Goal: Complete application form: Complete application form

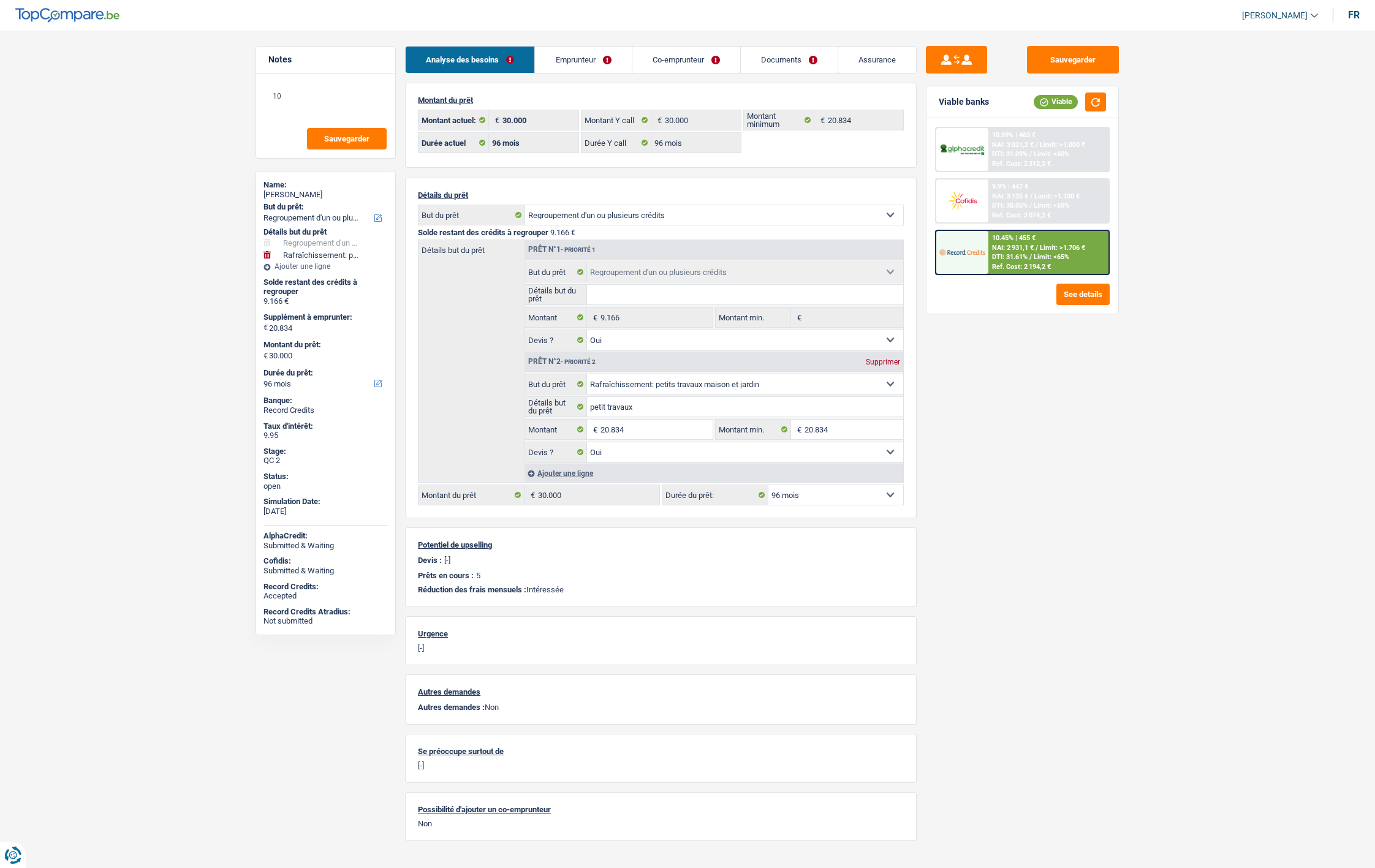
select select "refinancing"
select select "houseOrGarden"
select select "96"
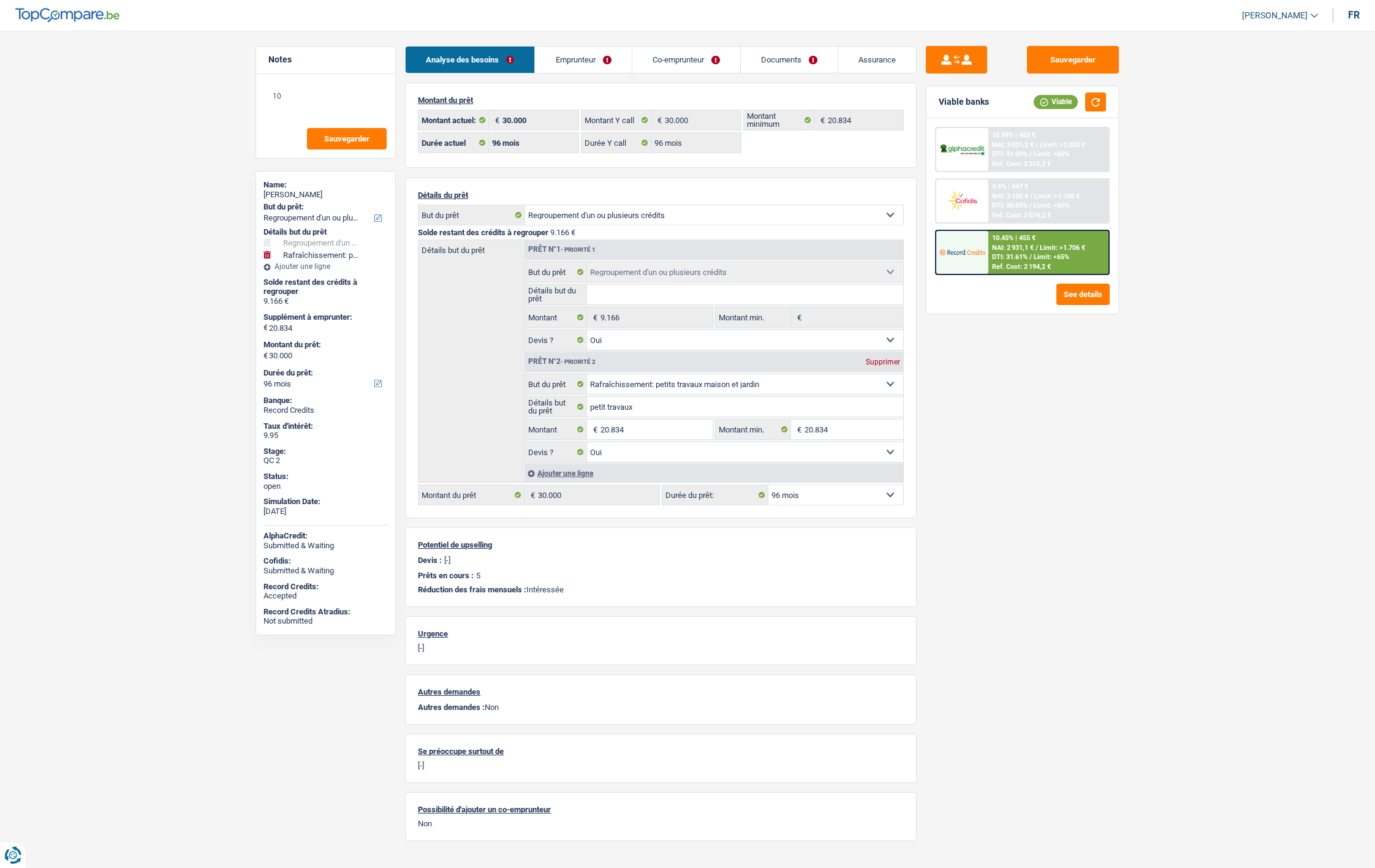
select select "96"
select select "refinancing"
select select "yes"
select select "houseOrGarden"
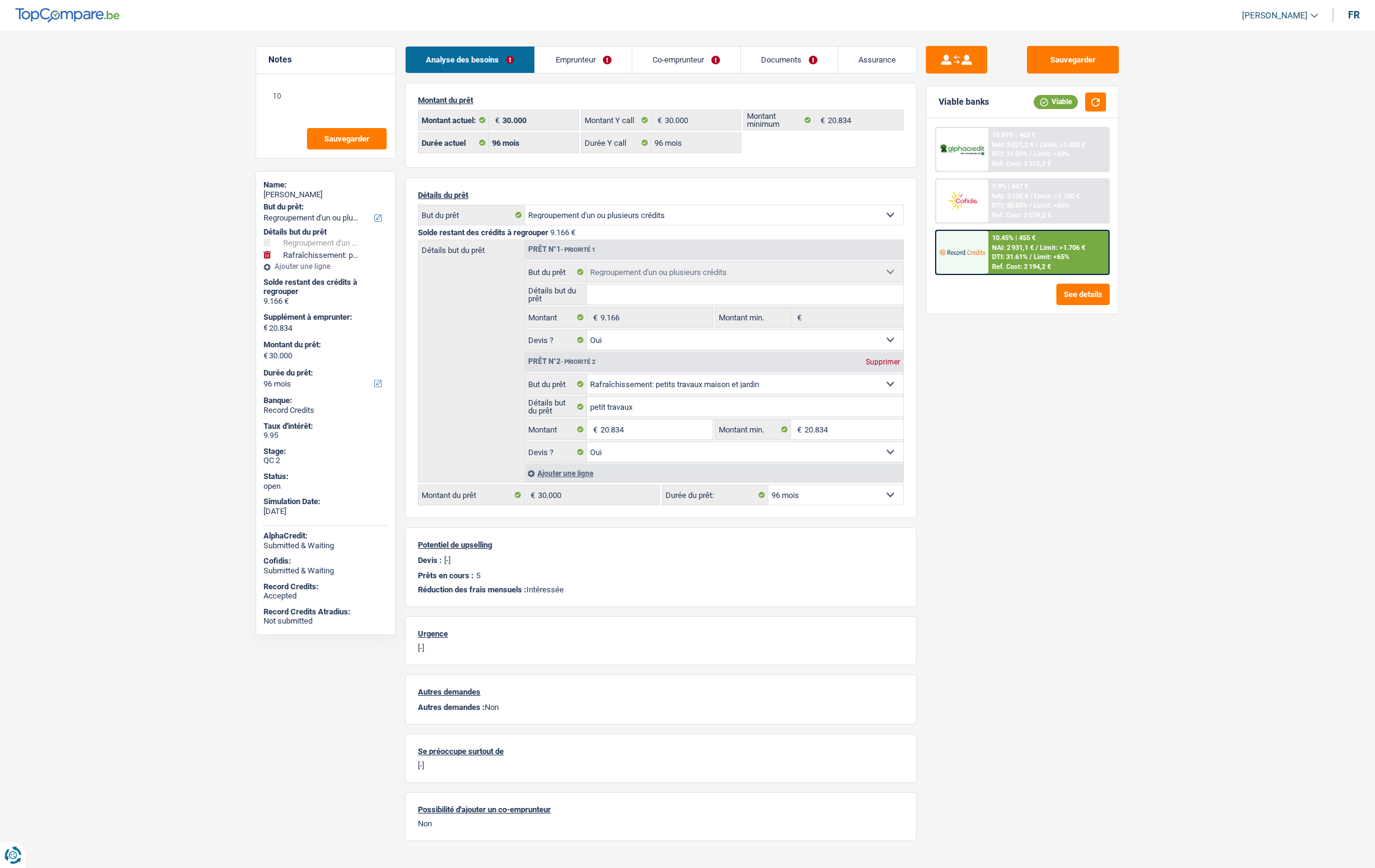
select select "yes"
select select "96"
click at [784, 57] on link "Documents" at bounding box center [789, 60] width 97 height 26
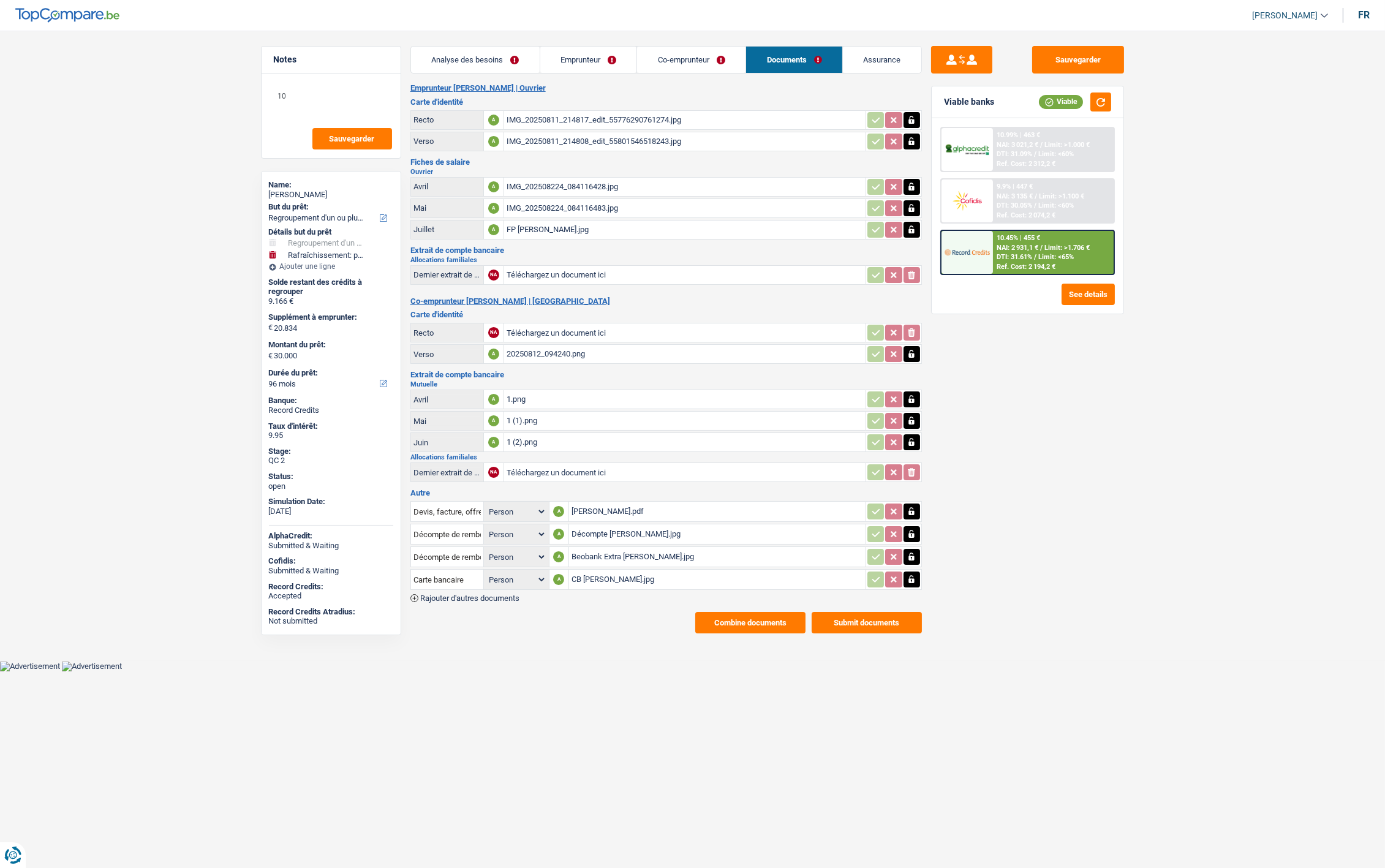
click at [579, 55] on link "Emprunteur" at bounding box center [588, 60] width 97 height 26
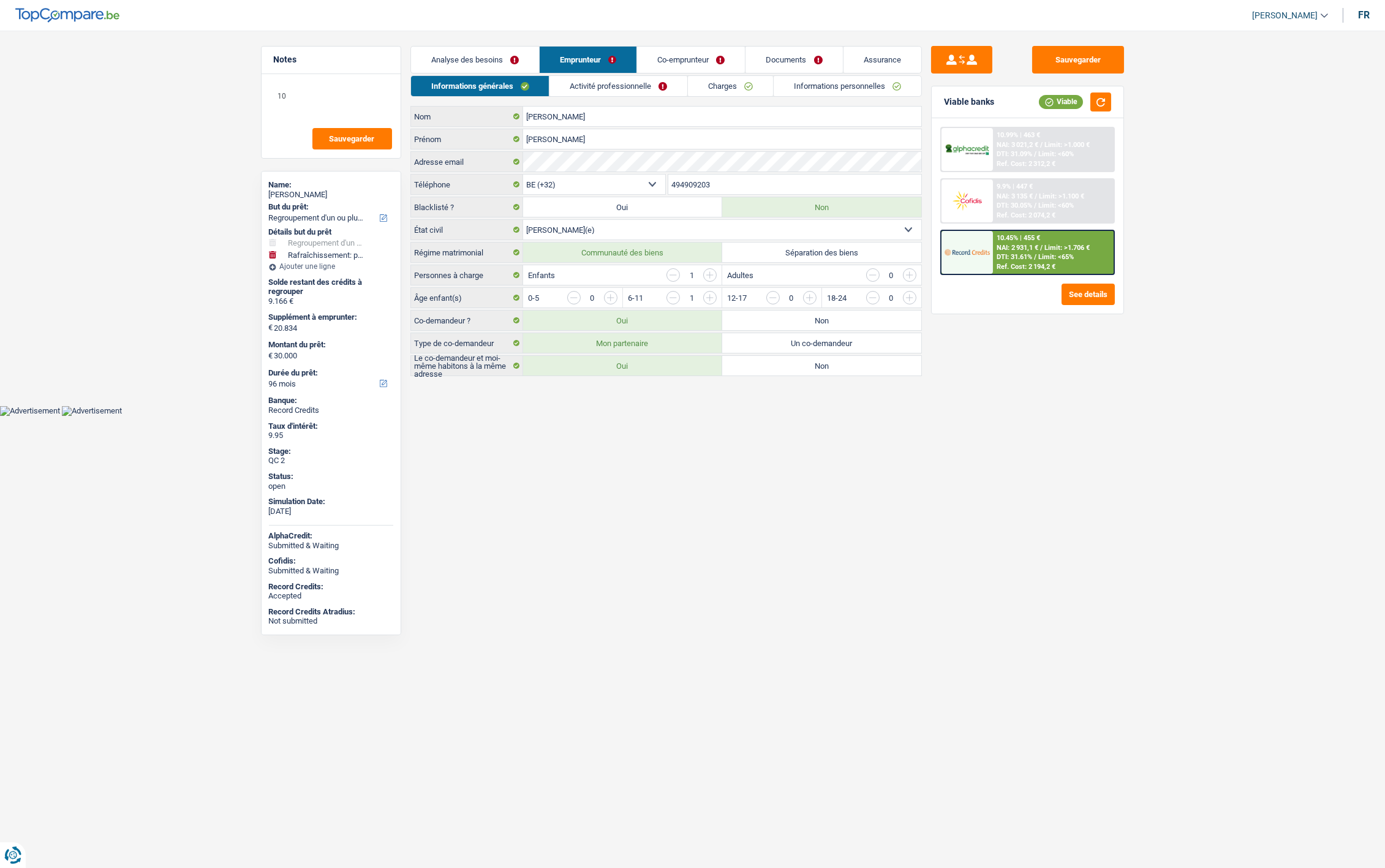
click at [484, 55] on link "Analyse des besoins" at bounding box center [475, 60] width 128 height 26
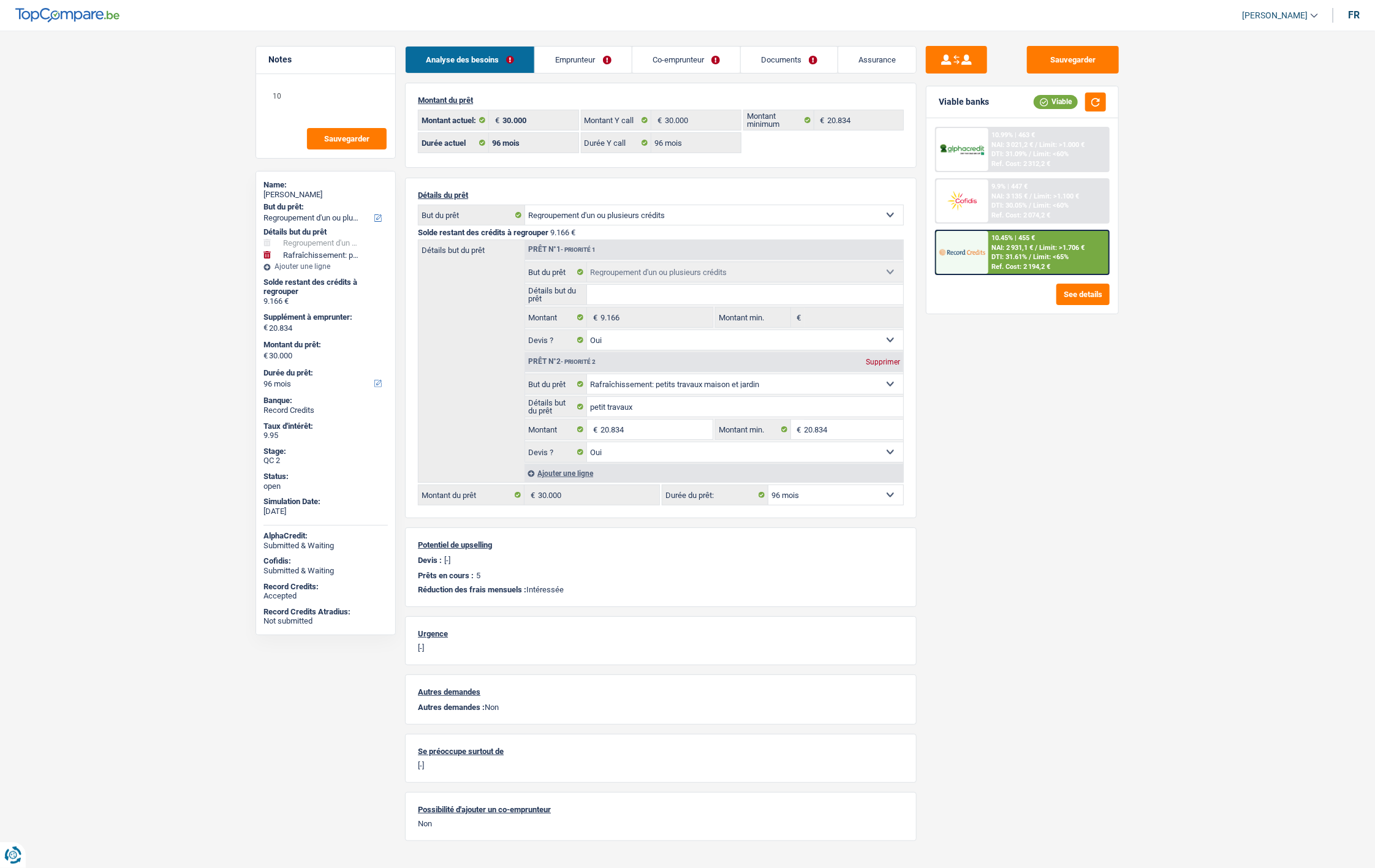
click at [116, 326] on main "Notes 10 Sauvegarder Name: Salvatore Giuffre But du prêt: Confort maison: meubl…" at bounding box center [687, 448] width 1375 height 860
drag, startPoint x: 259, startPoint y: 303, endPoint x: 302, endPoint y: 302, distance: 43.0
click at [302, 302] on div "Name: Salvatore Giuffre But du prêt: Confort maison: meubles, textile, peinture…" at bounding box center [325, 403] width 140 height 464
click at [305, 302] on div "9.166 €" at bounding box center [325, 302] width 124 height 9
click at [589, 68] on link "Emprunteur" at bounding box center [583, 60] width 96 height 26
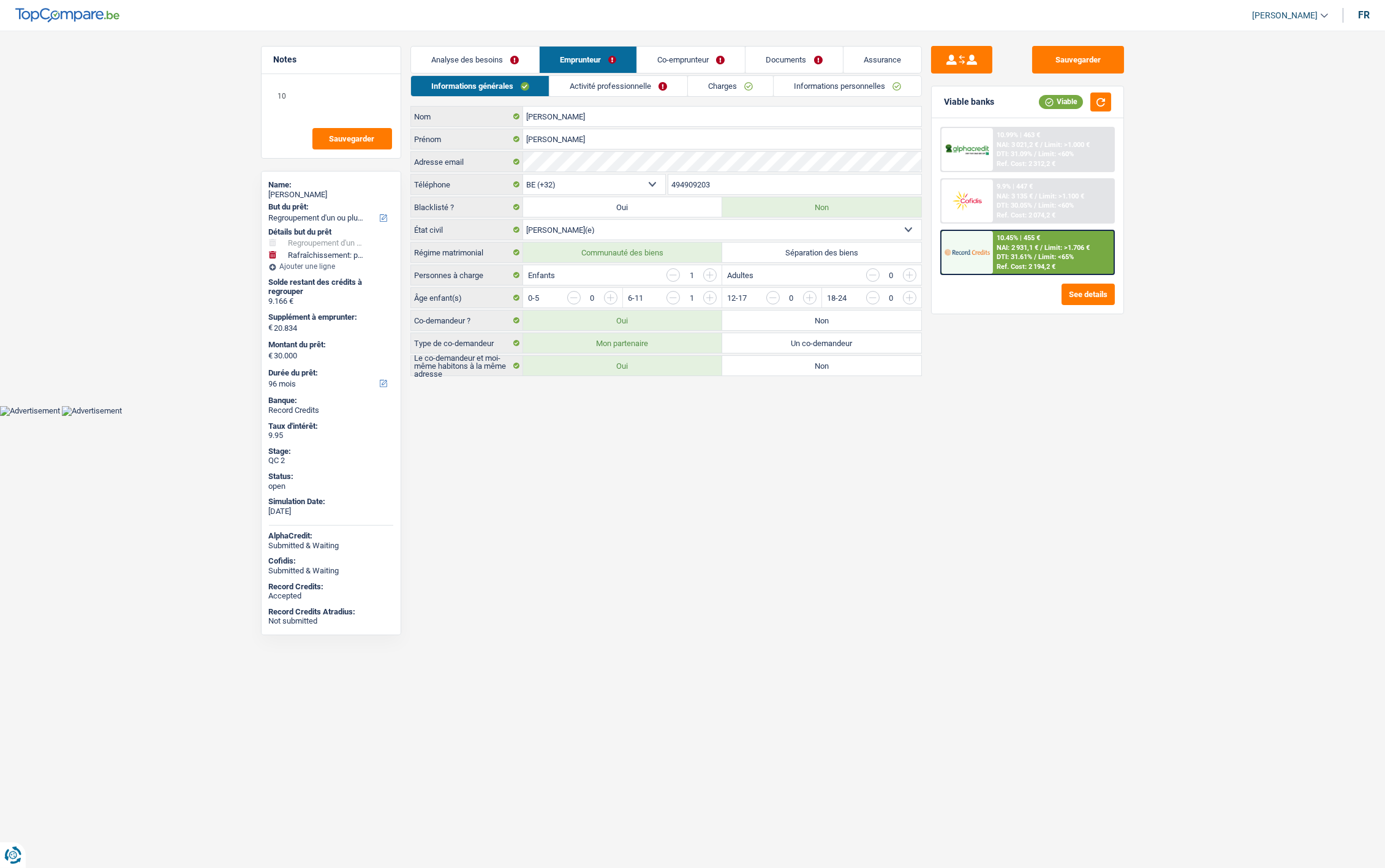
click at [626, 81] on link "Activité professionnelle" at bounding box center [618, 86] width 138 height 21
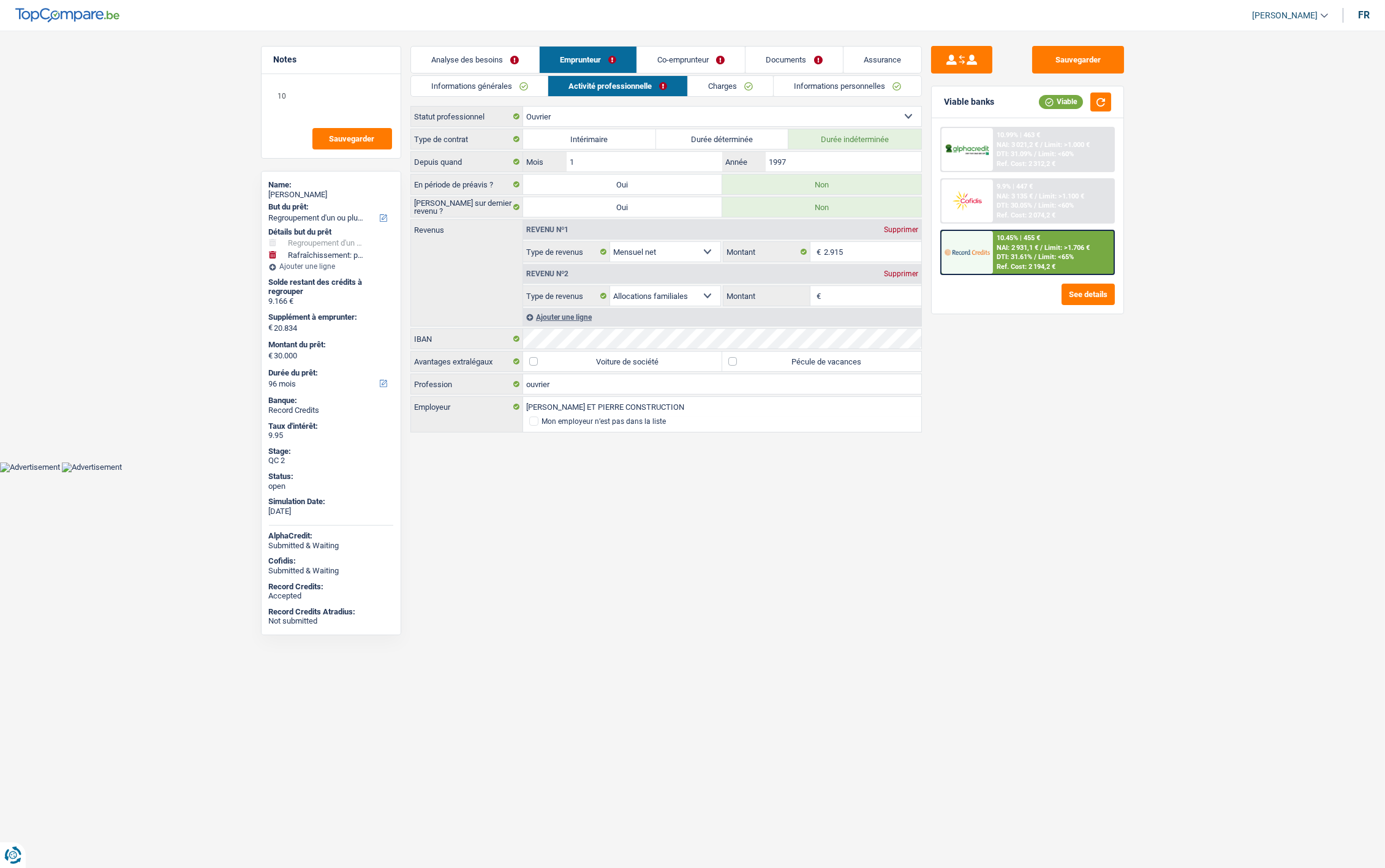
click at [709, 86] on link "Charges" at bounding box center [730, 86] width 86 height 21
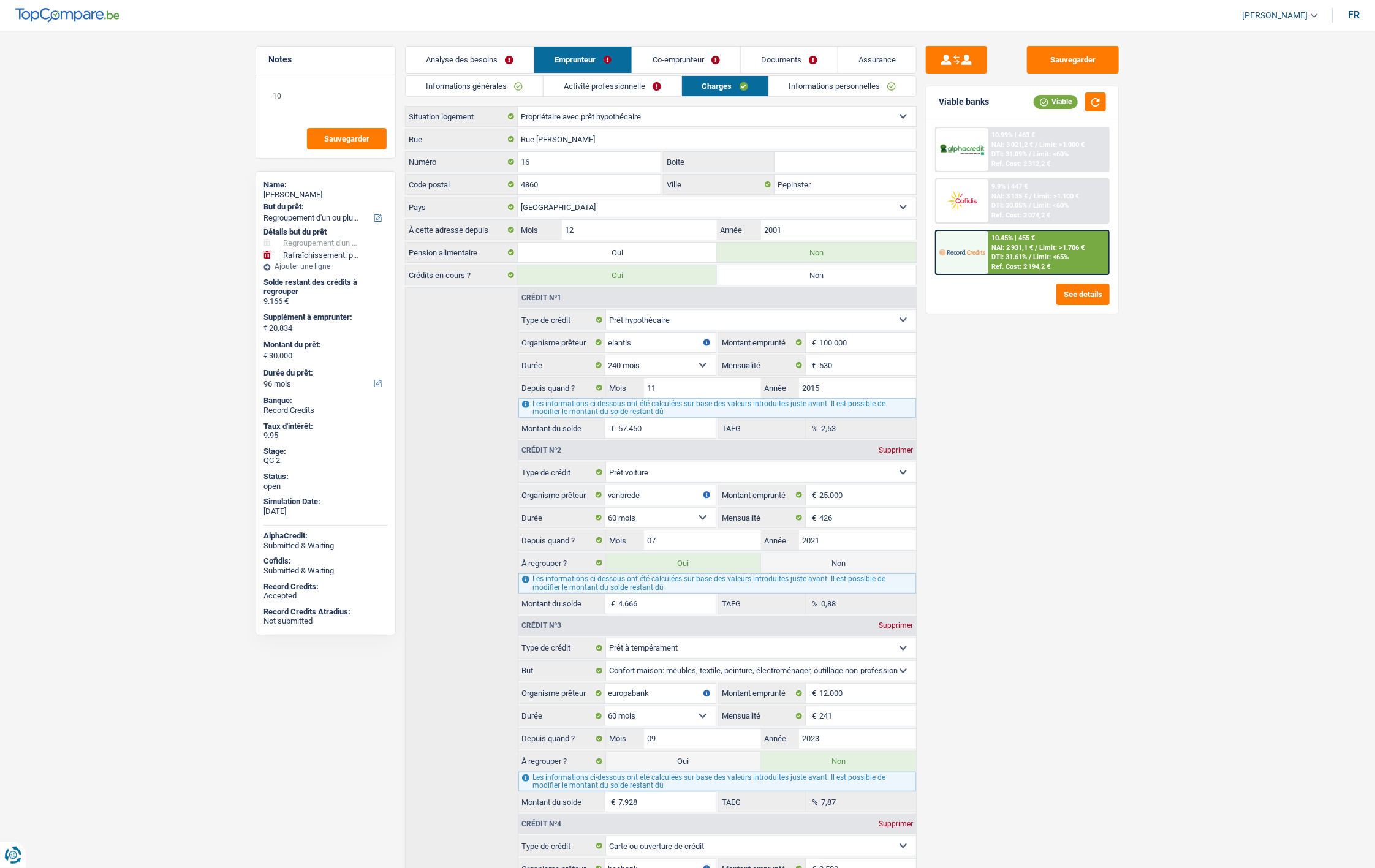
click at [684, 62] on link "Co-emprunteur" at bounding box center [686, 60] width 108 height 26
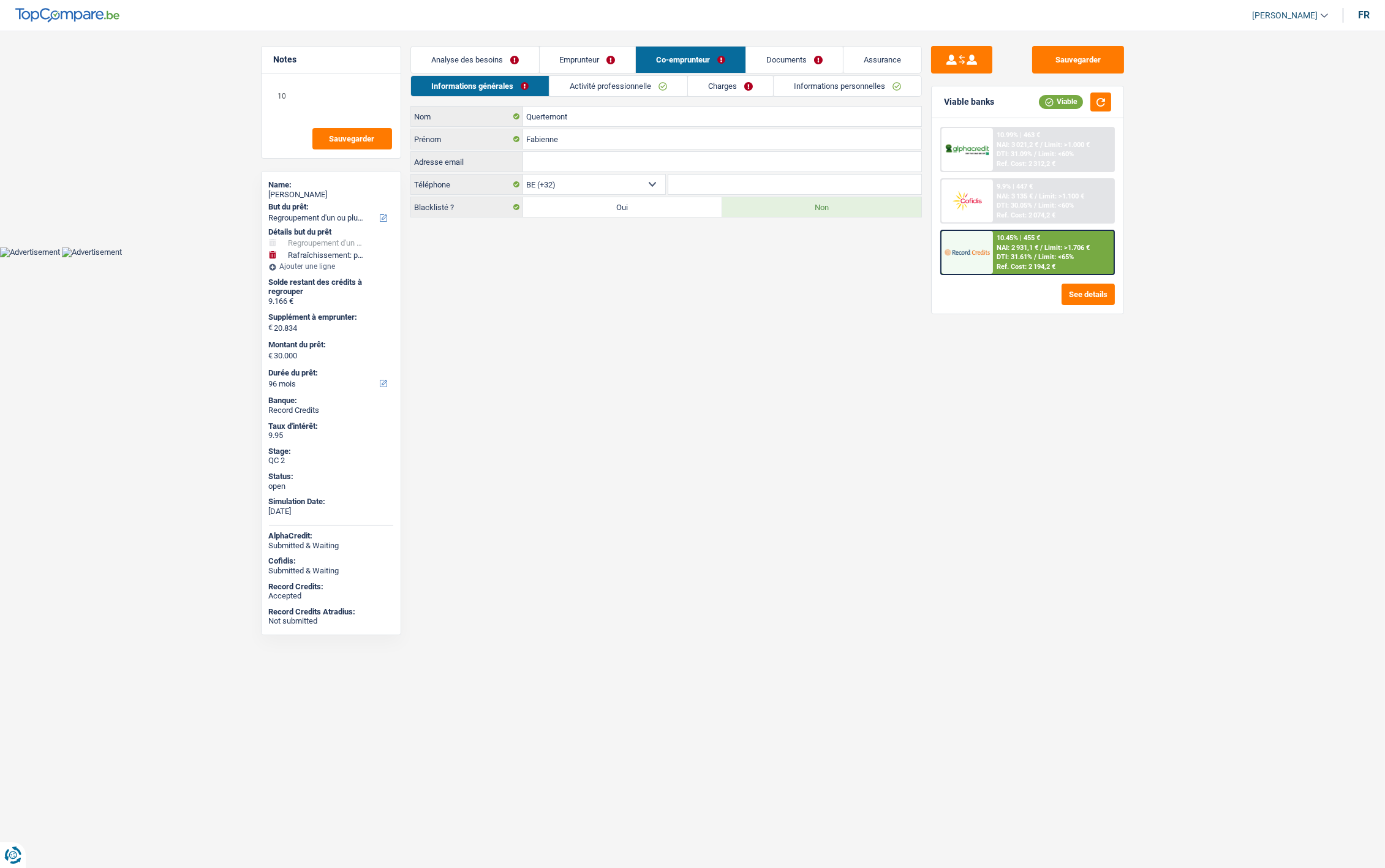
click at [580, 59] on link "Emprunteur" at bounding box center [587, 60] width 96 height 26
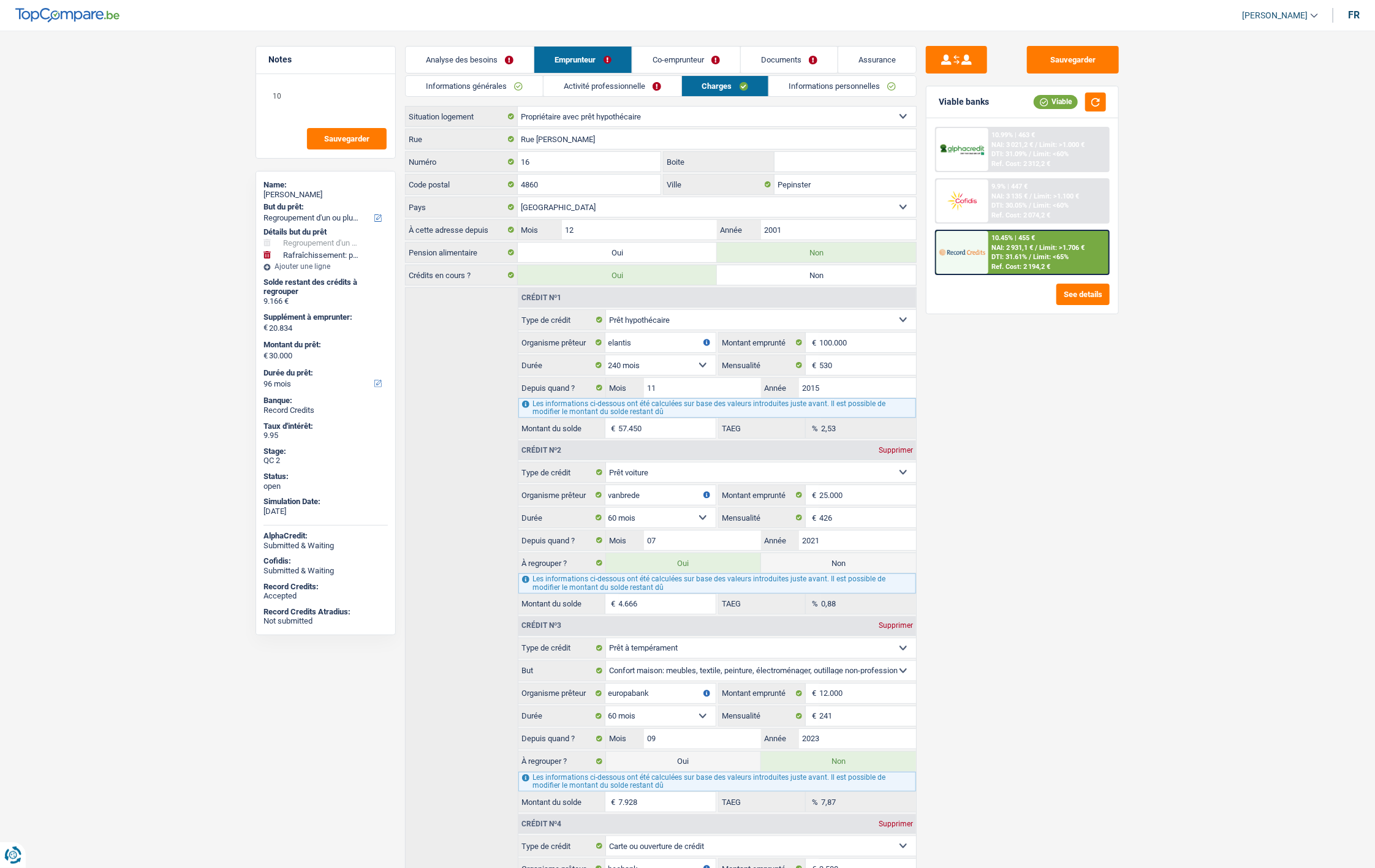
click at [823, 92] on link "Informations personnelles" at bounding box center [842, 86] width 148 height 21
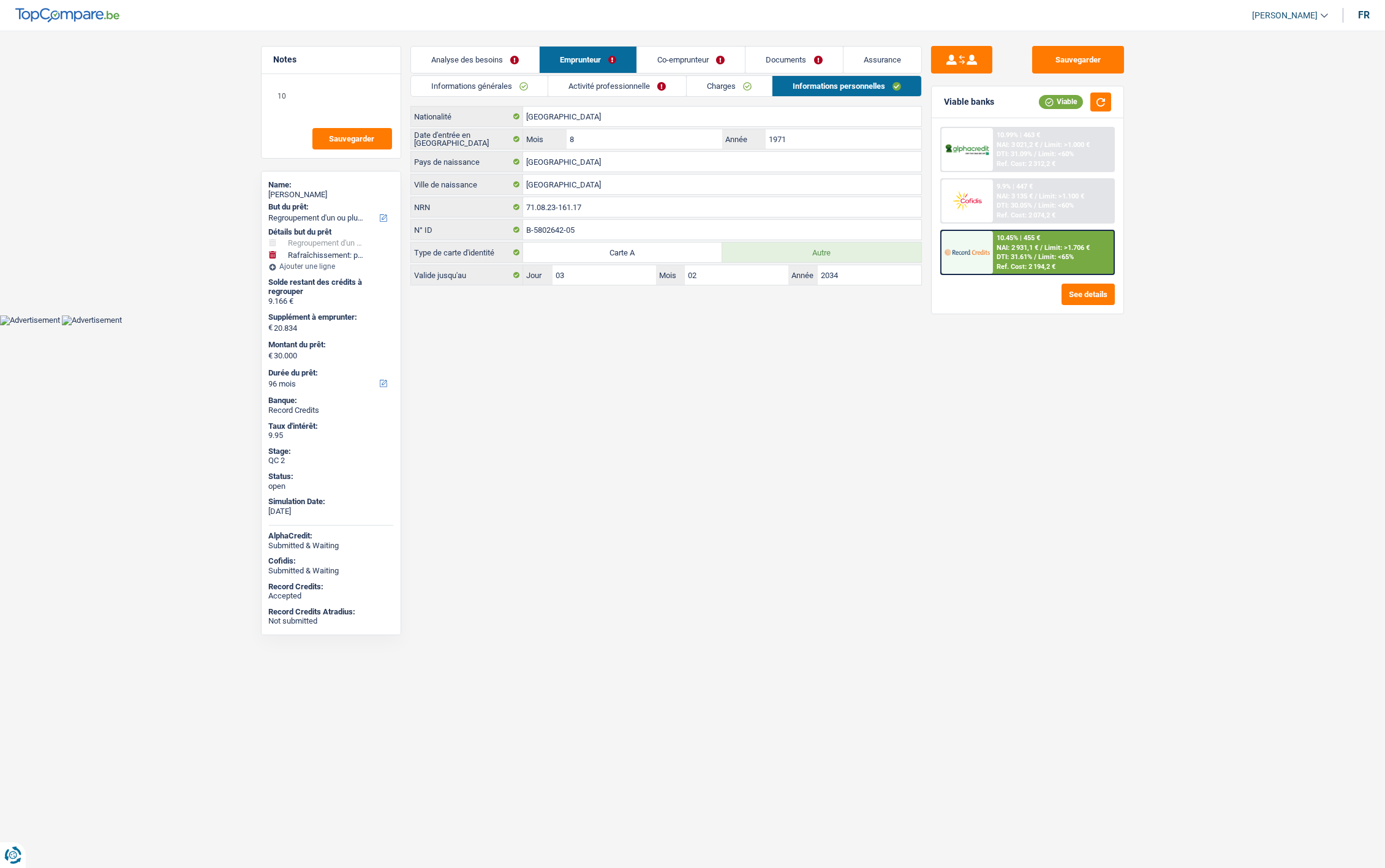
click at [500, 90] on link "Informations générales" at bounding box center [479, 86] width 137 height 21
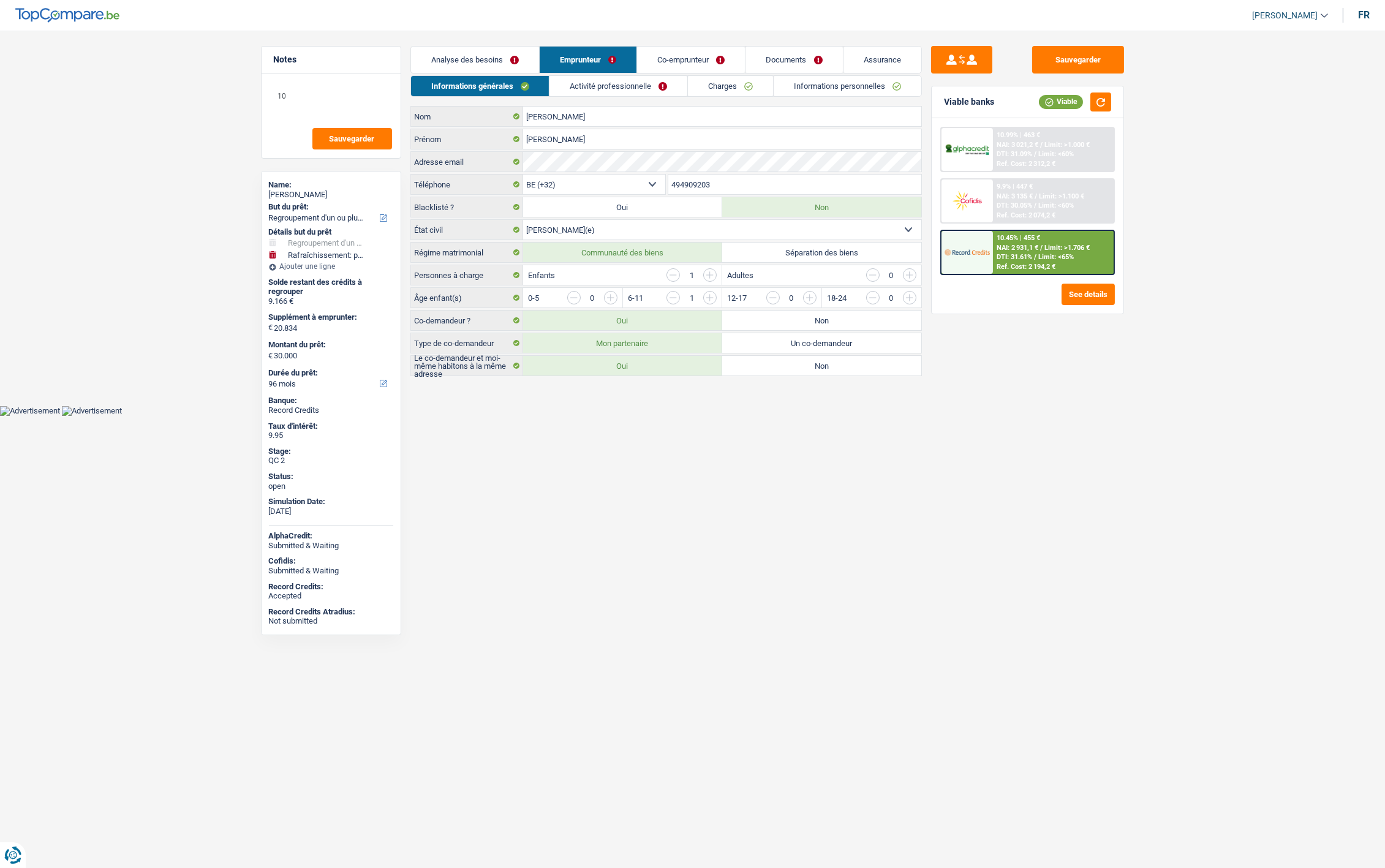
click at [678, 54] on link "Co-emprunteur" at bounding box center [691, 60] width 108 height 26
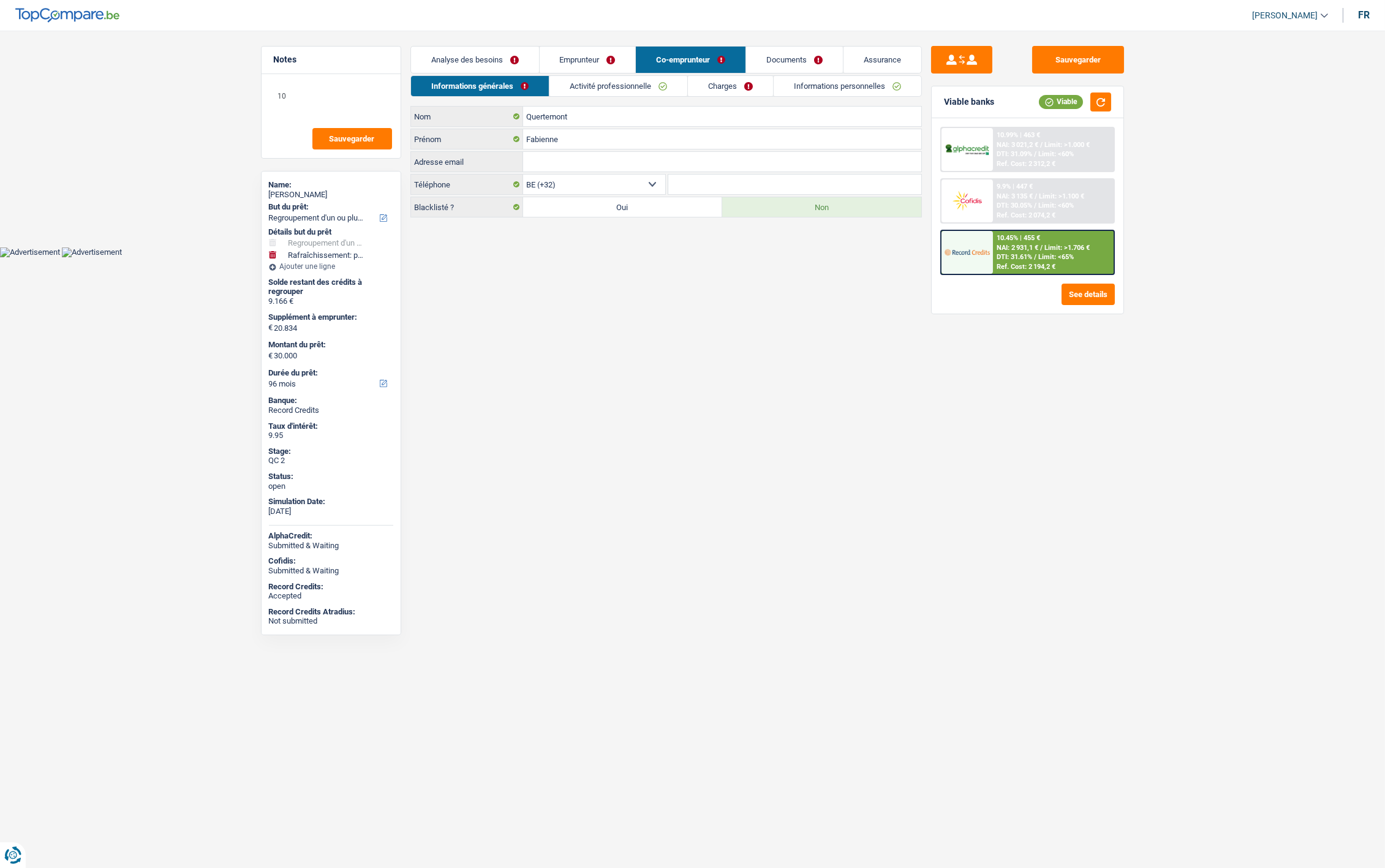
click at [584, 56] on link "Emprunteur" at bounding box center [587, 60] width 96 height 26
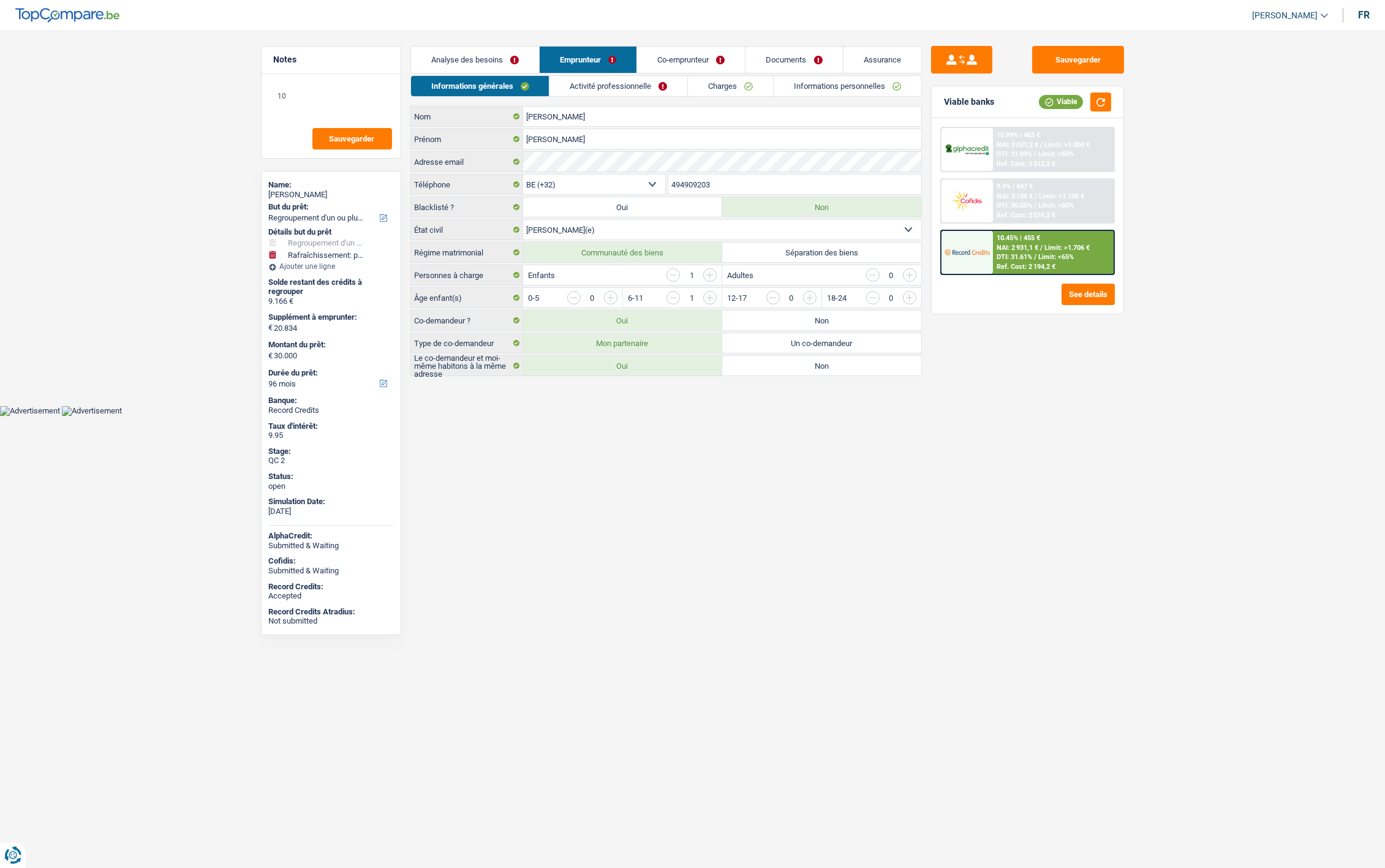
click at [819, 85] on link "Informations personnelles" at bounding box center [847, 86] width 148 height 21
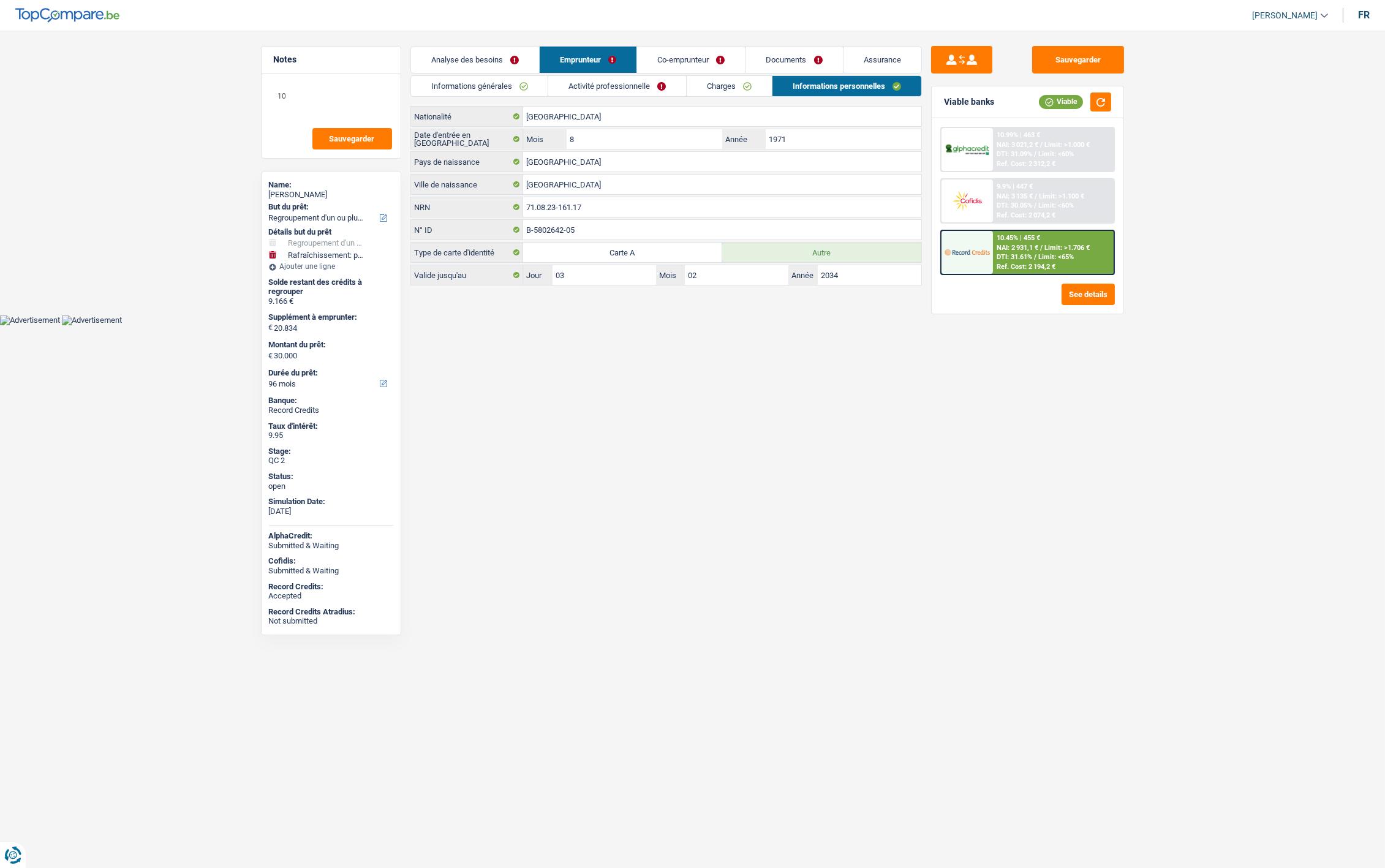
click at [715, 85] on link "Charges" at bounding box center [729, 86] width 86 height 21
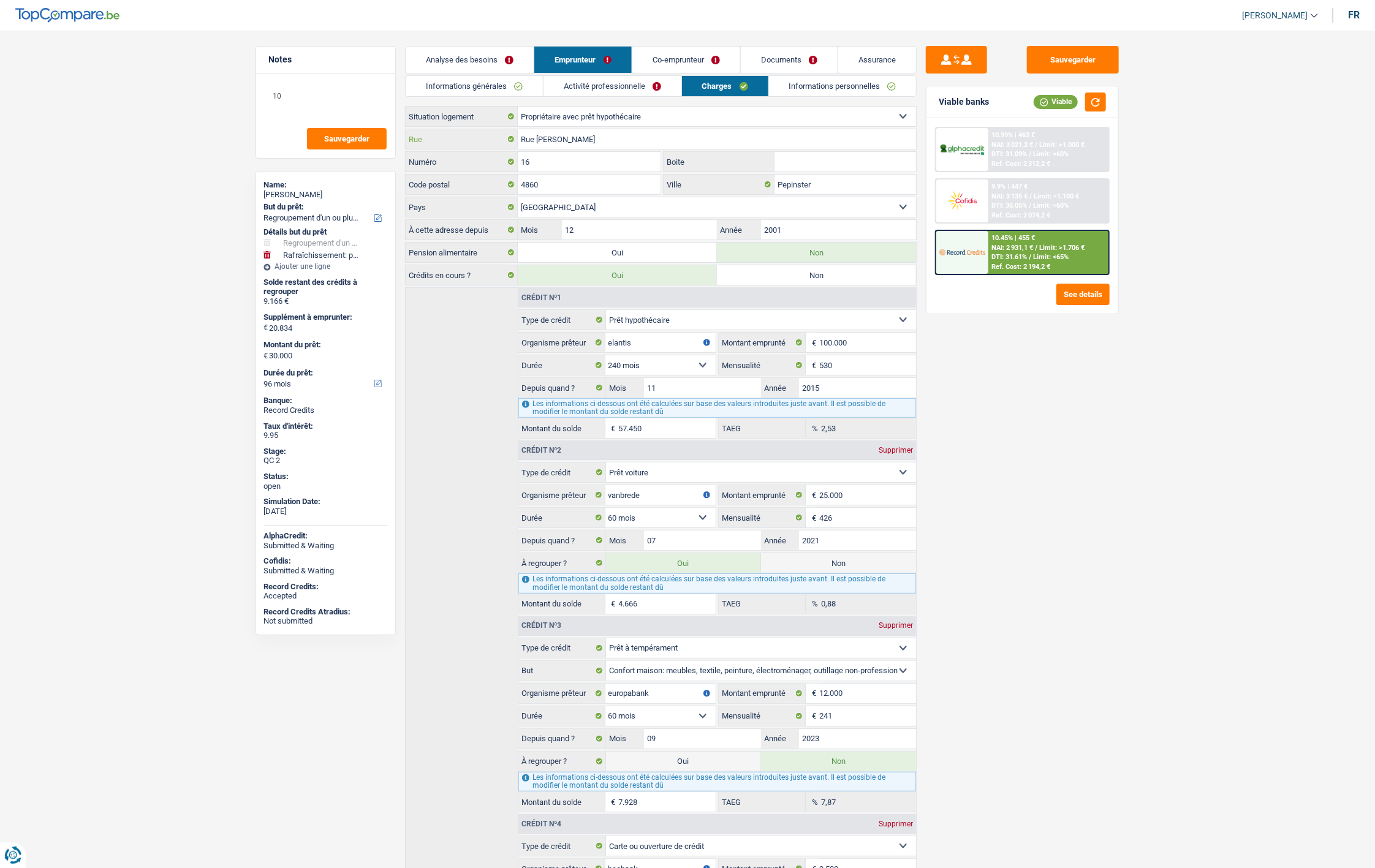
drag, startPoint x: 599, startPoint y: 140, endPoint x: 522, endPoint y: 140, distance: 77.0
click at [522, 140] on input "Rue [PERSON_NAME]" at bounding box center [717, 139] width 398 height 20
click at [656, 62] on link "Co-emprunteur" at bounding box center [686, 60] width 108 height 26
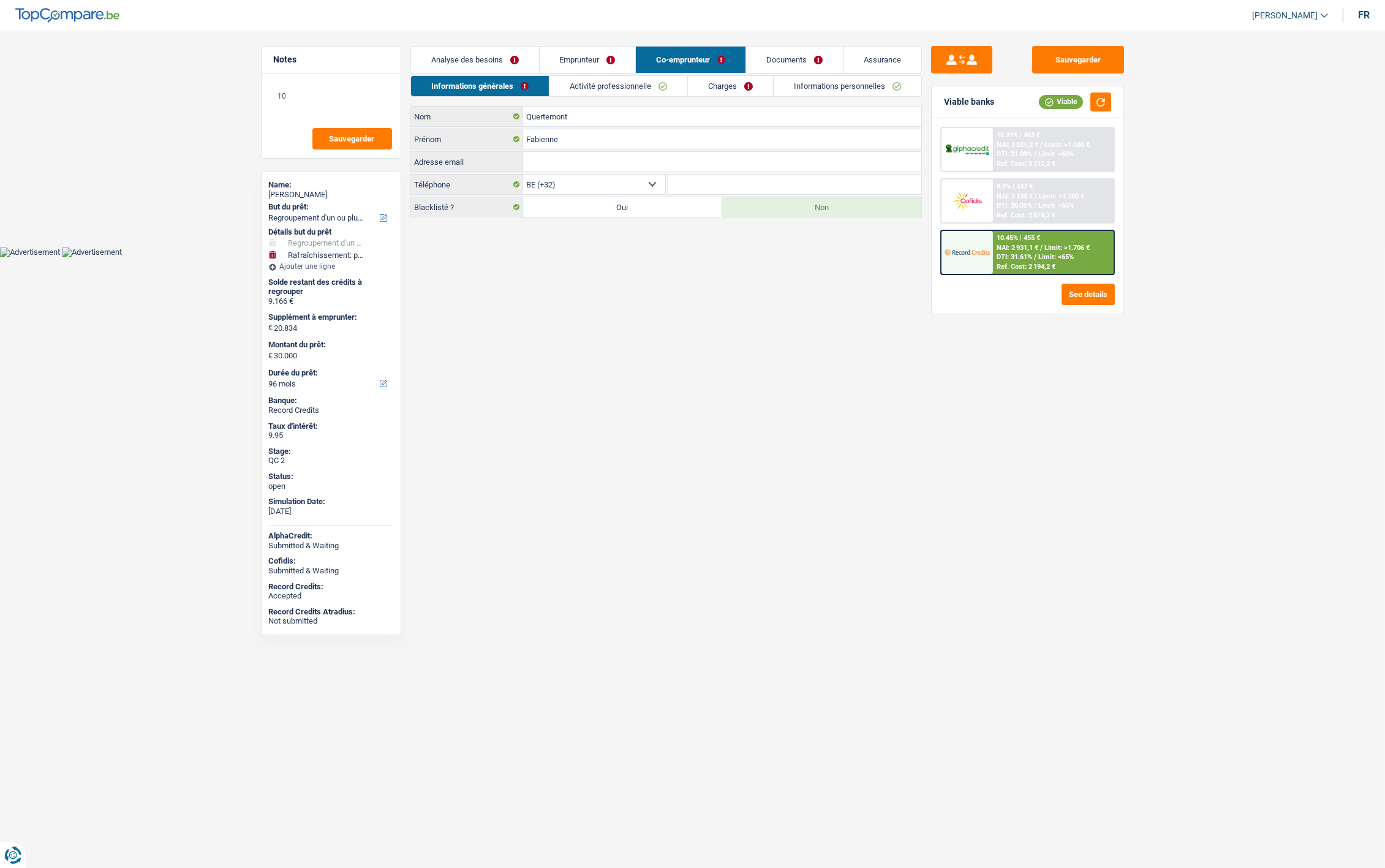
click at [652, 82] on link "Activité professionnelle" at bounding box center [618, 86] width 138 height 21
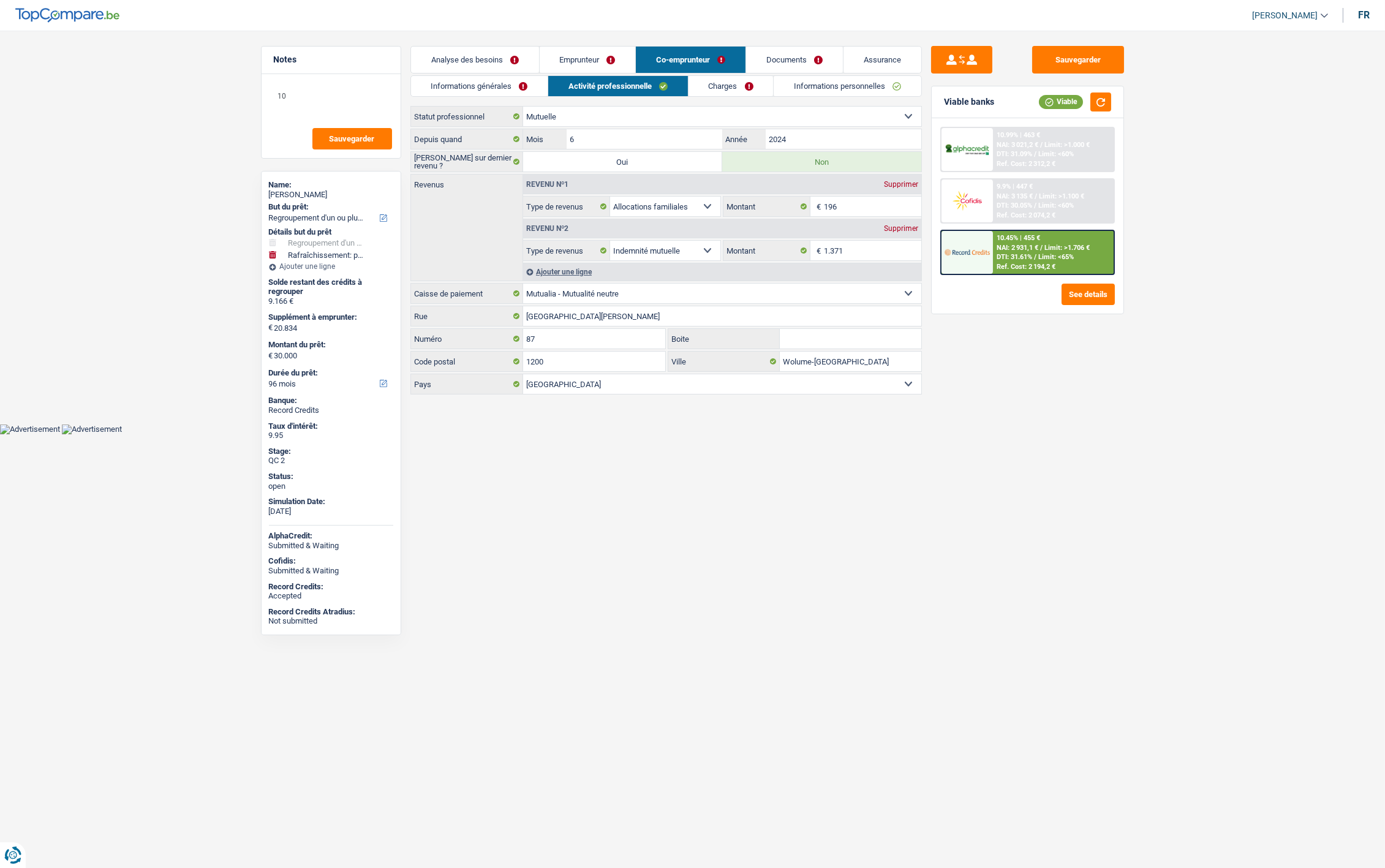
click at [583, 59] on link "Emprunteur" at bounding box center [587, 60] width 96 height 26
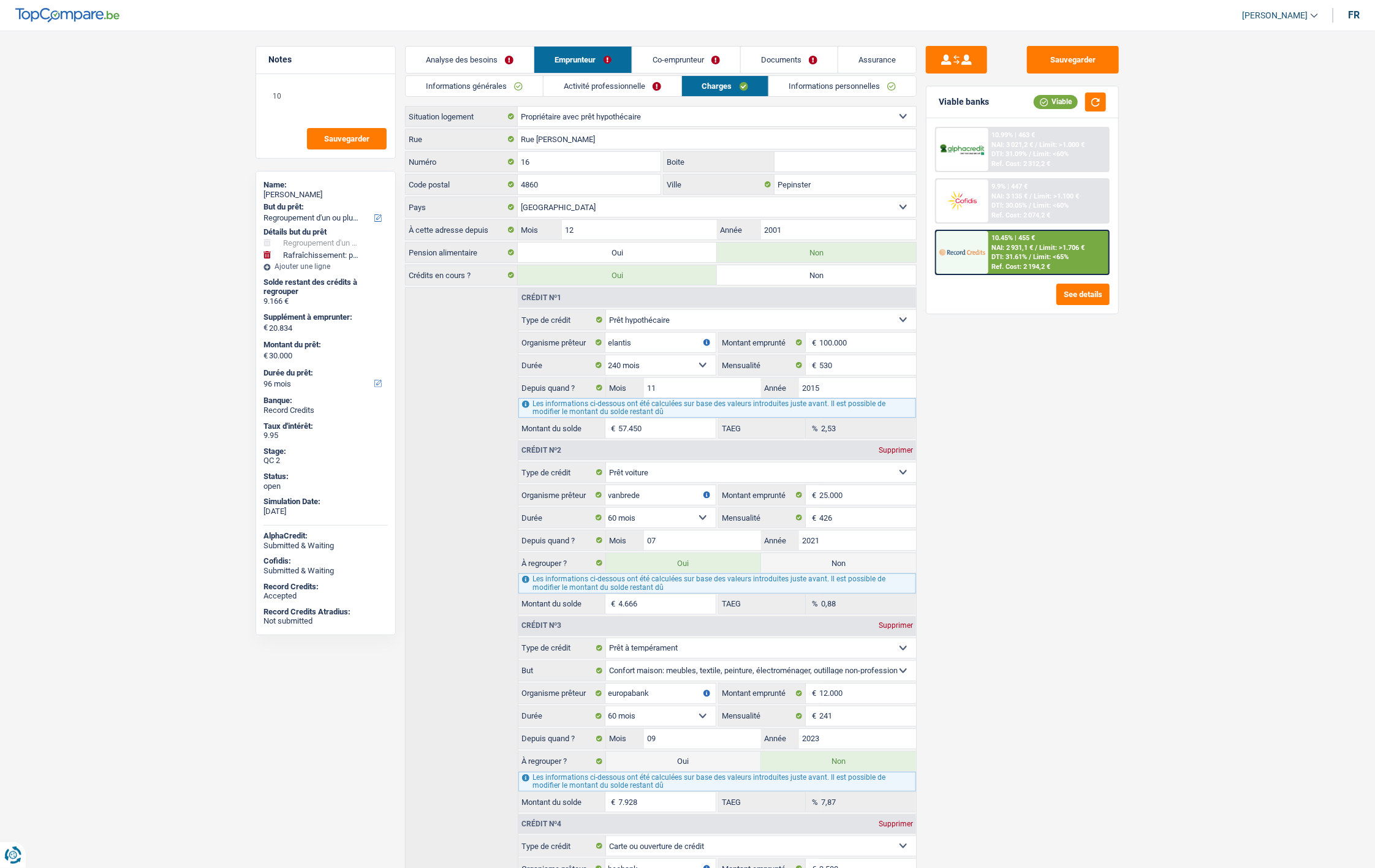
click at [479, 85] on link "Informations générales" at bounding box center [475, 86] width 137 height 21
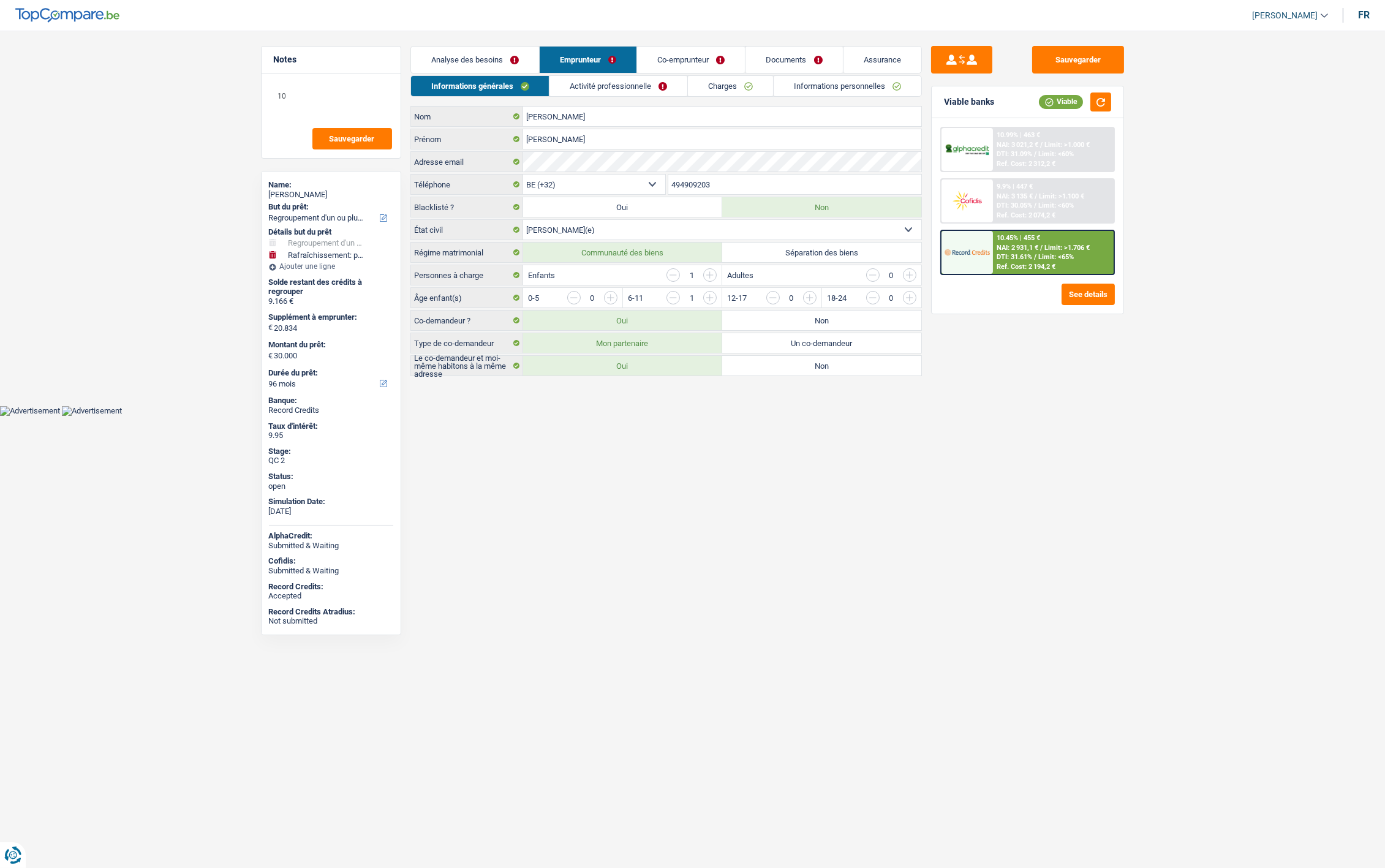
click at [657, 89] on link "Activité professionnelle" at bounding box center [618, 86] width 138 height 21
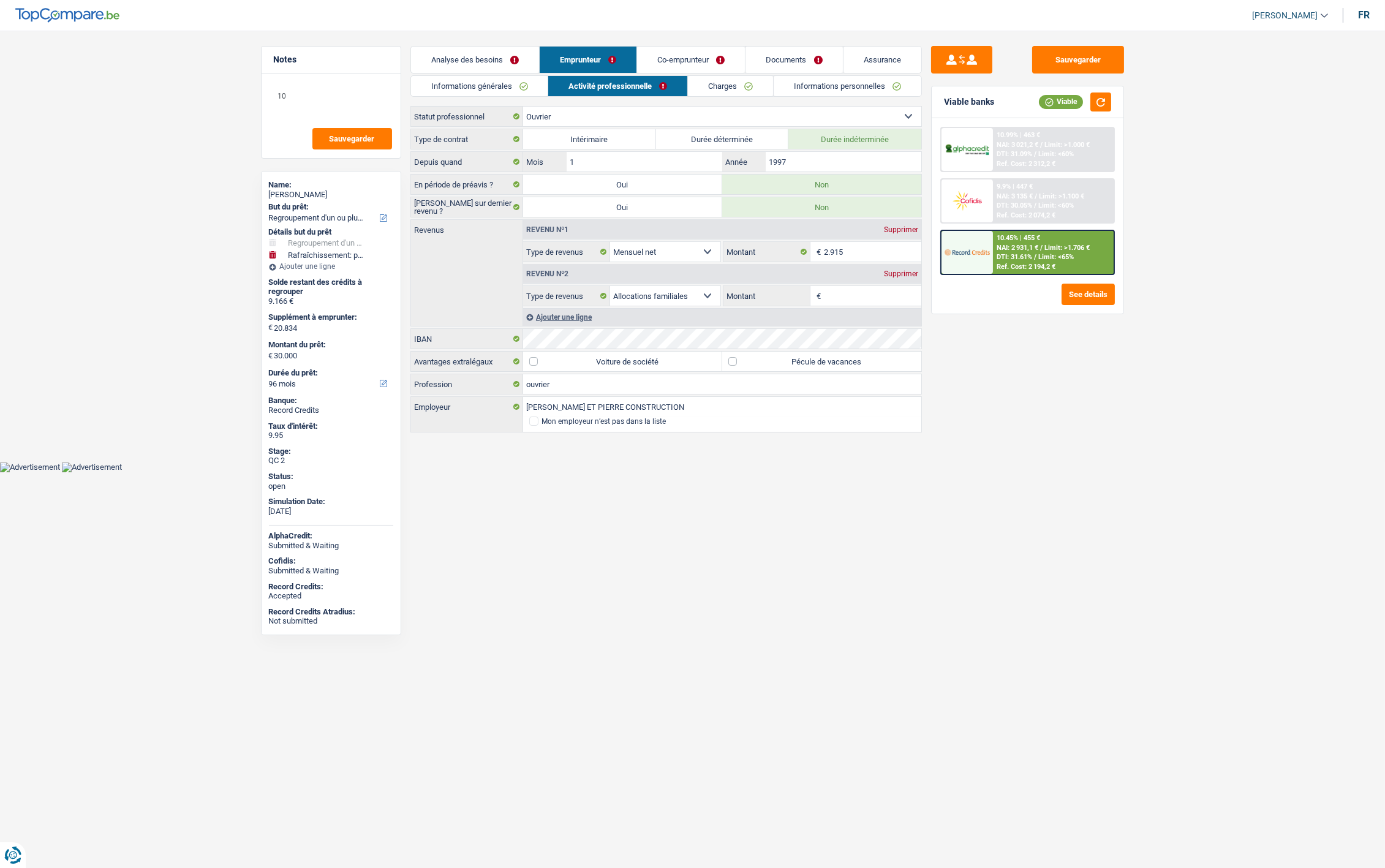
click at [773, 57] on link "Documents" at bounding box center [793, 60] width 97 height 26
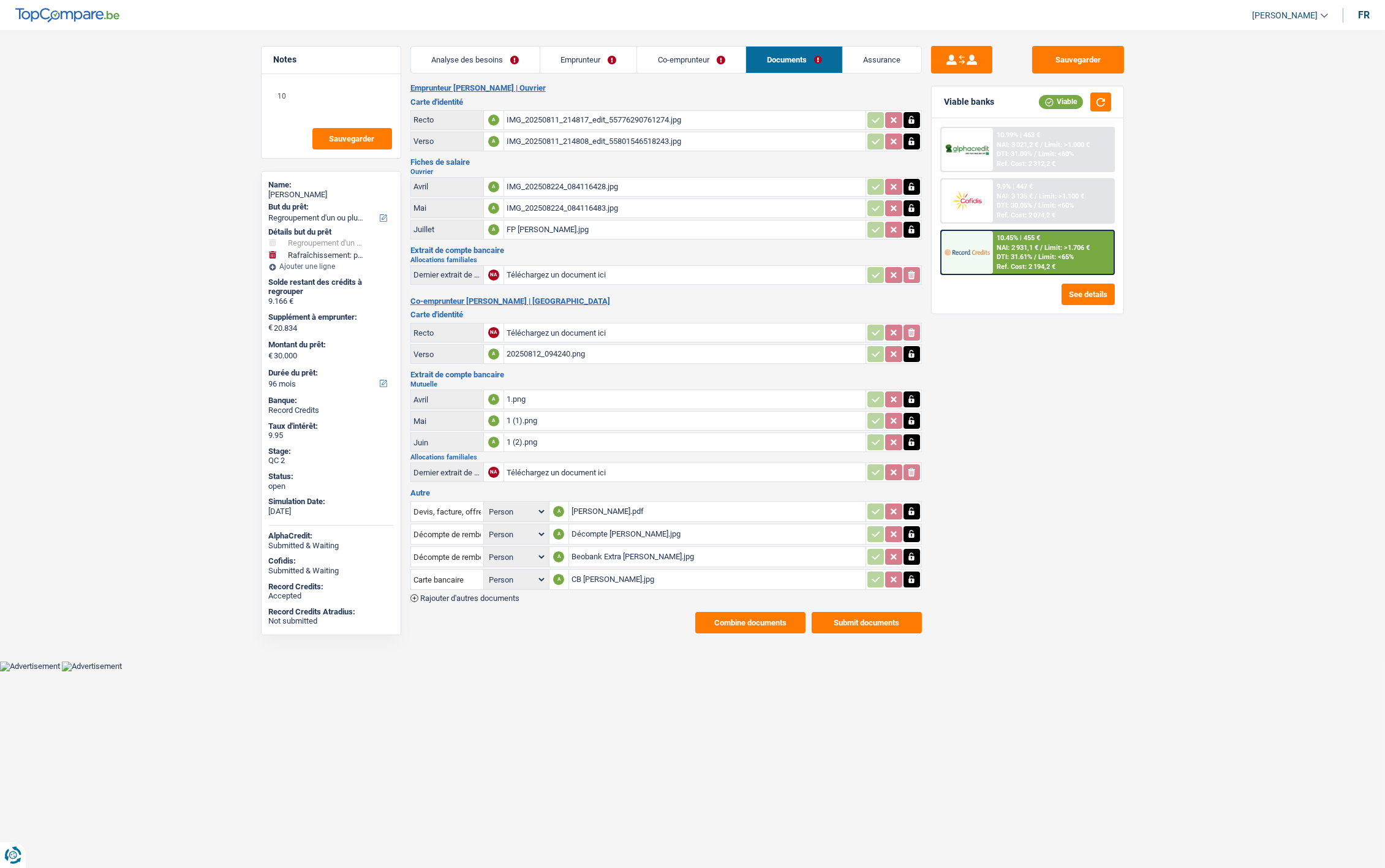
click at [729, 621] on button "Combine documents" at bounding box center [750, 622] width 110 height 22
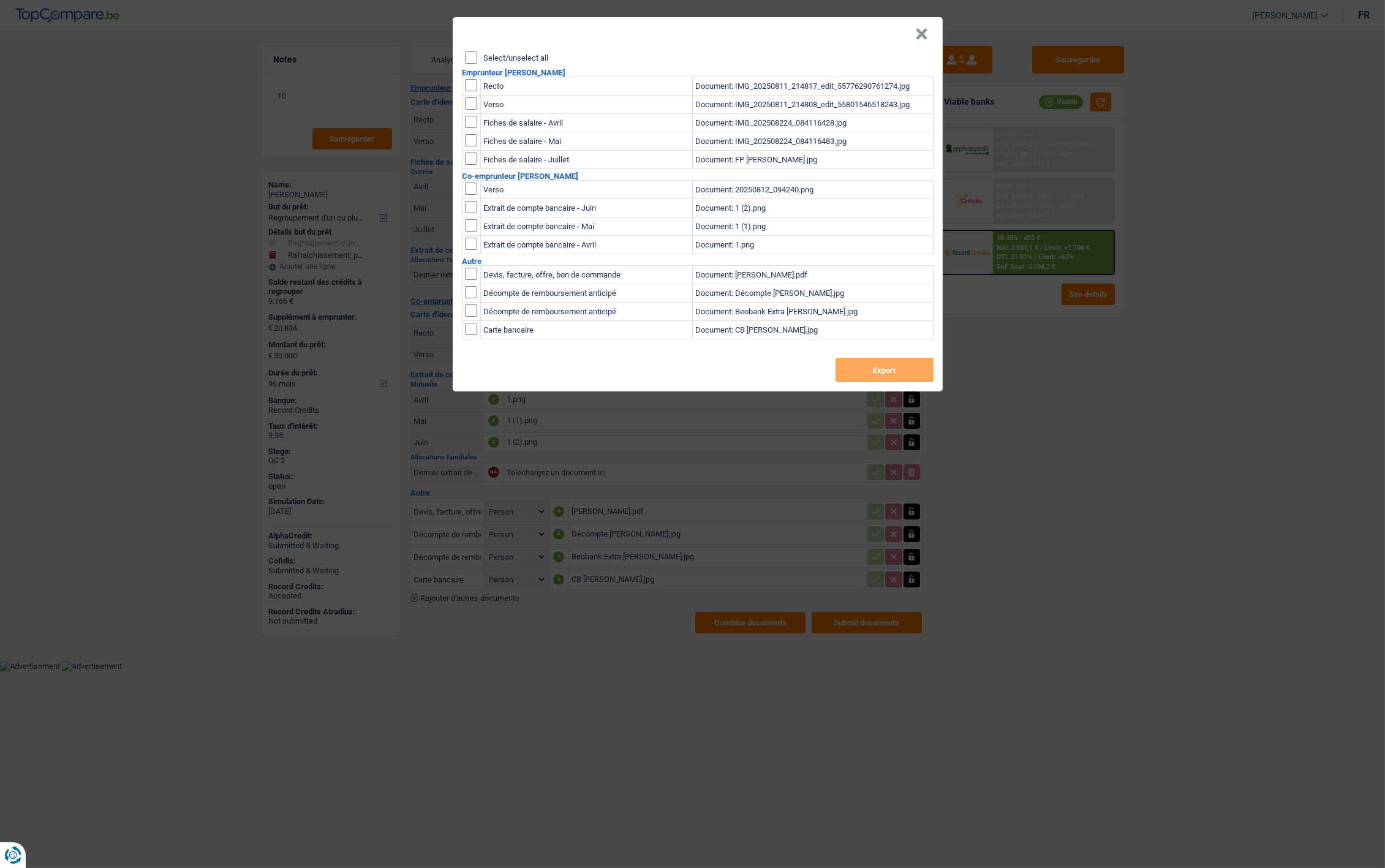
click at [470, 59] on input "Select/unselect all" at bounding box center [471, 57] width 12 height 12
checkbox input "true"
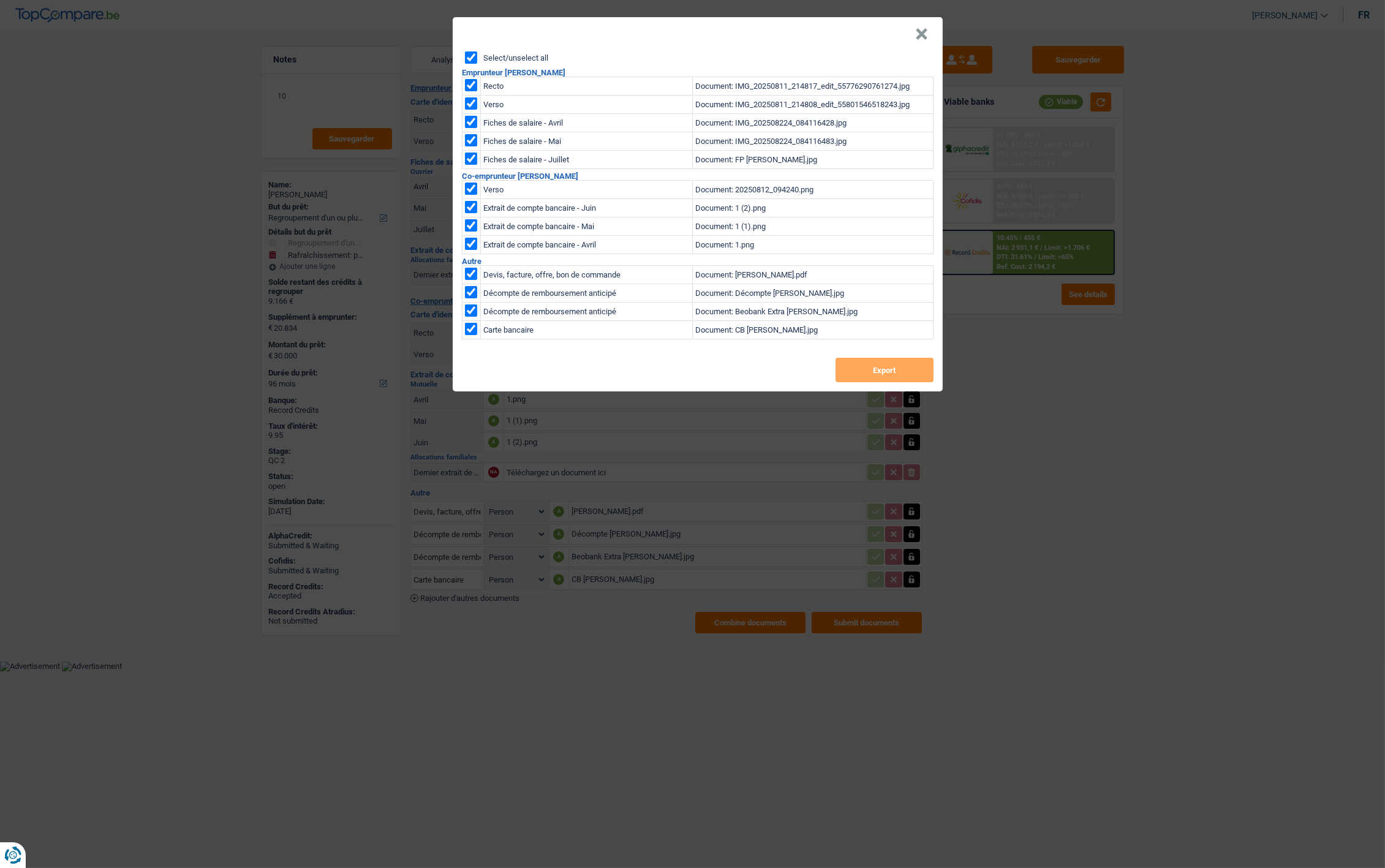
checkbox input "true"
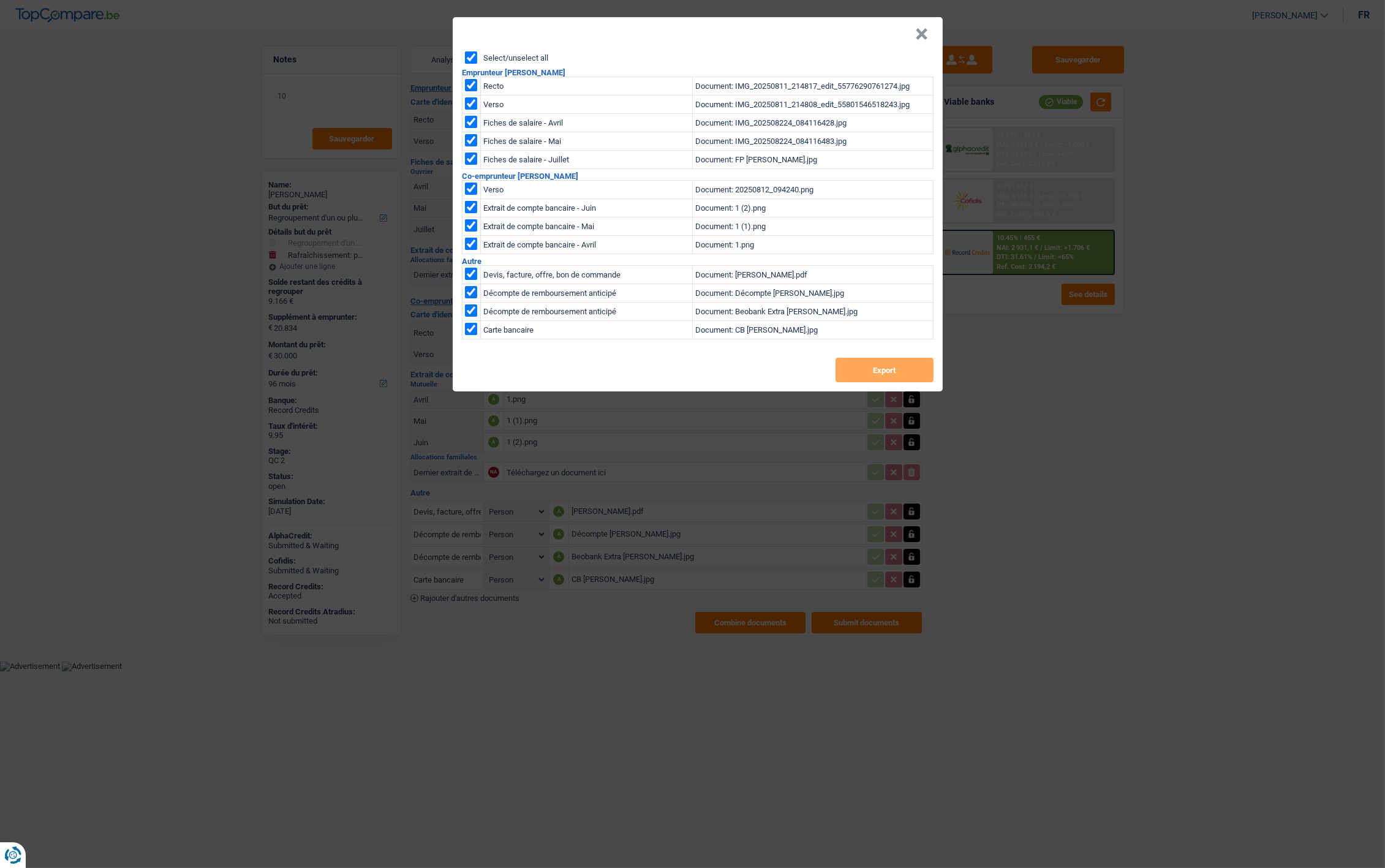
checkbox input "true"
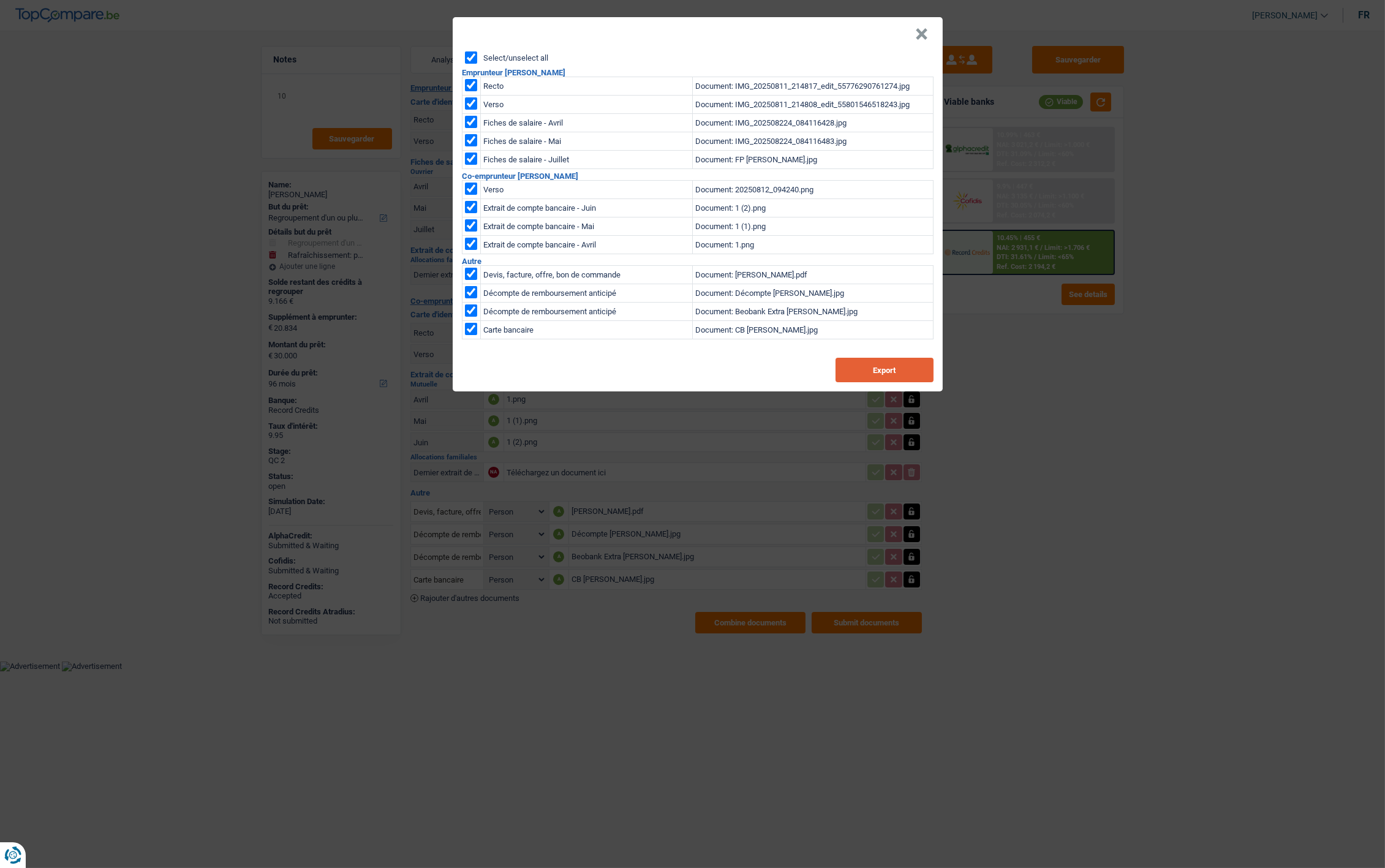
click at [864, 370] on button "Export" at bounding box center [884, 370] width 98 height 24
drag, startPoint x: 922, startPoint y: 31, endPoint x: 915, endPoint y: 31, distance: 7.0
click at [922, 31] on button "×" at bounding box center [922, 34] width 13 height 12
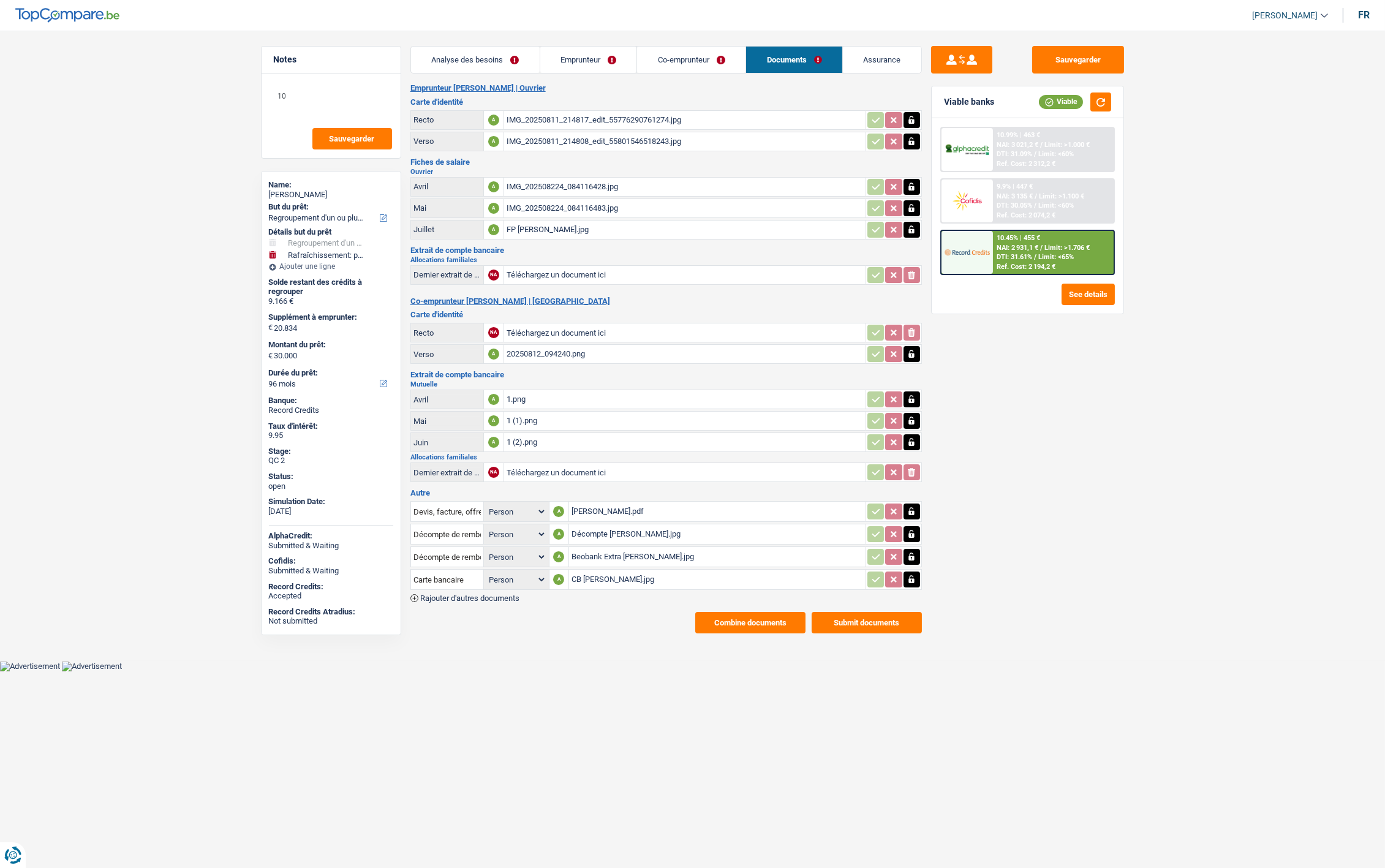
click at [589, 59] on link "Emprunteur" at bounding box center [588, 60] width 97 height 26
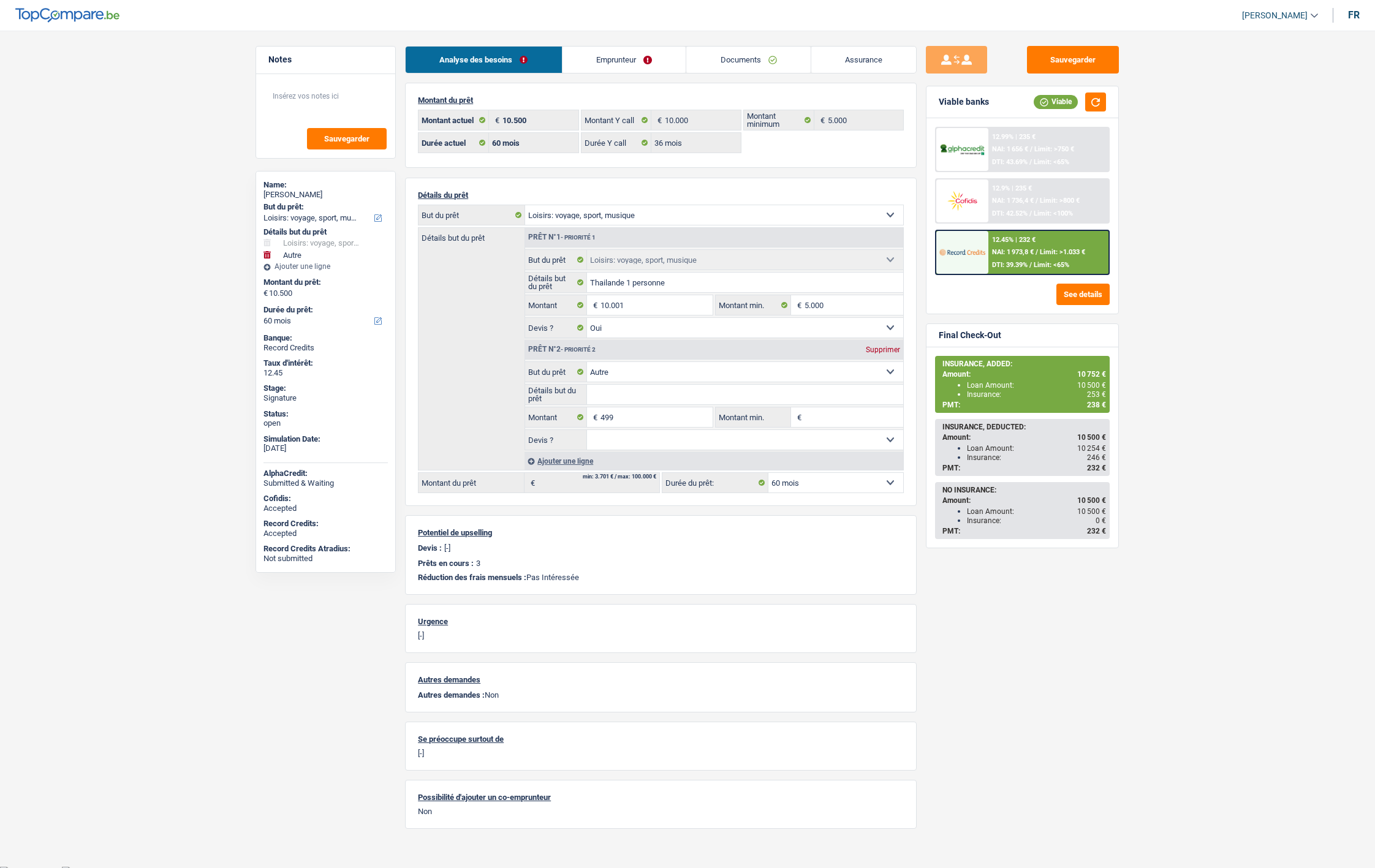
select select "hobbies"
select select "other"
select select "60"
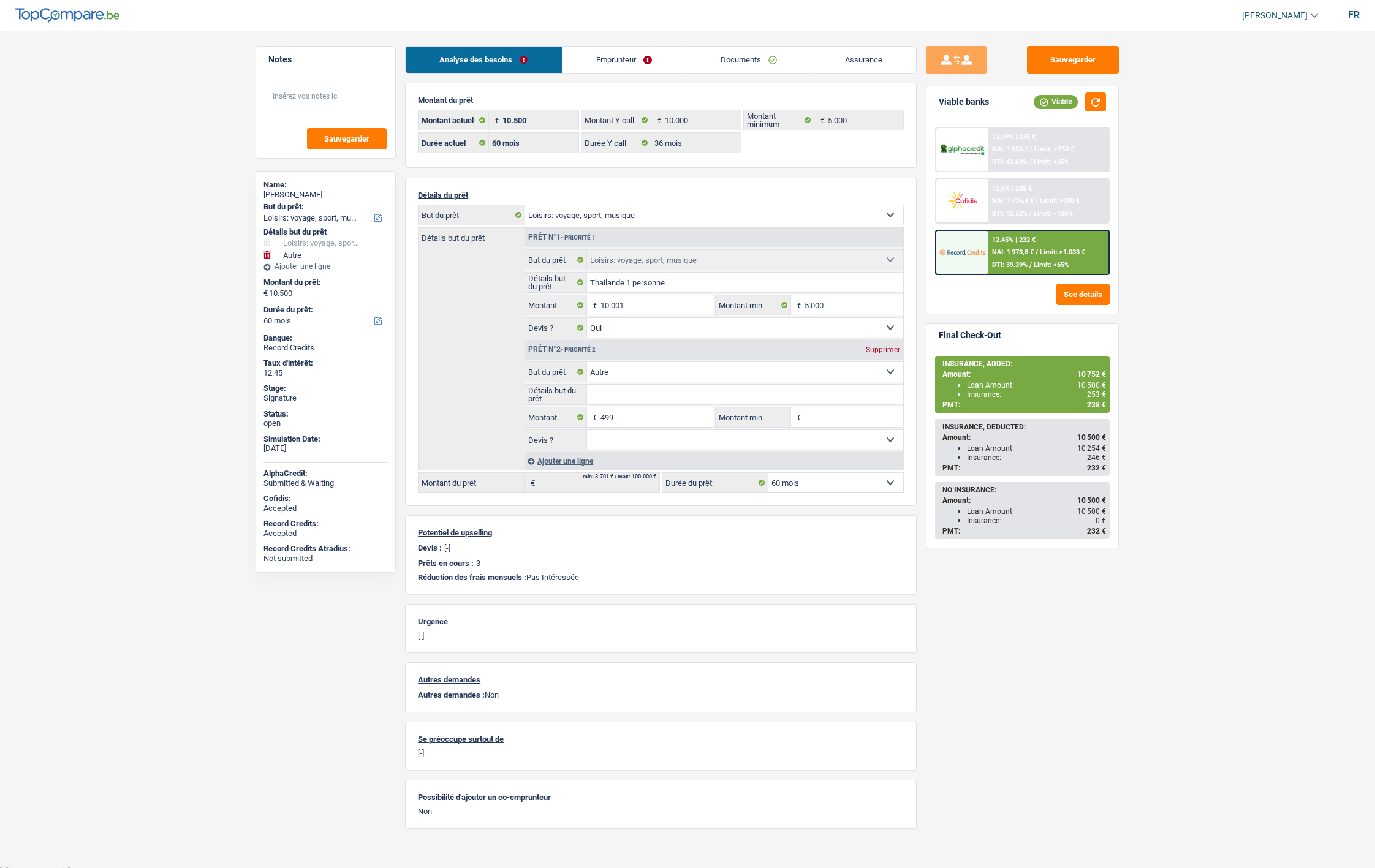
select select "36"
select select "hobbies"
select select "yes"
select select "other"
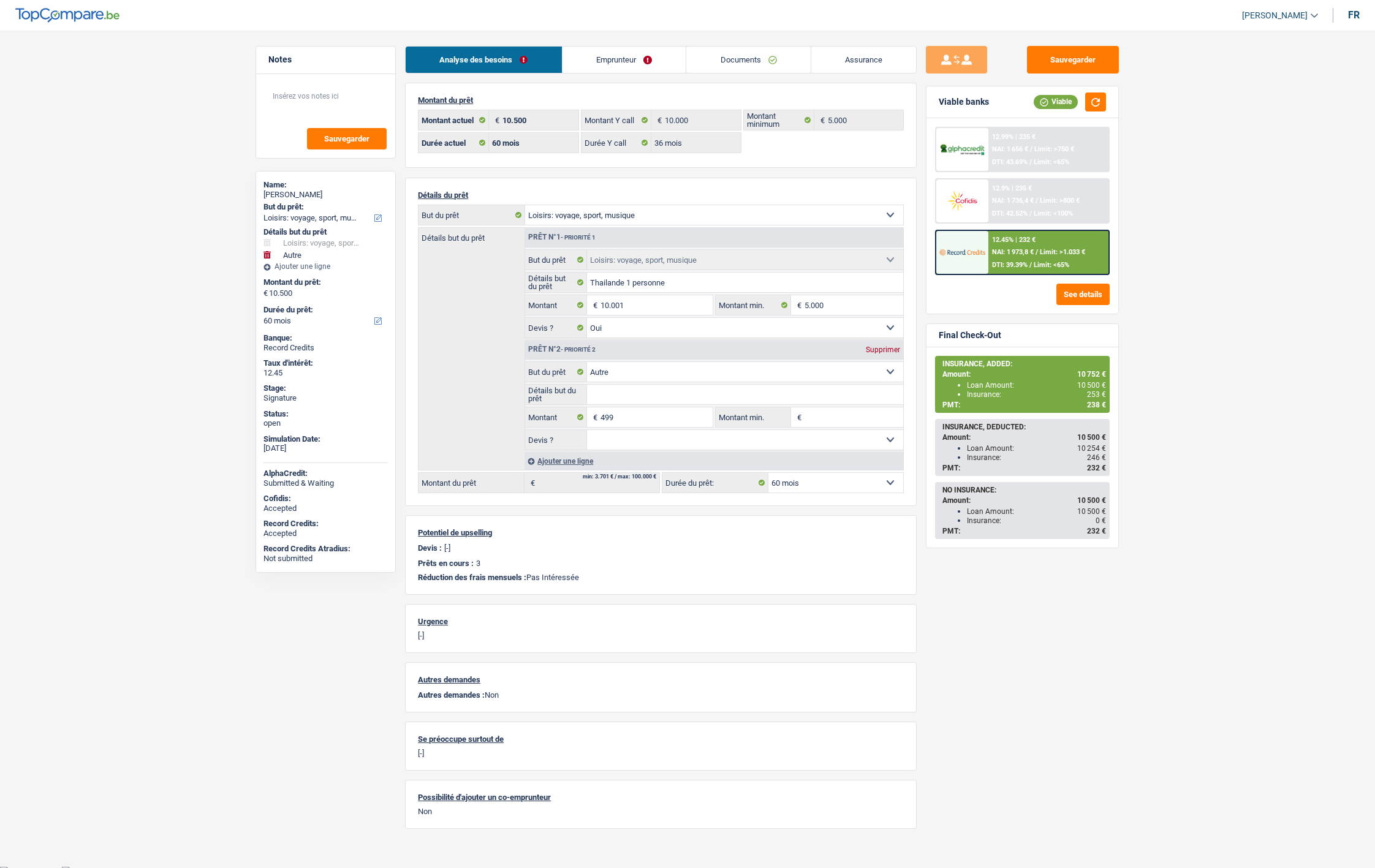
select select "60"
click at [727, 57] on link "Documents" at bounding box center [748, 60] width 124 height 26
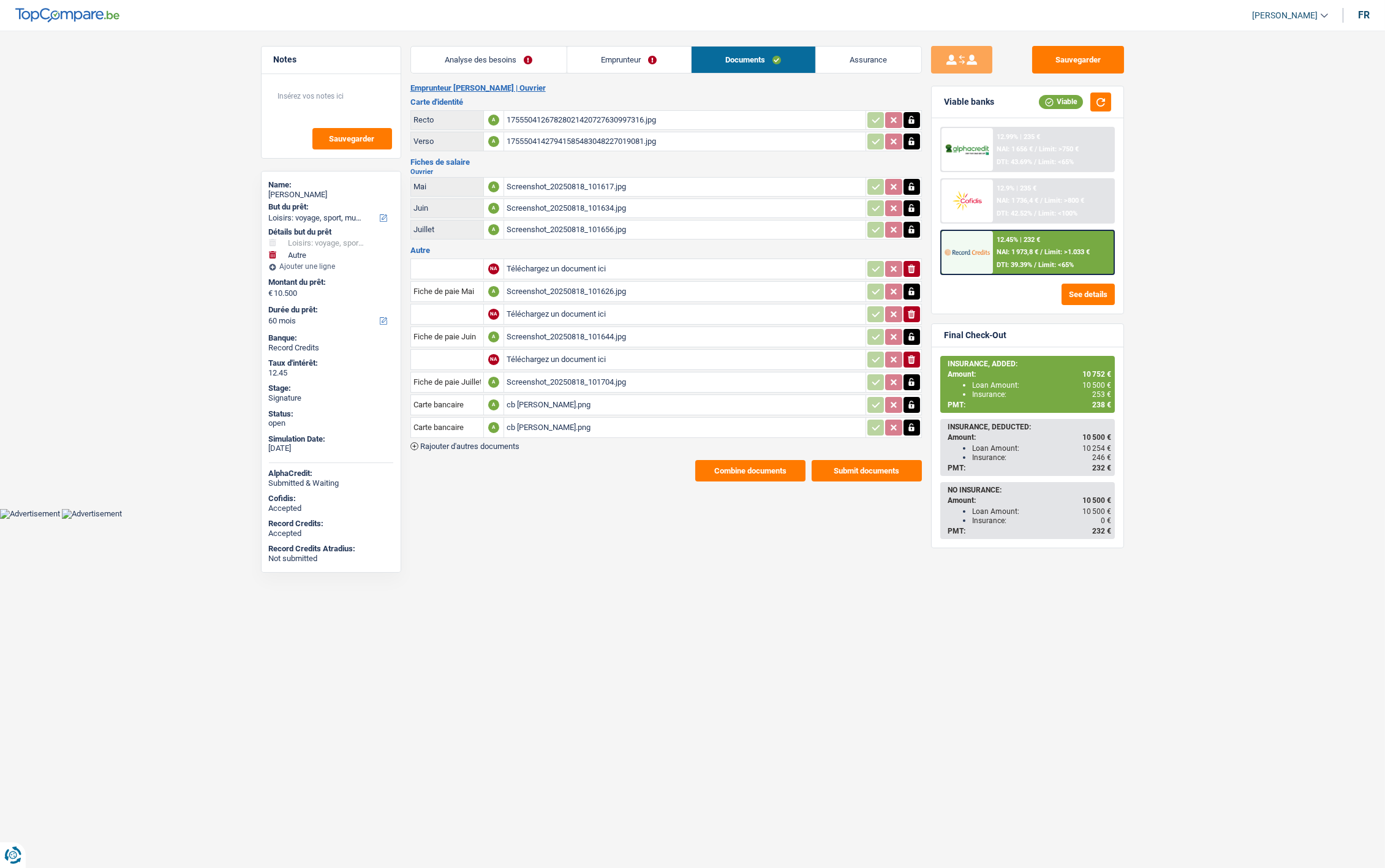
click at [482, 59] on link "Analyse des besoins" at bounding box center [489, 60] width 156 height 26
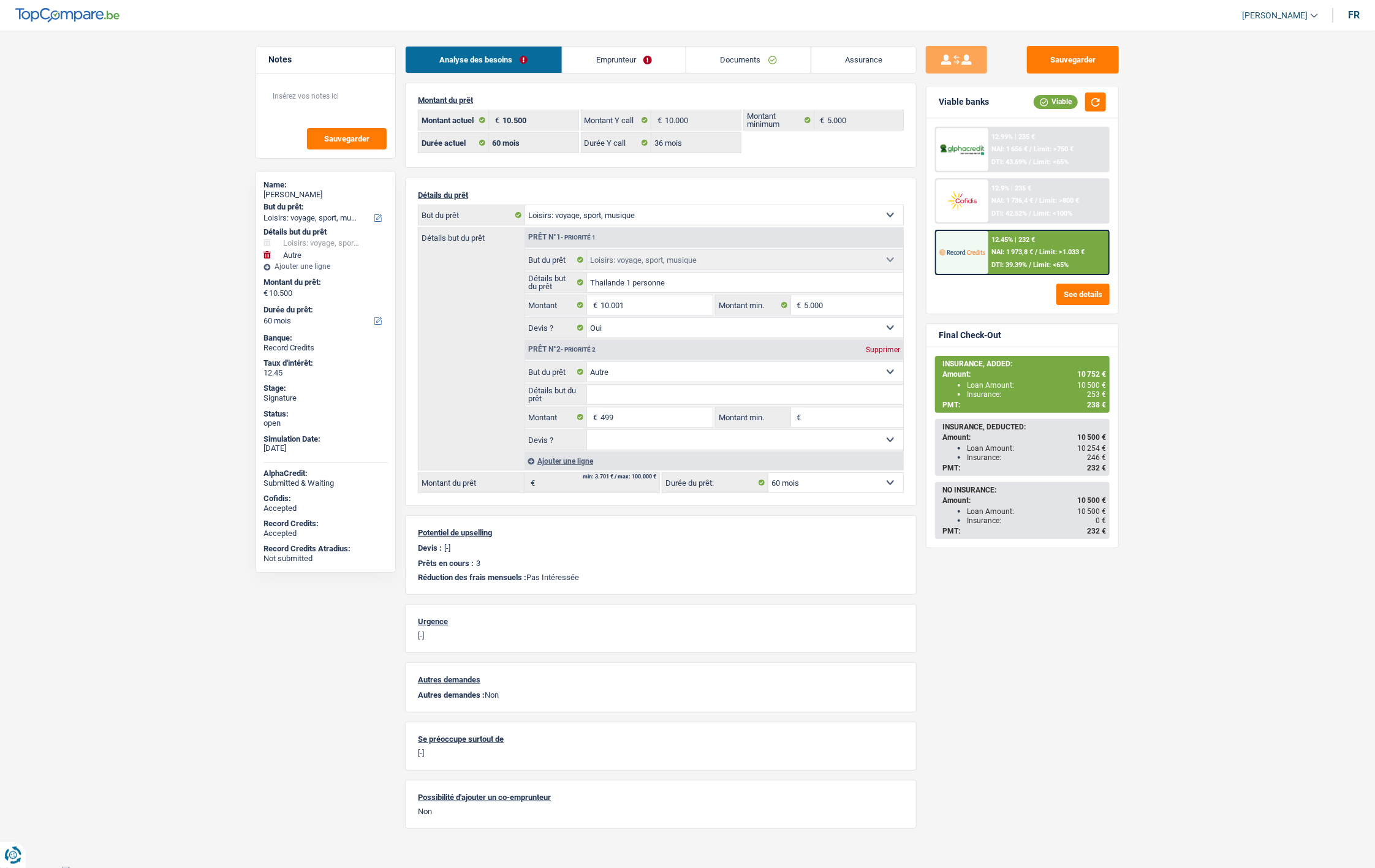
click at [617, 60] on link "Emprunteur" at bounding box center [624, 60] width 124 height 26
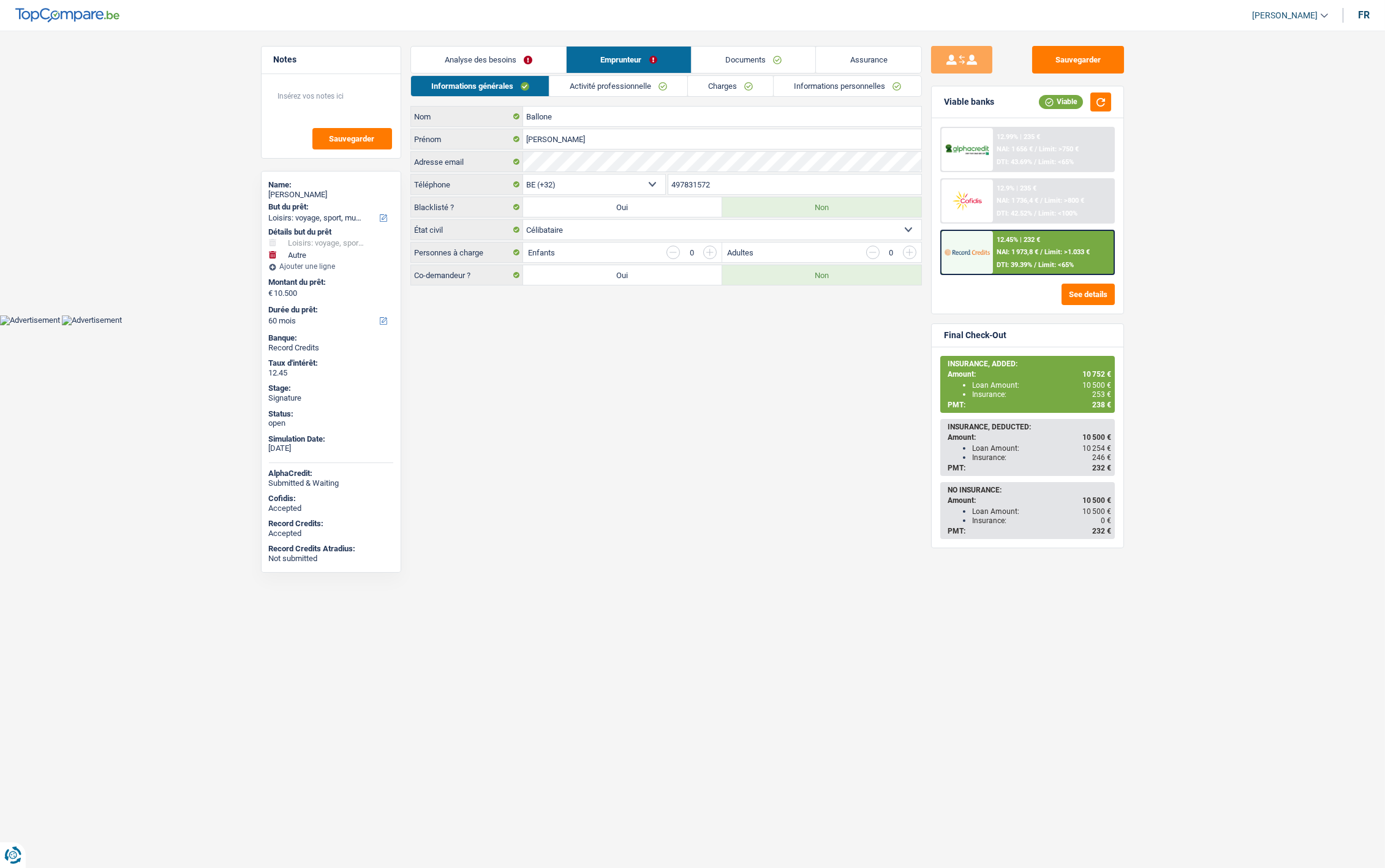
click at [812, 85] on link "Informations personnelles" at bounding box center [847, 86] width 148 height 21
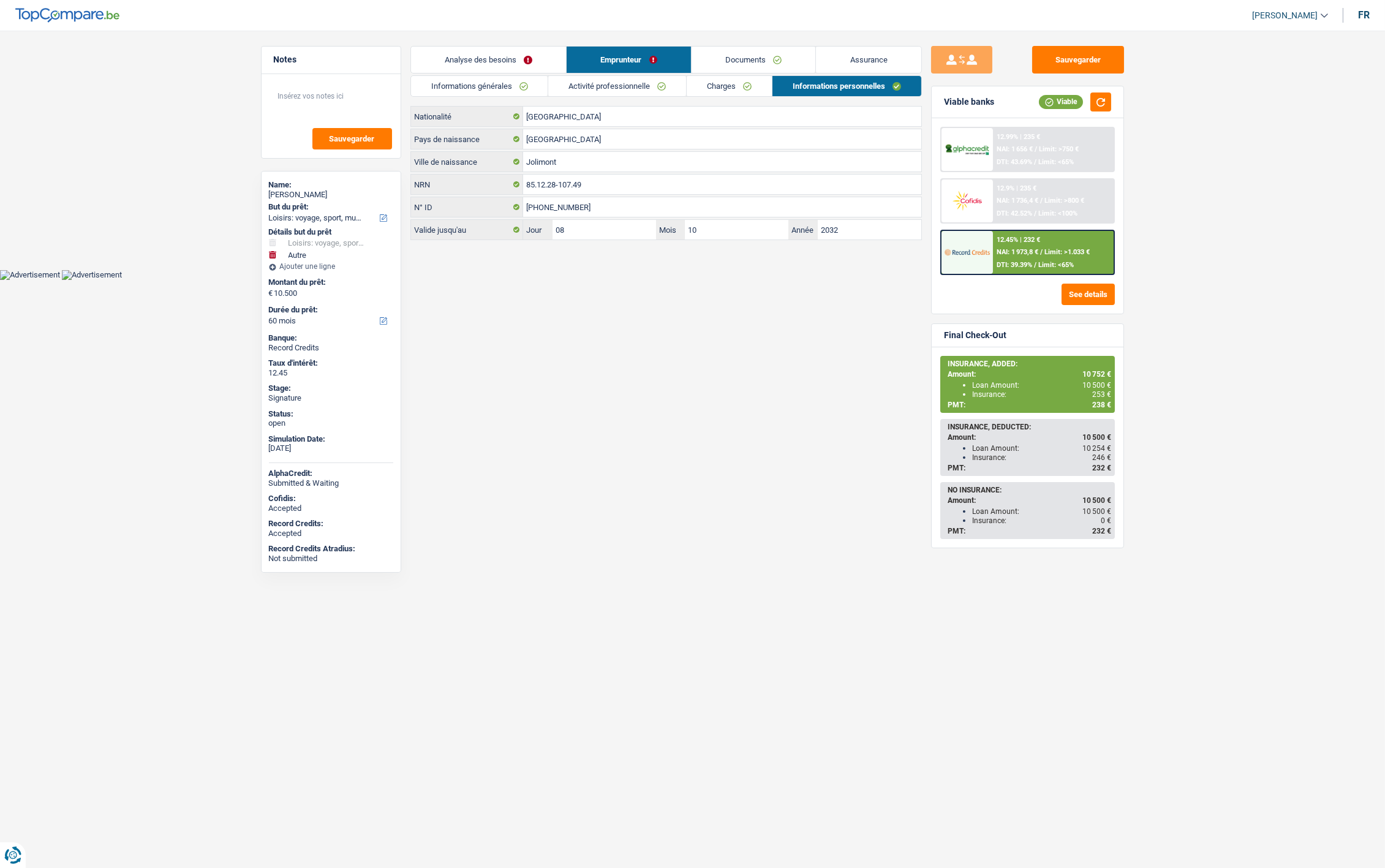
click at [754, 60] on link "Documents" at bounding box center [754, 60] width 124 height 26
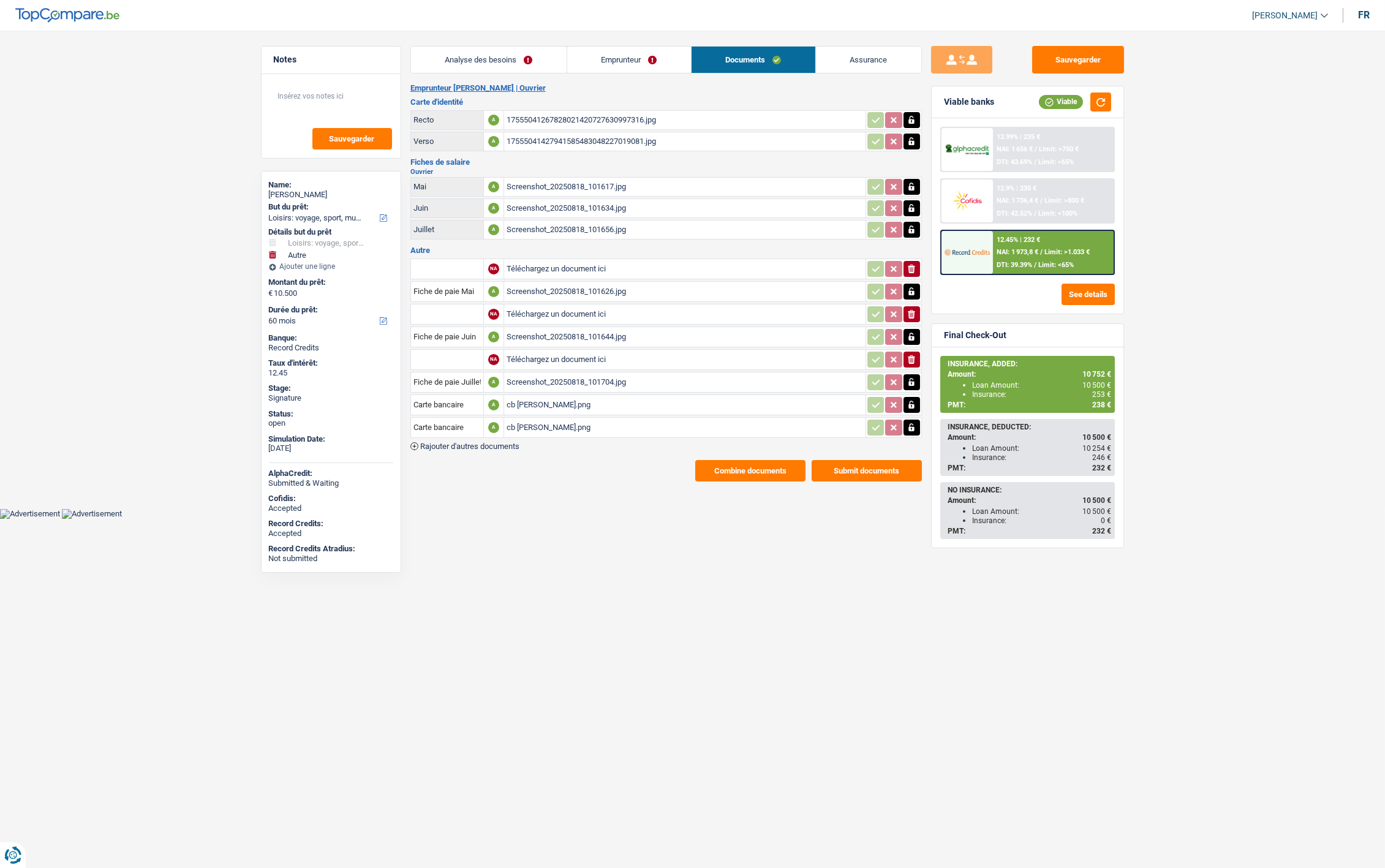
click at [892, 472] on button "Submit documents" at bounding box center [866, 471] width 110 height 22
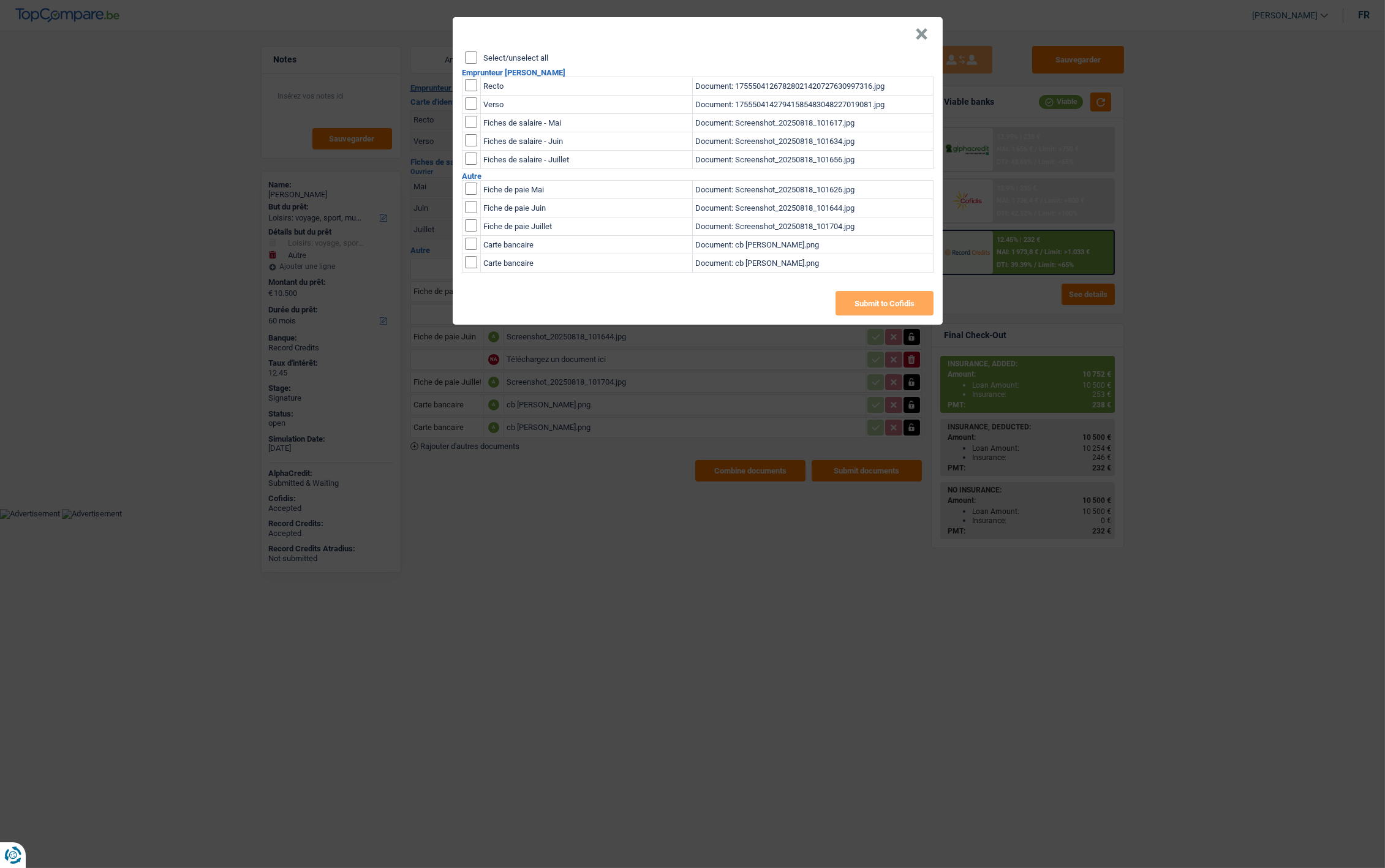
click at [466, 57] on input "Select/unselect all" at bounding box center [471, 57] width 12 height 12
checkbox input "true"
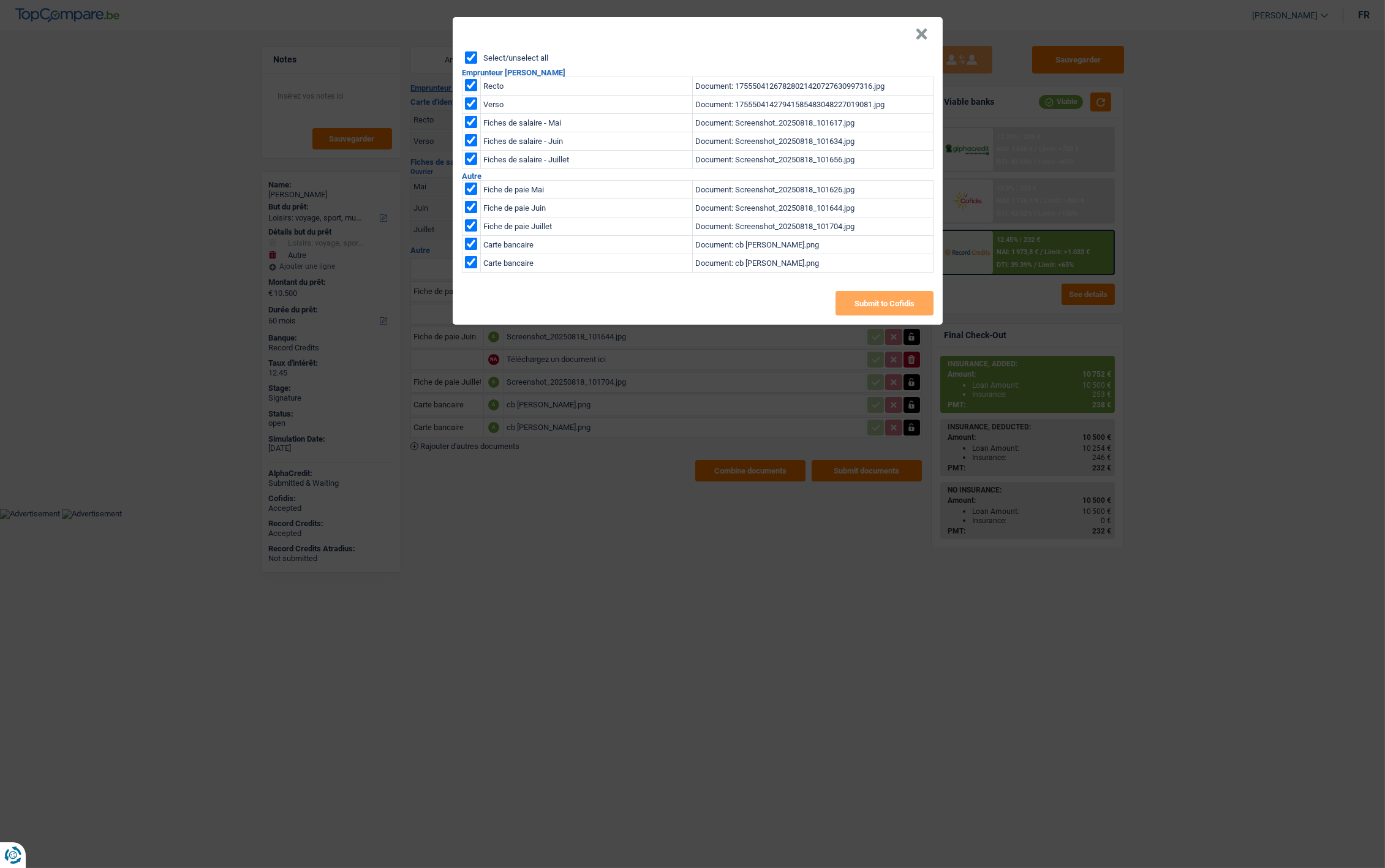
checkbox input "true"
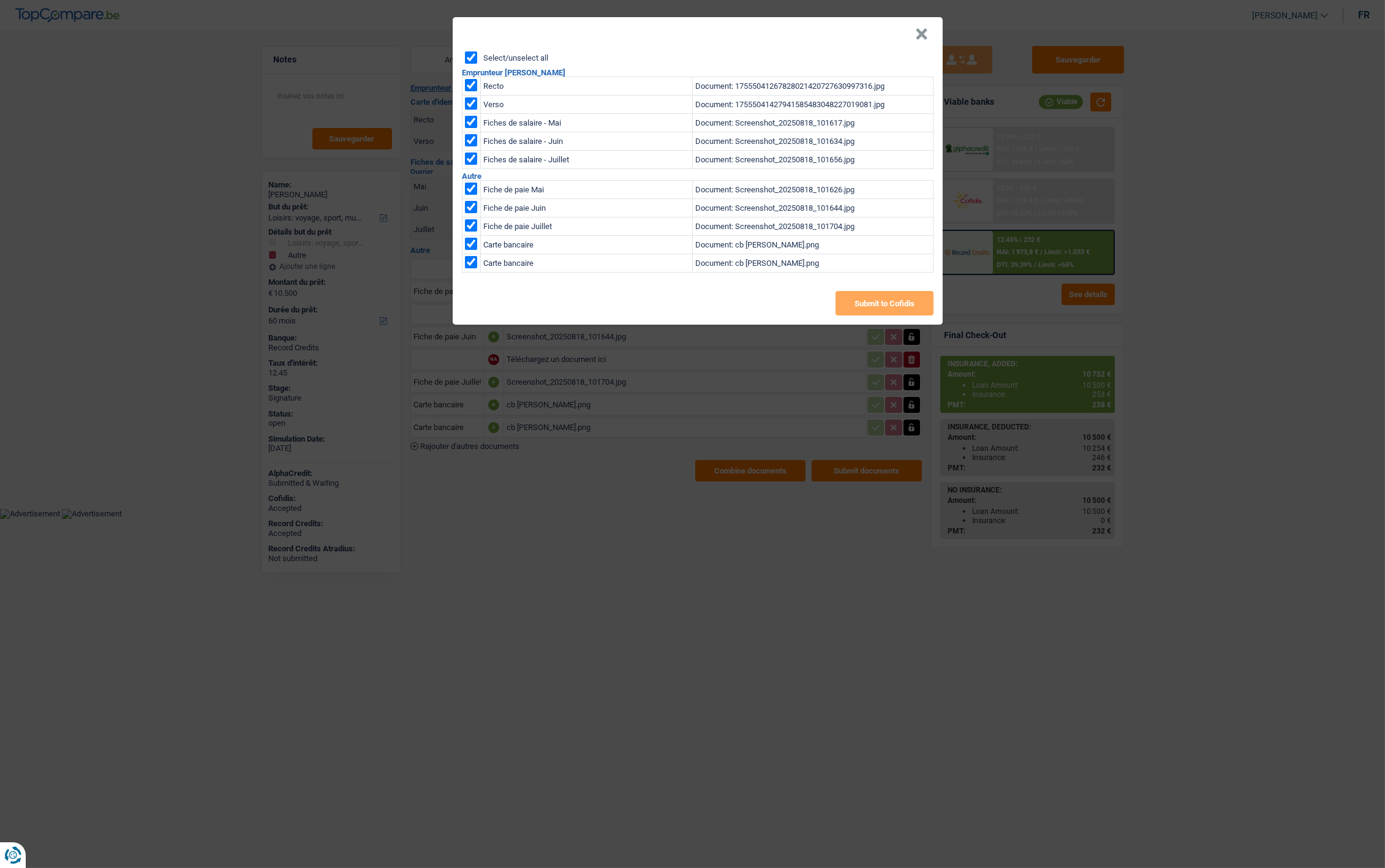
checkbox input "true"
click at [920, 35] on button "×" at bounding box center [922, 34] width 13 height 12
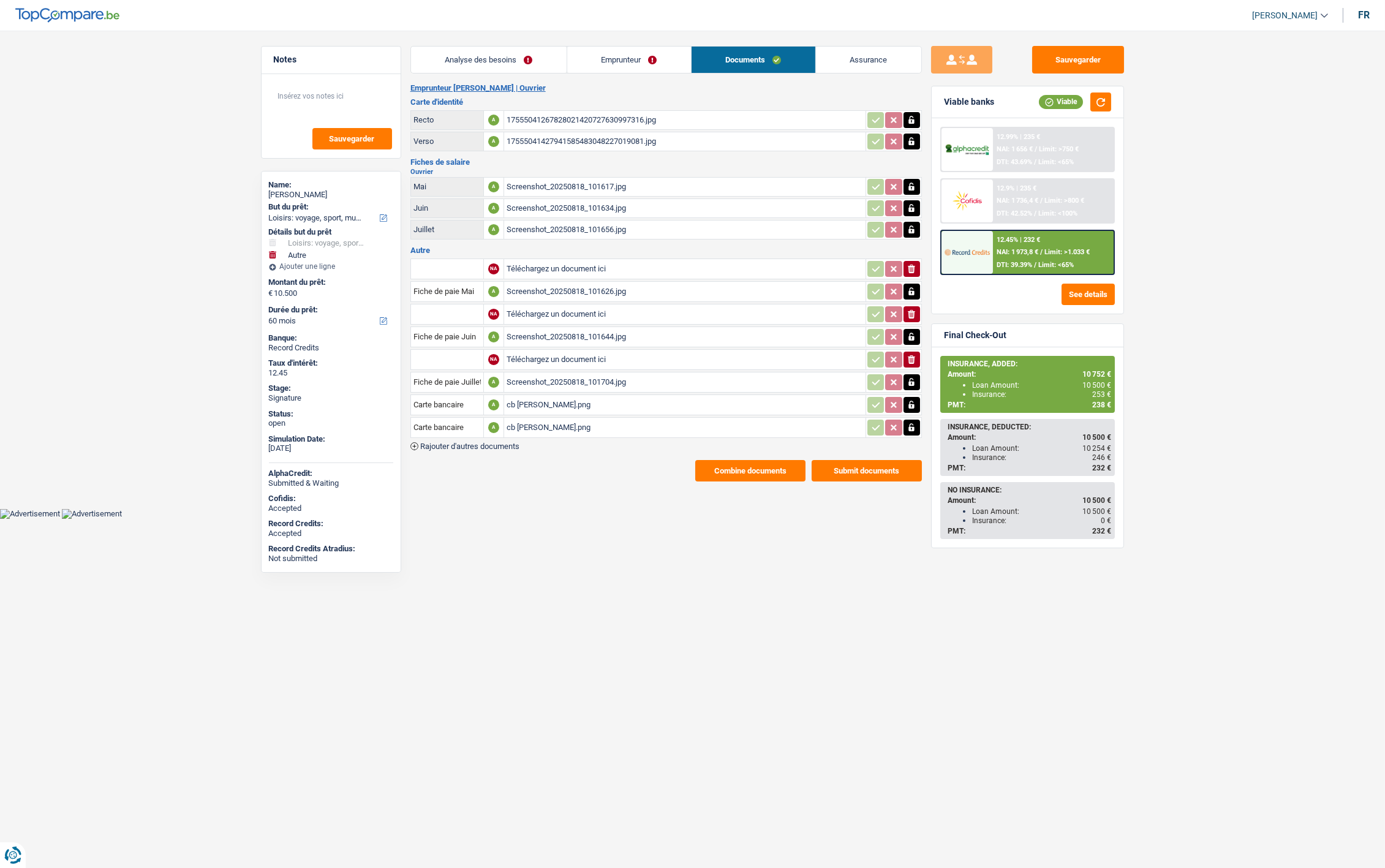
click at [1023, 219] on div "12.9% | 235 € NAI: 1 736,4 € / Limit: >800 € DTI: 42.52% / Limit: <100%" at bounding box center [1053, 201] width 120 height 43
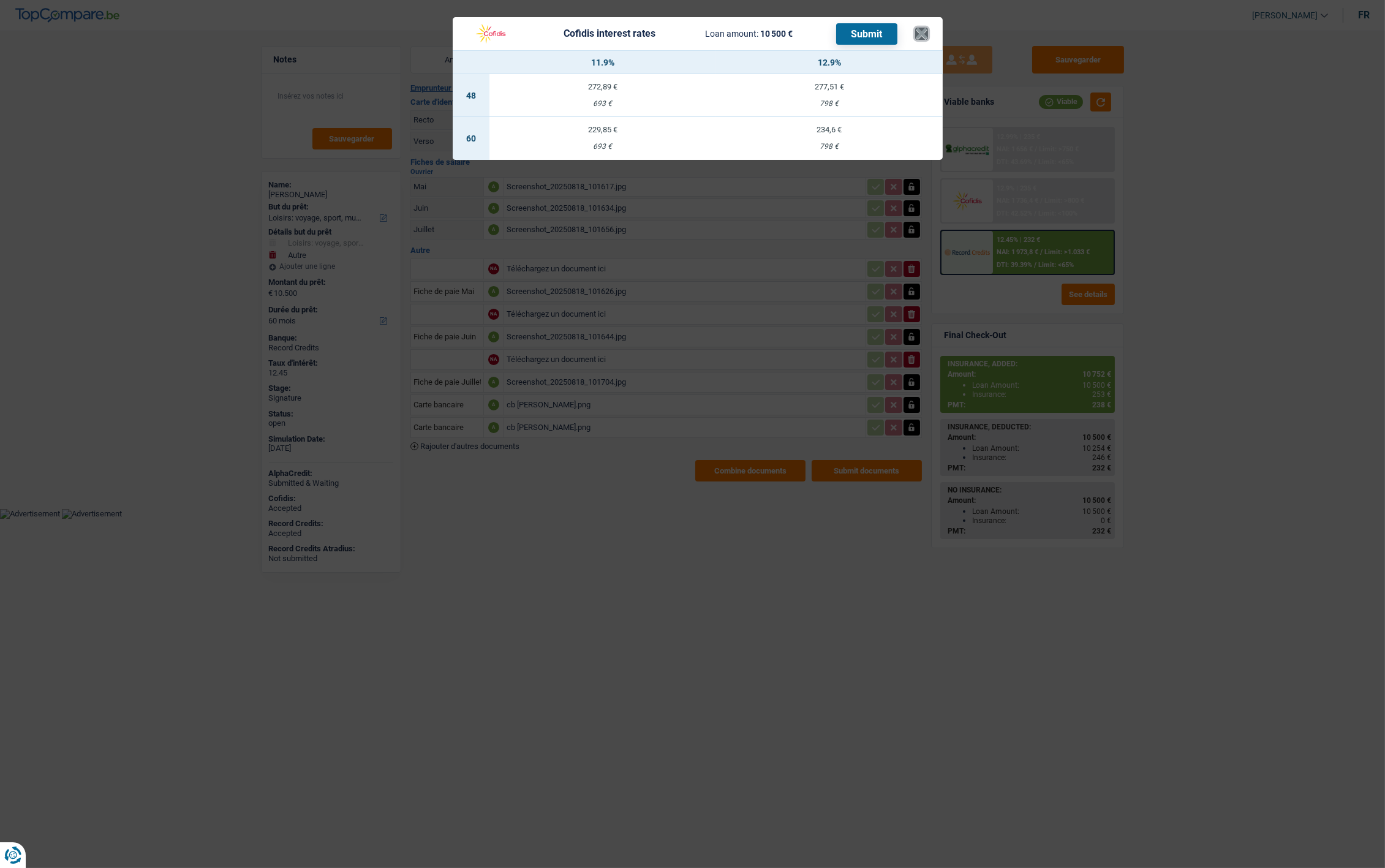
click at [926, 36] on button "×" at bounding box center [922, 33] width 13 height 12
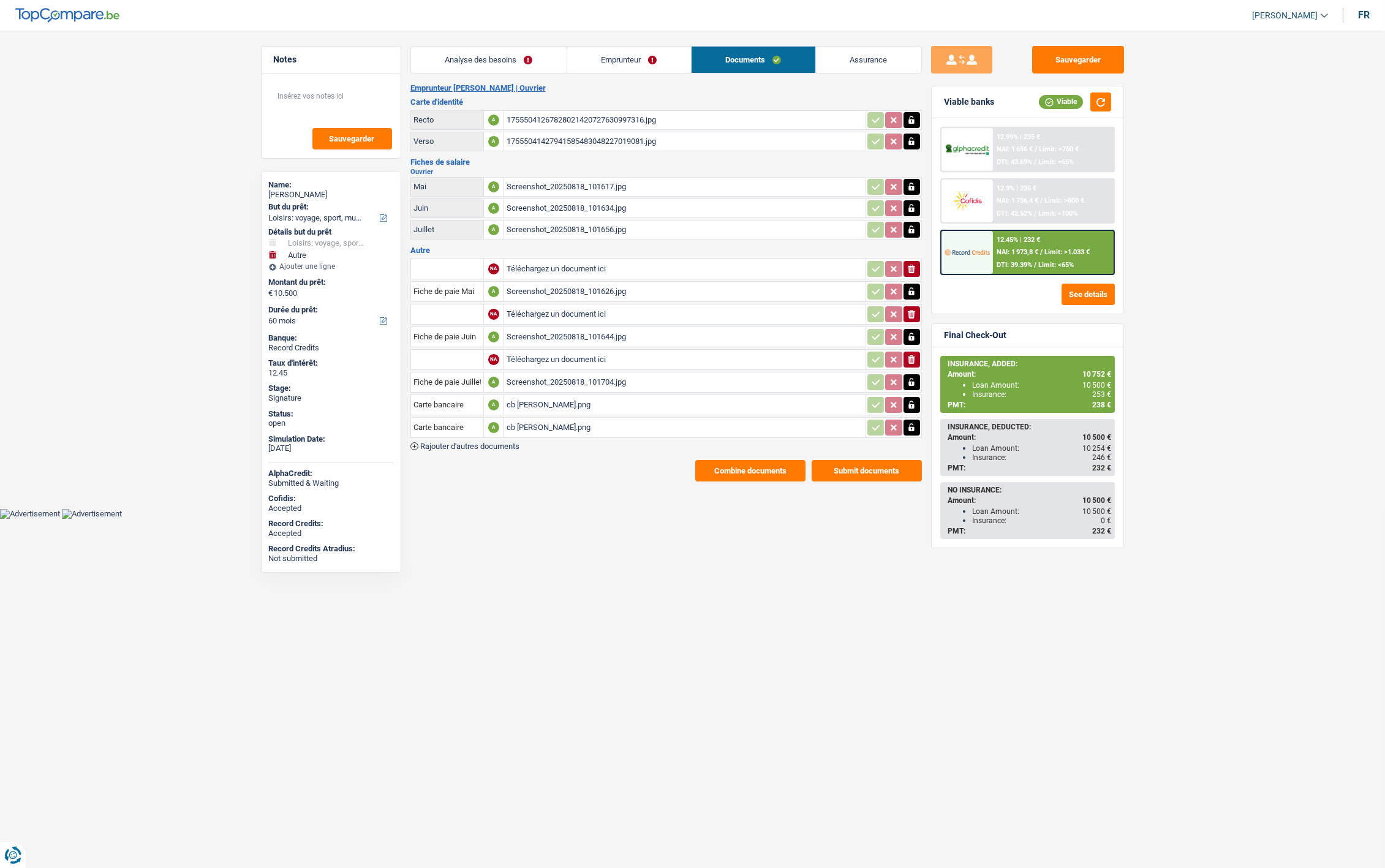
click at [1071, 196] on span "Limit: >800 €" at bounding box center [1064, 200] width 39 height 8
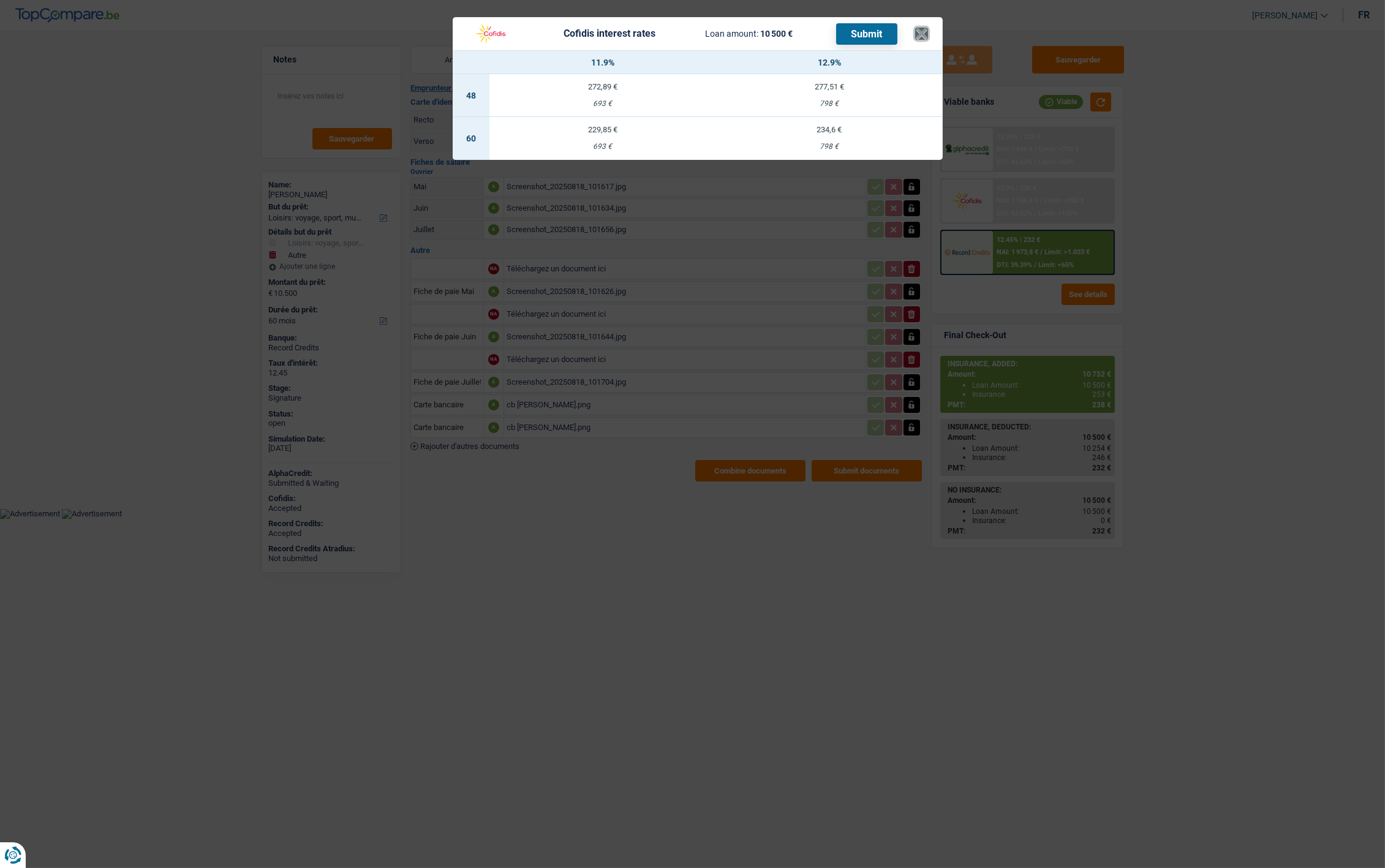
click at [915, 33] on button "×" at bounding box center [922, 33] width 13 height 12
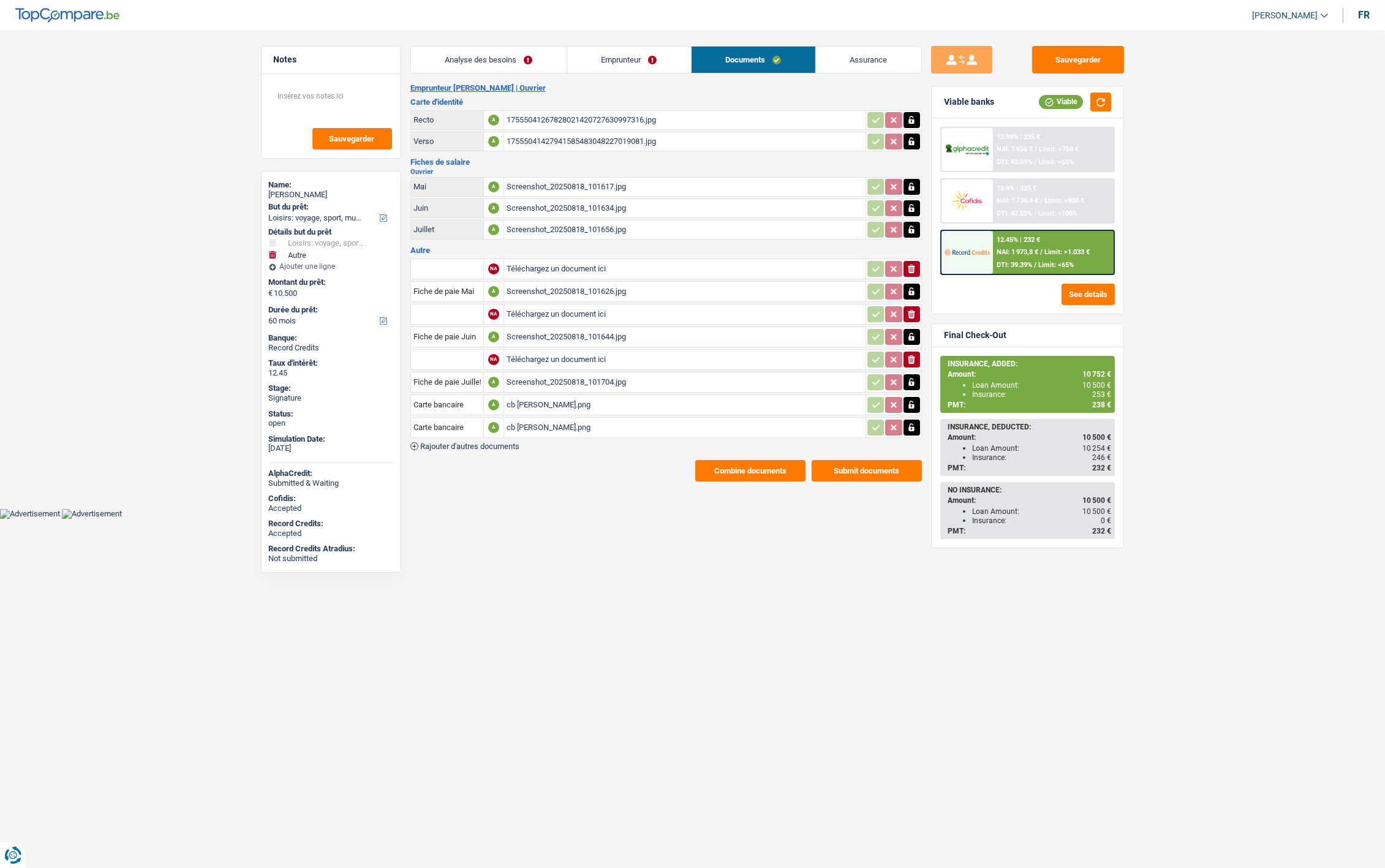
click at [570, 505] on body "Vous avez le contrôle de vos données Nous utilisons des cookies, tout comme nos…" at bounding box center [692, 269] width 1385 height 501
click at [739, 466] on button "Combine documents" at bounding box center [750, 471] width 110 height 22
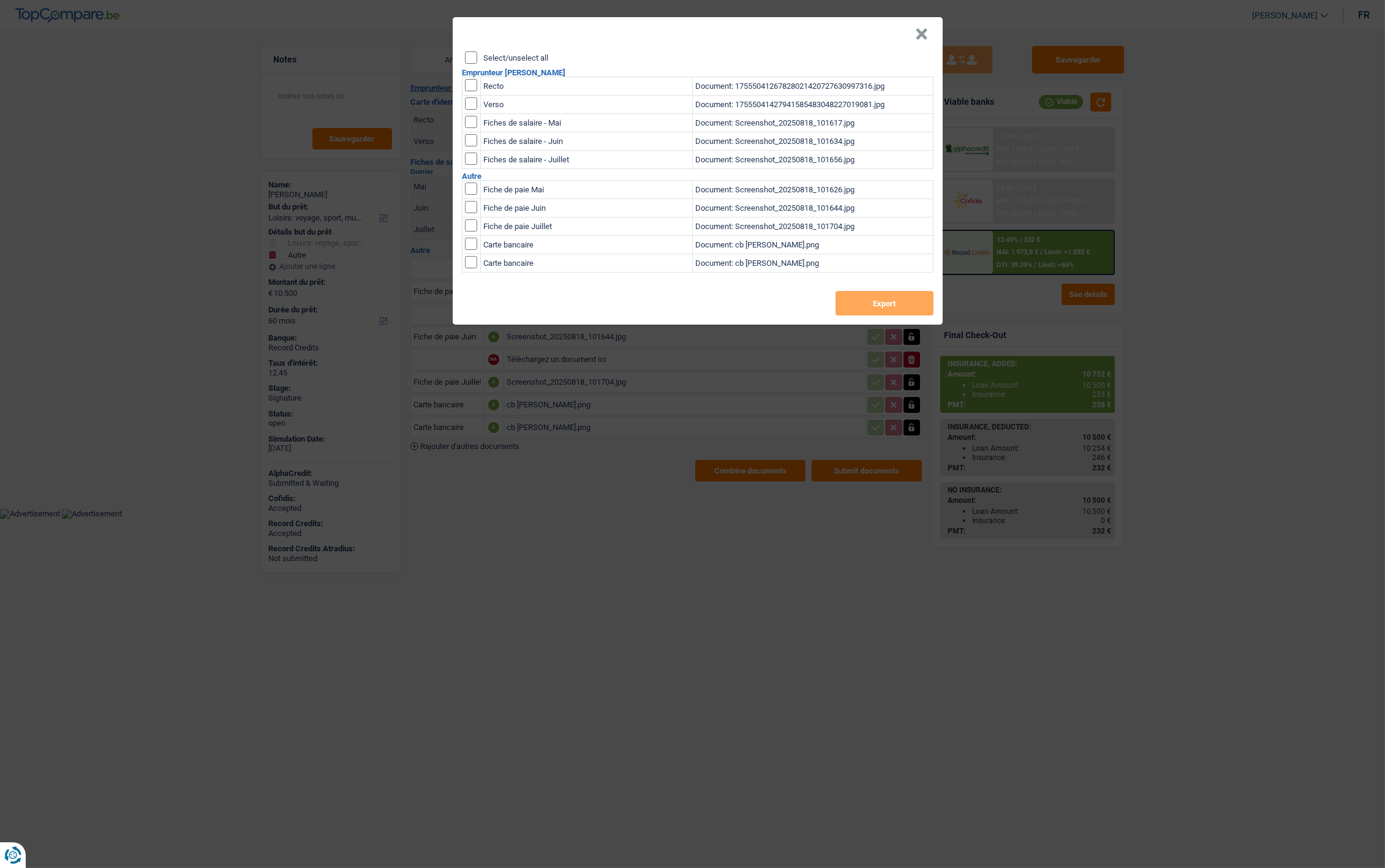
click at [476, 56] on input "Select/unselect all" at bounding box center [471, 57] width 12 height 12
checkbox input "true"
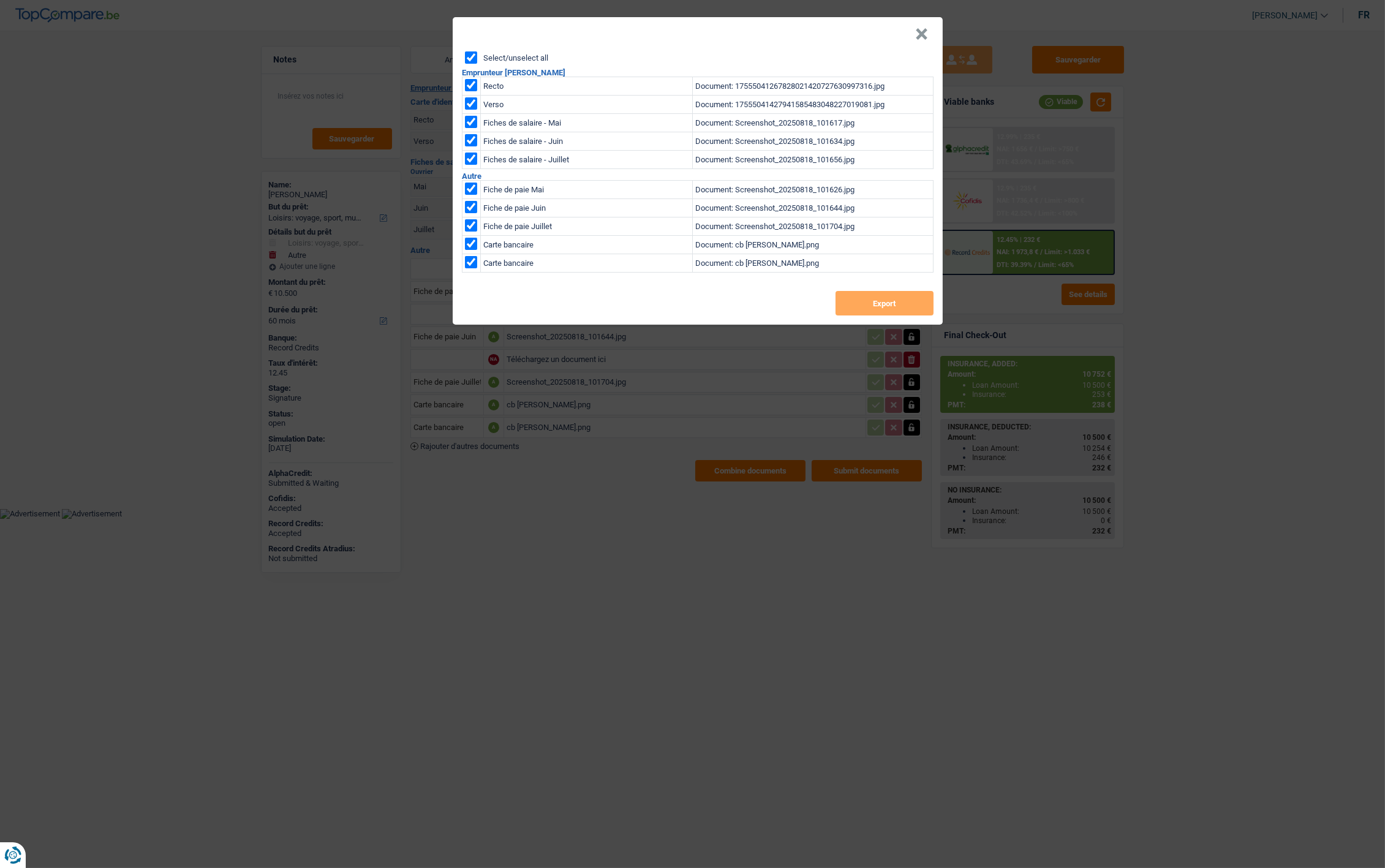
checkbox input "true"
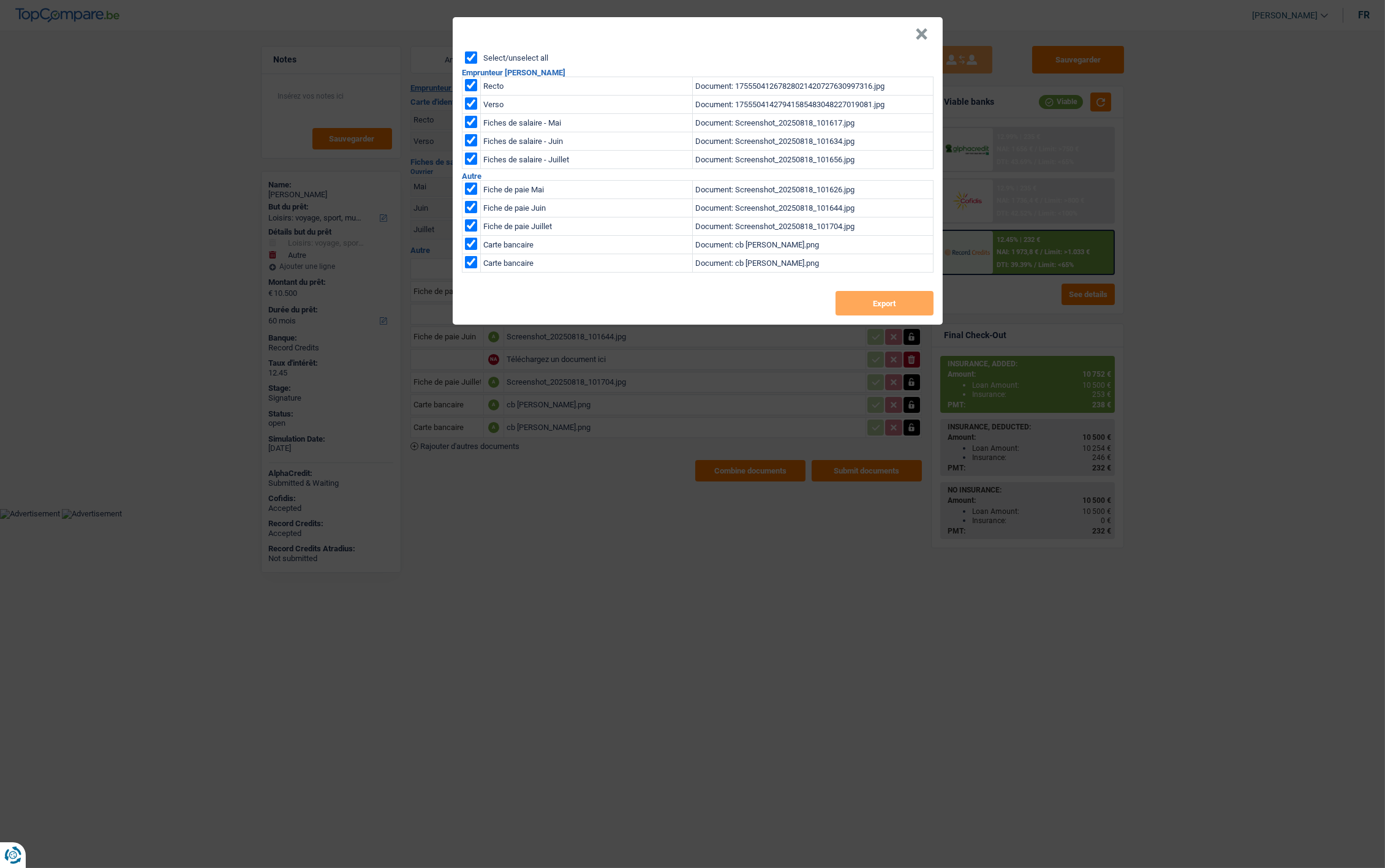
checkbox input "true"
drag, startPoint x: 865, startPoint y: 304, endPoint x: 876, endPoint y: 304, distance: 11.0
click at [866, 304] on button "Export" at bounding box center [884, 303] width 98 height 24
drag, startPoint x: 916, startPoint y: 31, endPoint x: 817, endPoint y: 19, distance: 99.7
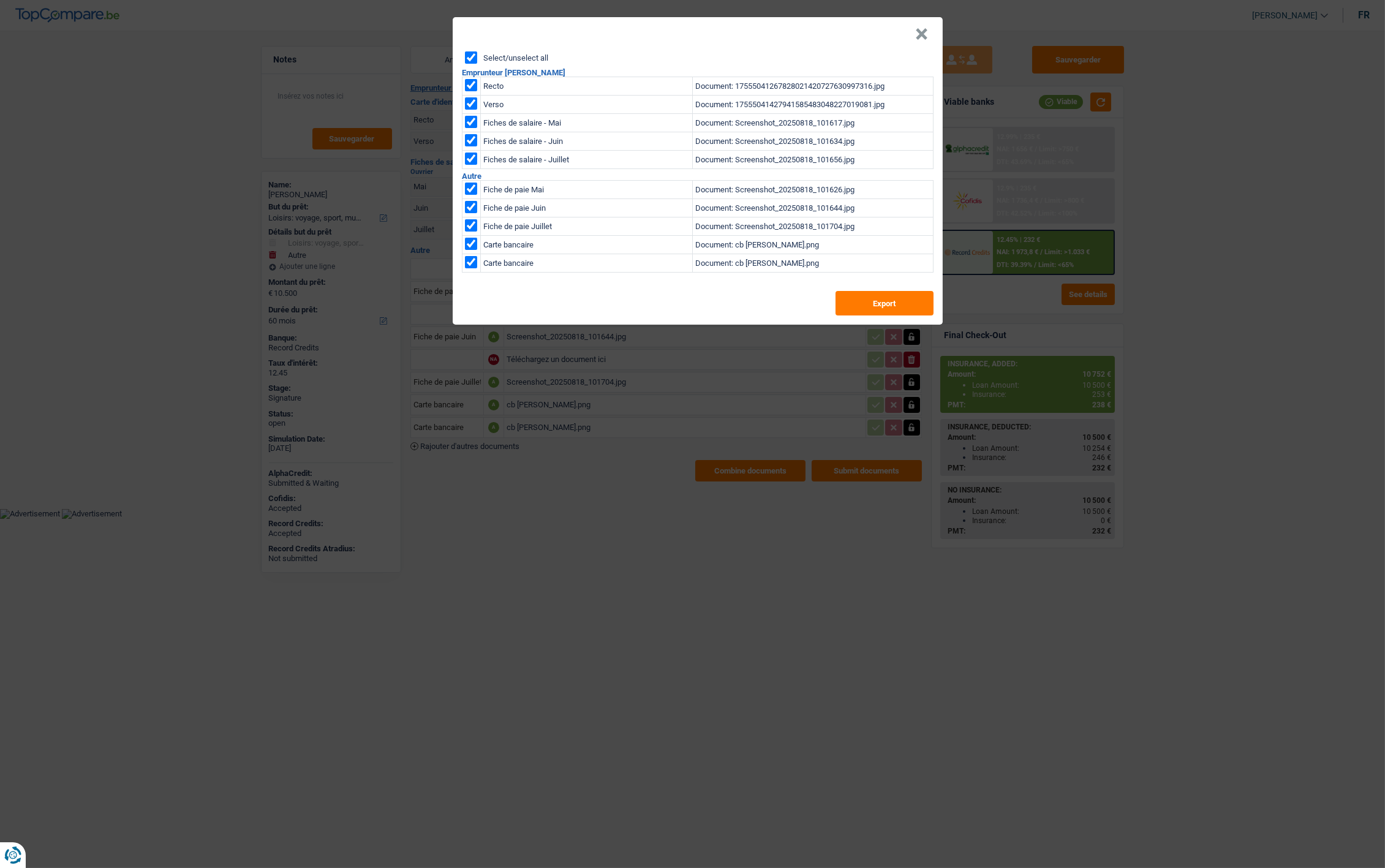
click at [916, 31] on button "×" at bounding box center [922, 34] width 13 height 12
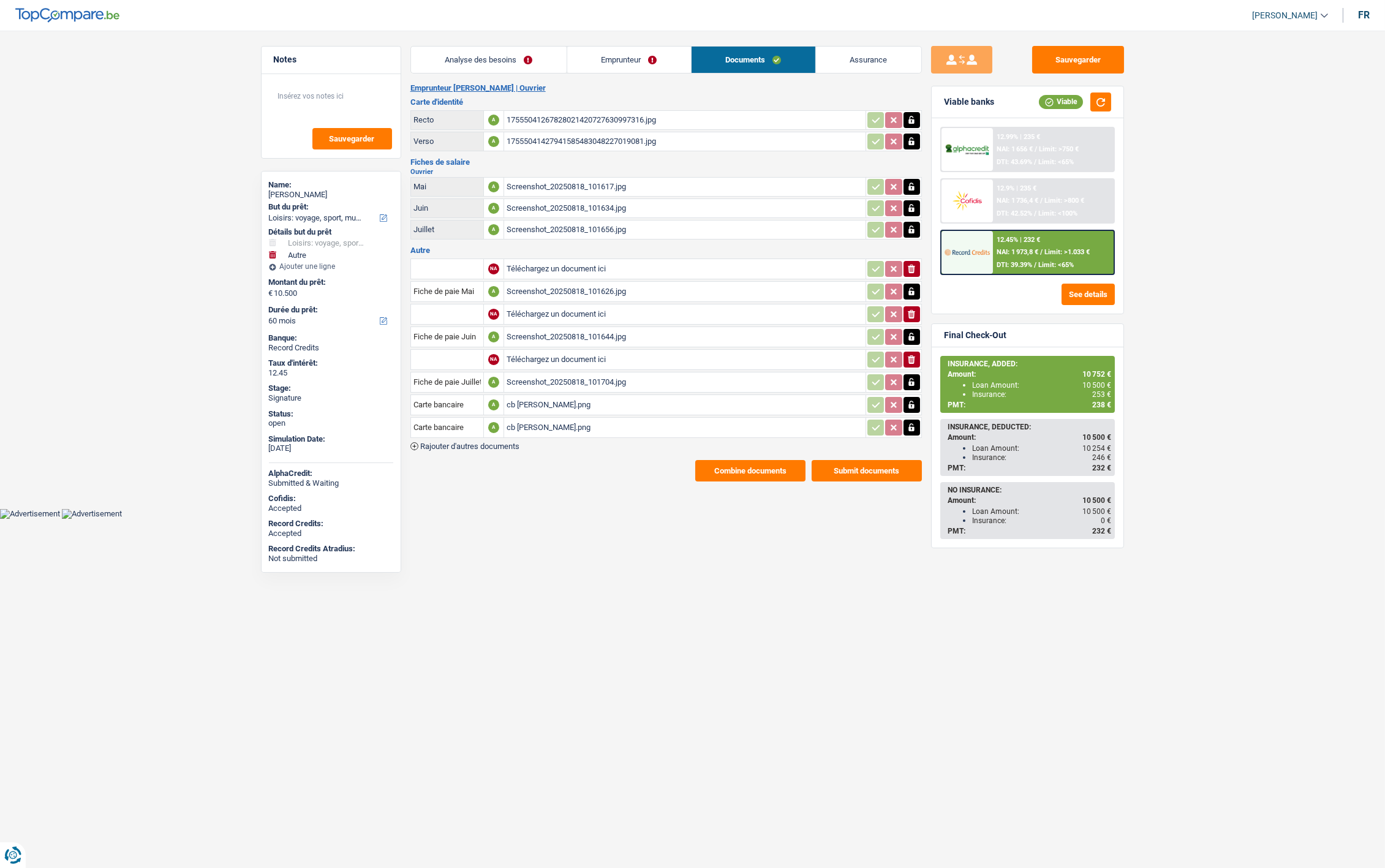
click at [644, 55] on link "Emprunteur" at bounding box center [630, 60] width 124 height 26
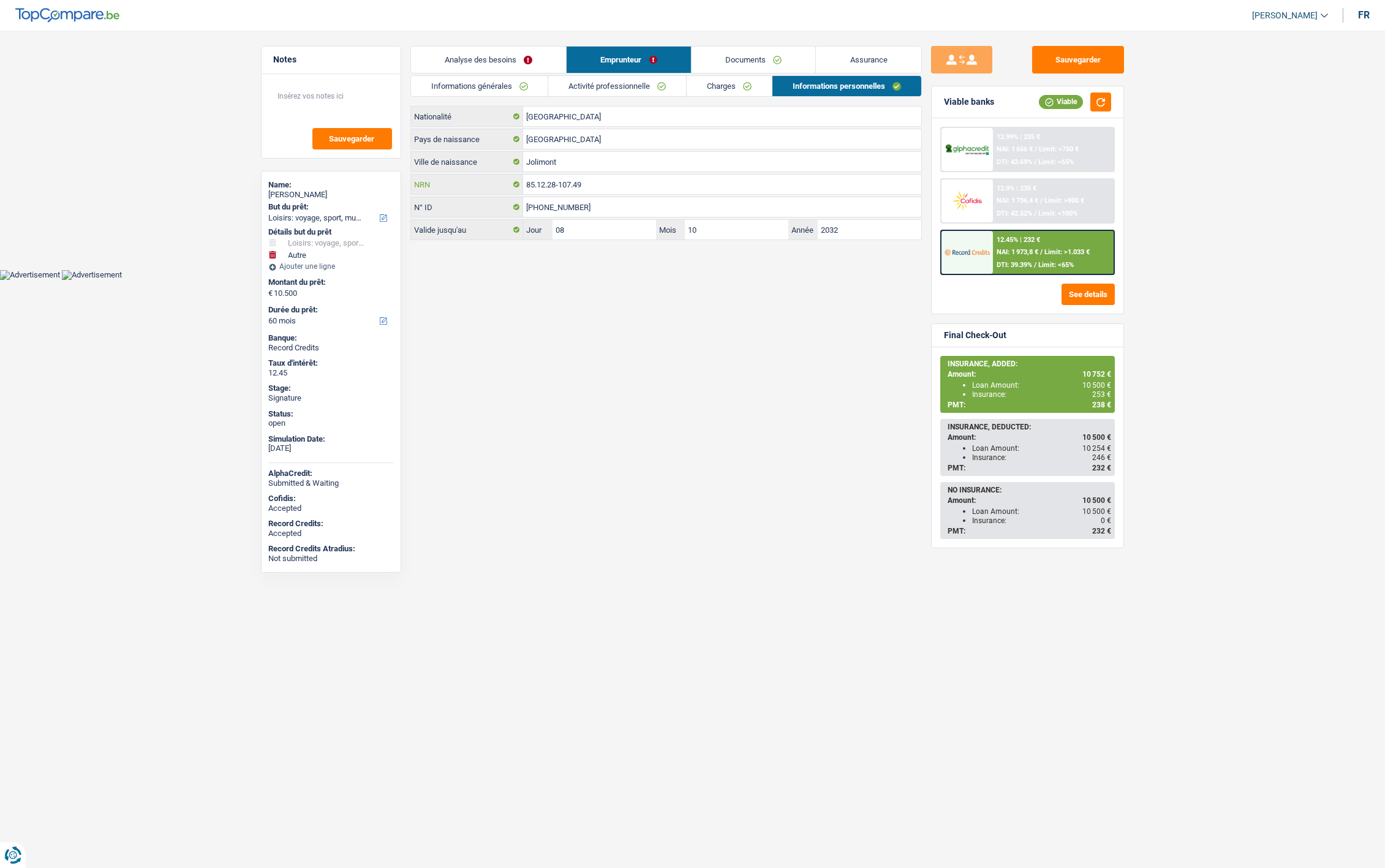
drag, startPoint x: 590, startPoint y: 185, endPoint x: 525, endPoint y: 182, distance: 65.1
click at [525, 182] on input "85.12.28-107.49" at bounding box center [723, 184] width 398 height 20
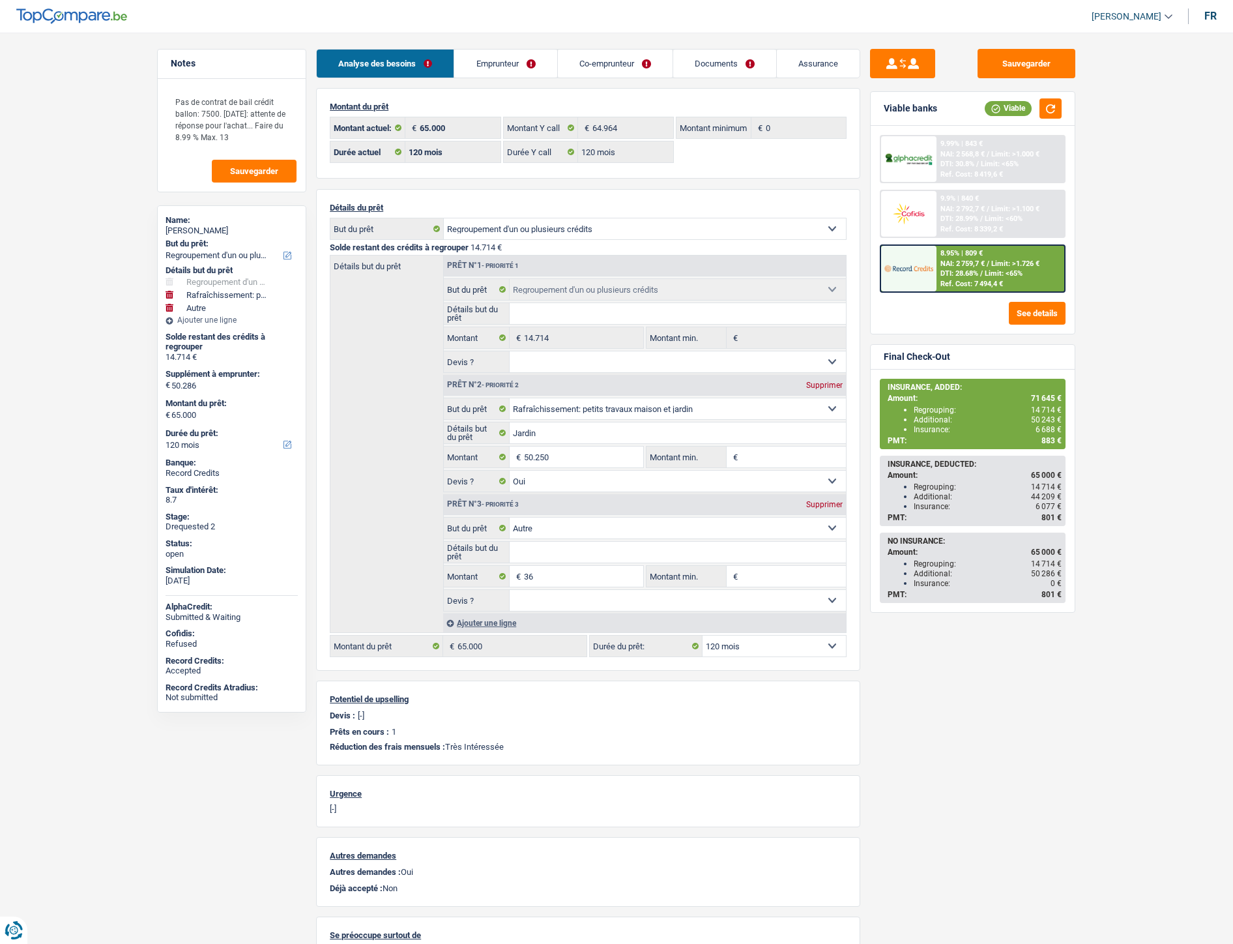
select select "refinancing"
select select "houseOrGarden"
select select "other"
select select "120"
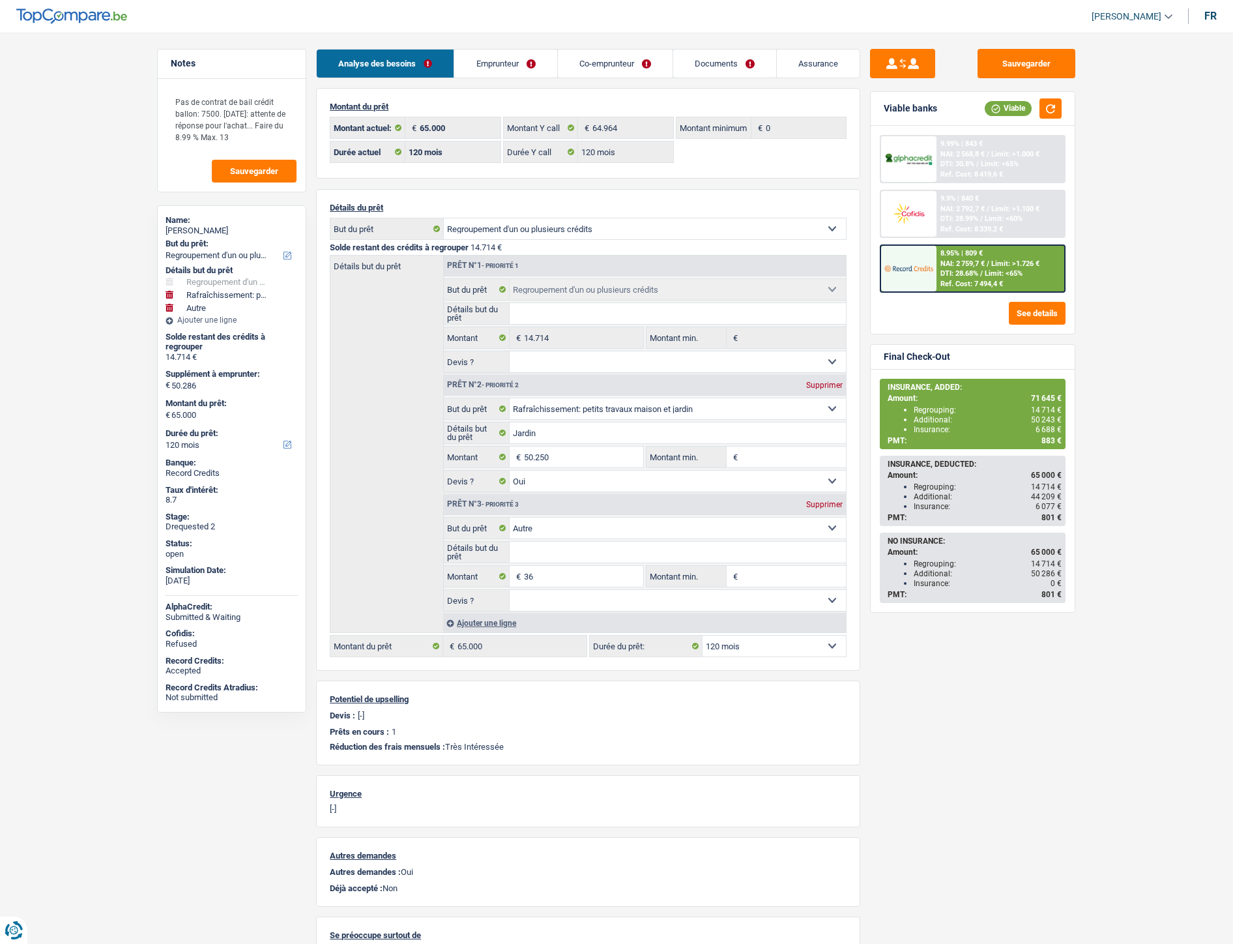
select select "120"
select select "refinancing"
select select "houseOrGarden"
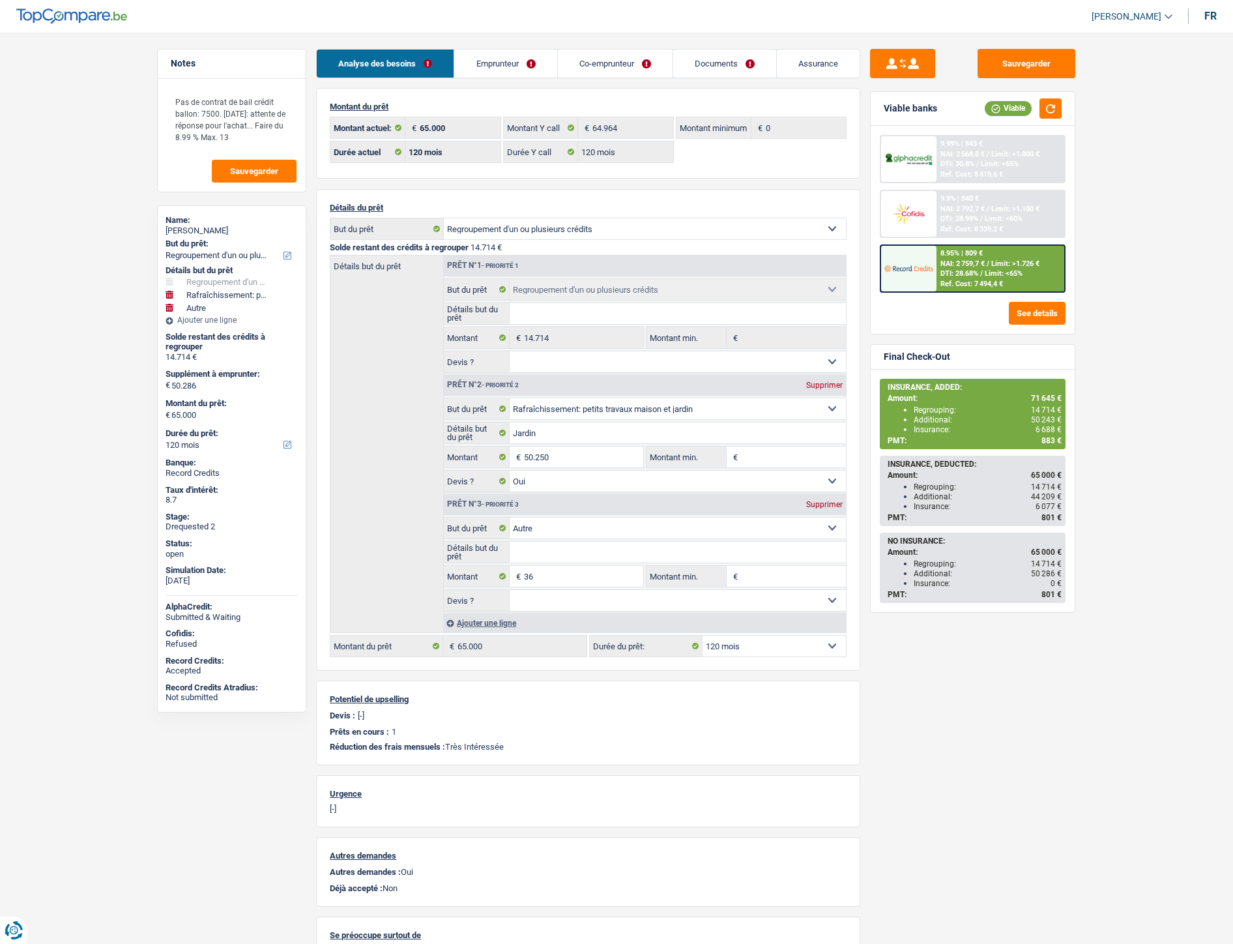
select select "yes"
select select "other"
select select "120"
click at [828, 61] on link "Assurance" at bounding box center [818, 64] width 83 height 28
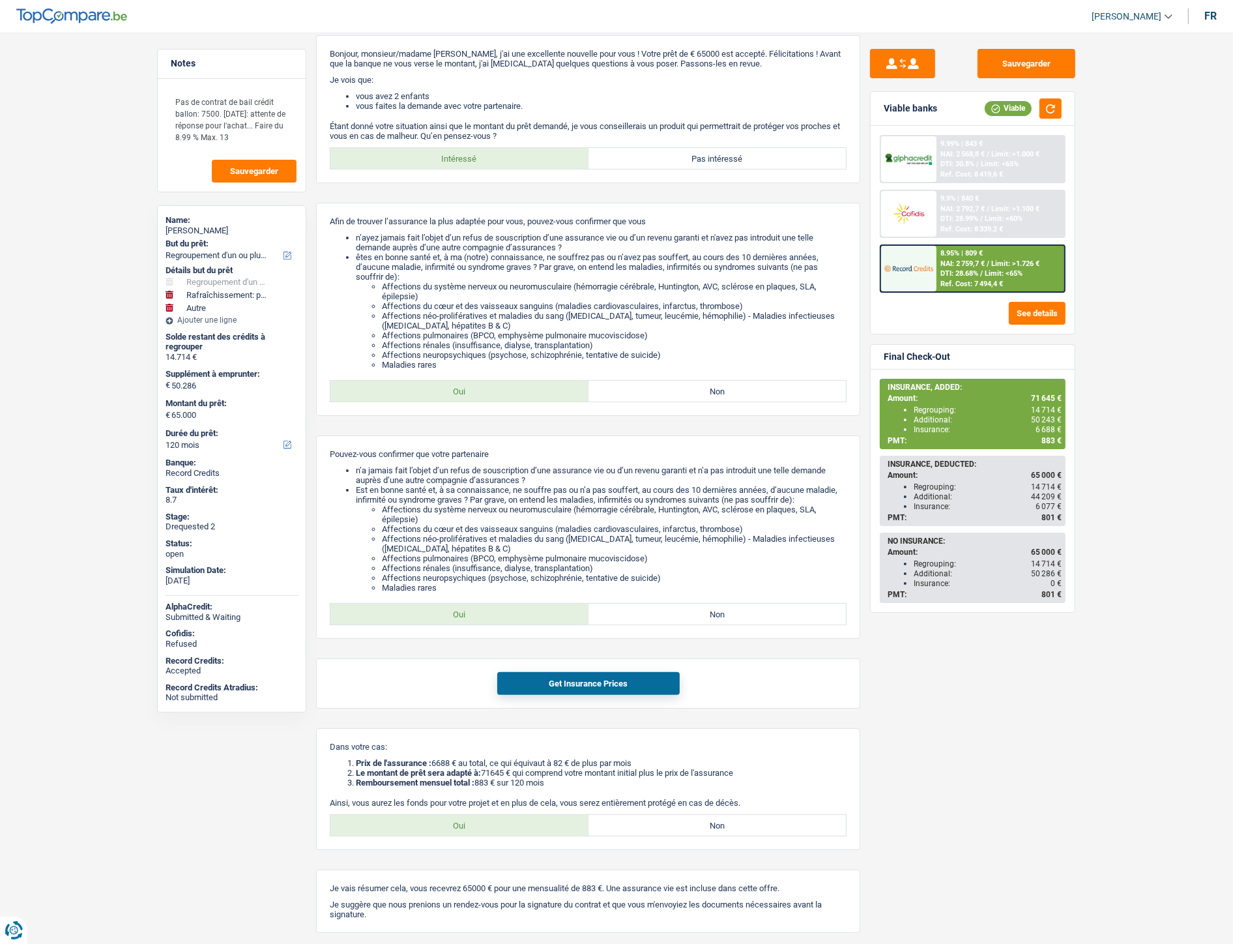
scroll to position [117, 0]
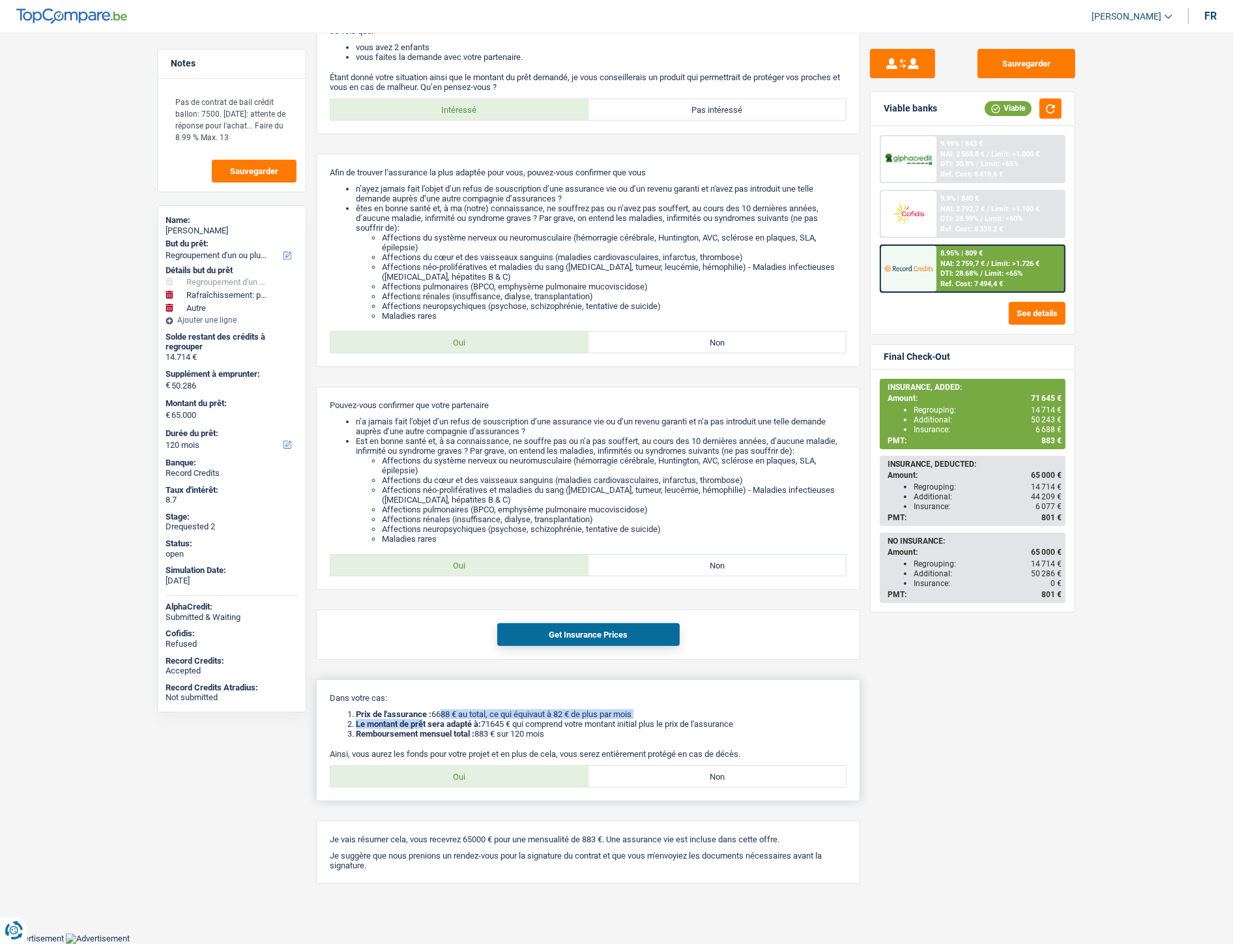
drag, startPoint x: 449, startPoint y: 718, endPoint x: 445, endPoint y: 712, distance: 7.6
click at [445, 712] on ol "Prix de l'assurance : 6688 € au total, ce qui équivaut à 82 € de plus par mois …" at bounding box center [588, 723] width 517 height 29
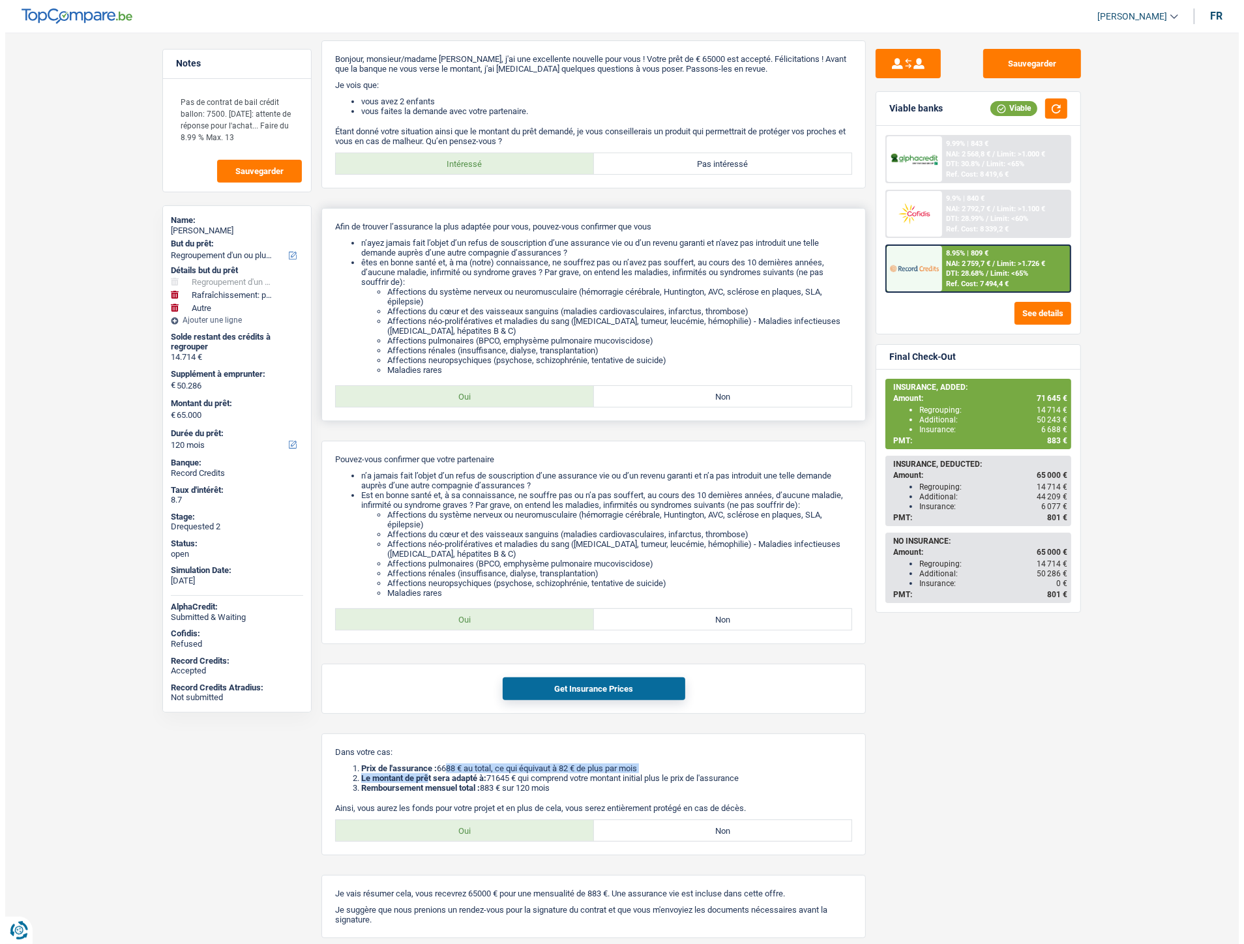
scroll to position [0, 0]
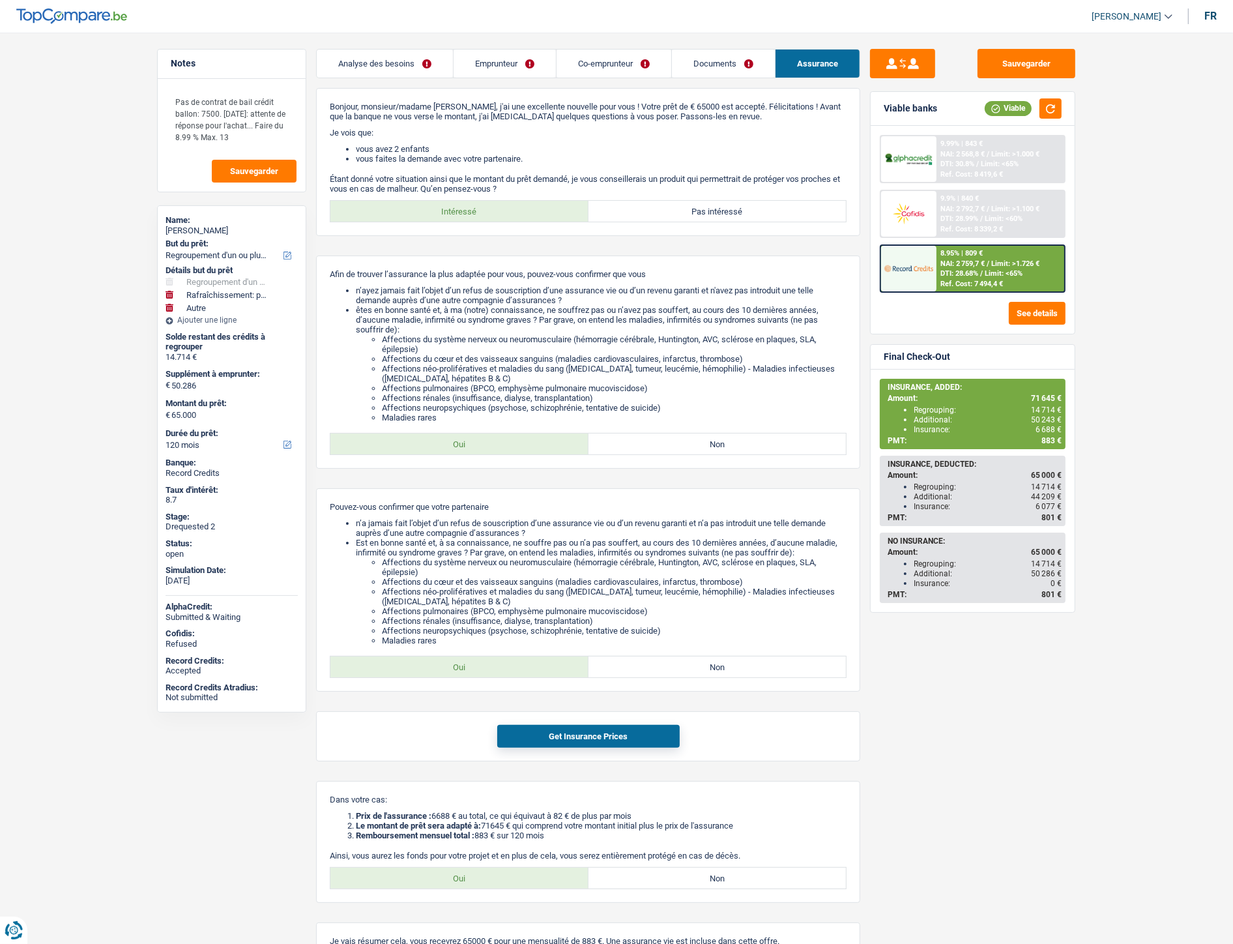
click at [711, 81] on div "Analyse des besoins Emprunteur Co-emprunteur Documents Assurance Montant du prê…" at bounding box center [588, 517] width 544 height 937
click at [716, 72] on link "Documents" at bounding box center [723, 64] width 103 height 28
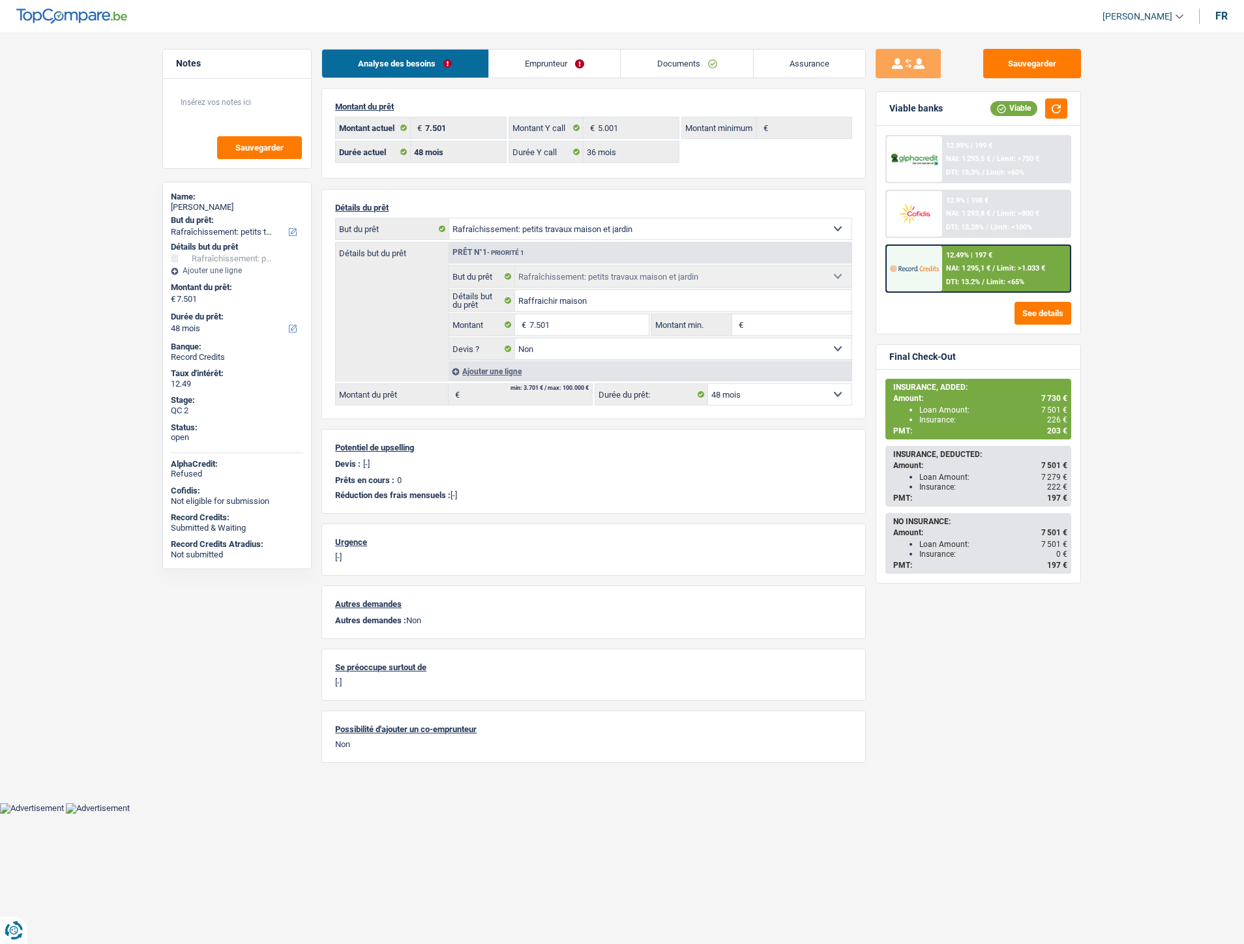
select select "houseOrGarden"
select select "48"
select select "36"
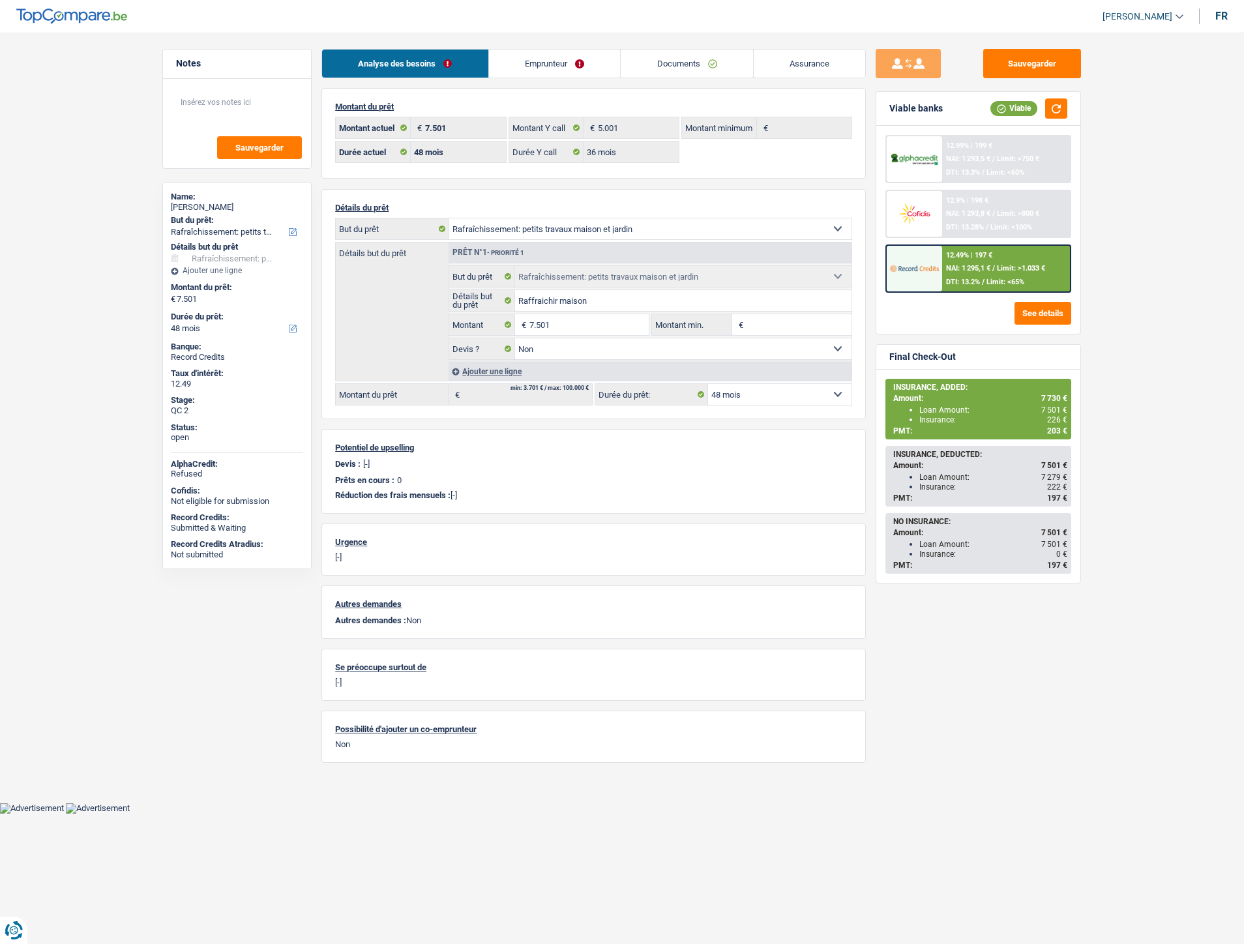
select select "houseOrGarden"
select select "false"
select select "48"
drag, startPoint x: 0, startPoint y: 0, endPoint x: 798, endPoint y: 63, distance: 800.4
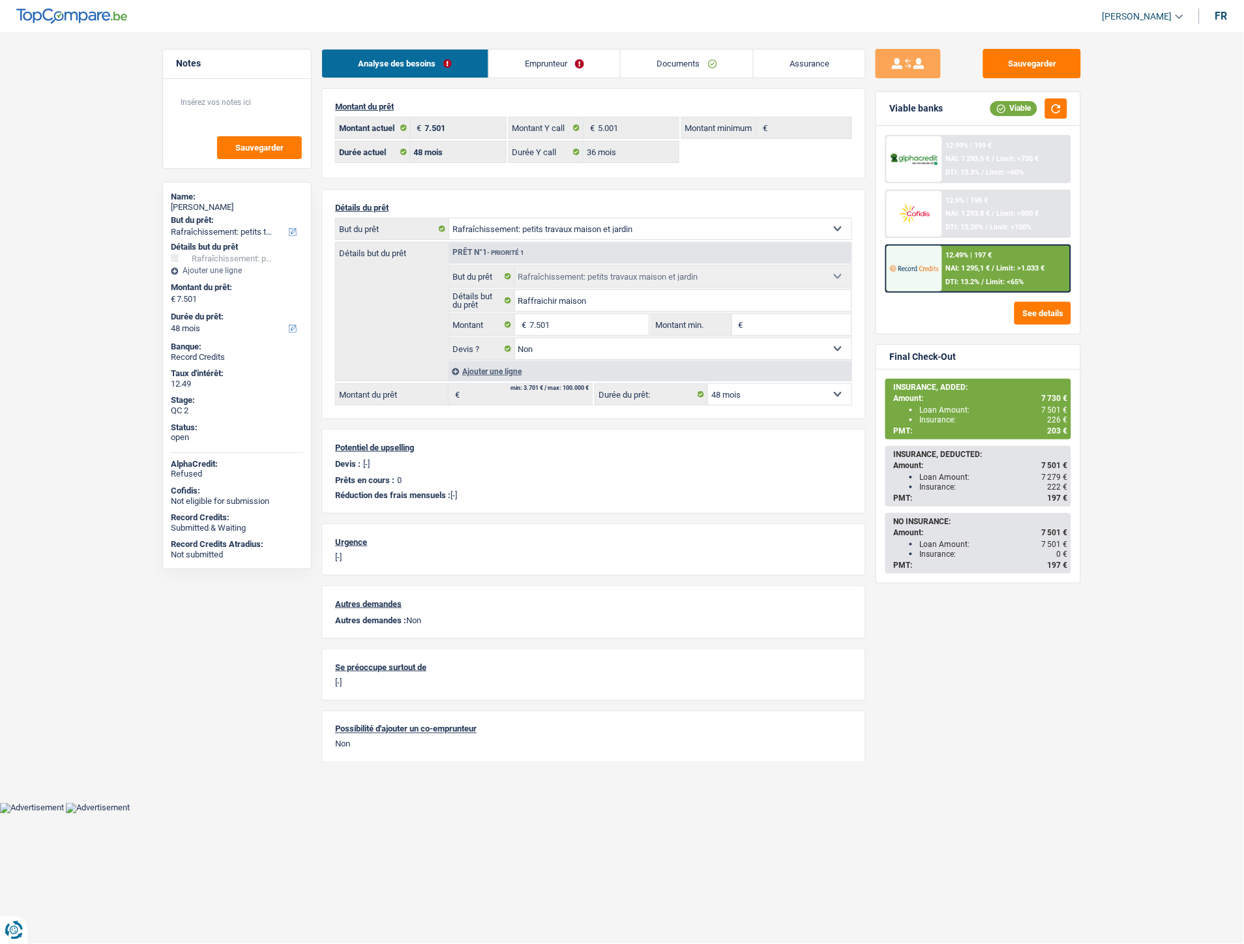
click at [797, 64] on link "Assurance" at bounding box center [810, 64] width 112 height 28
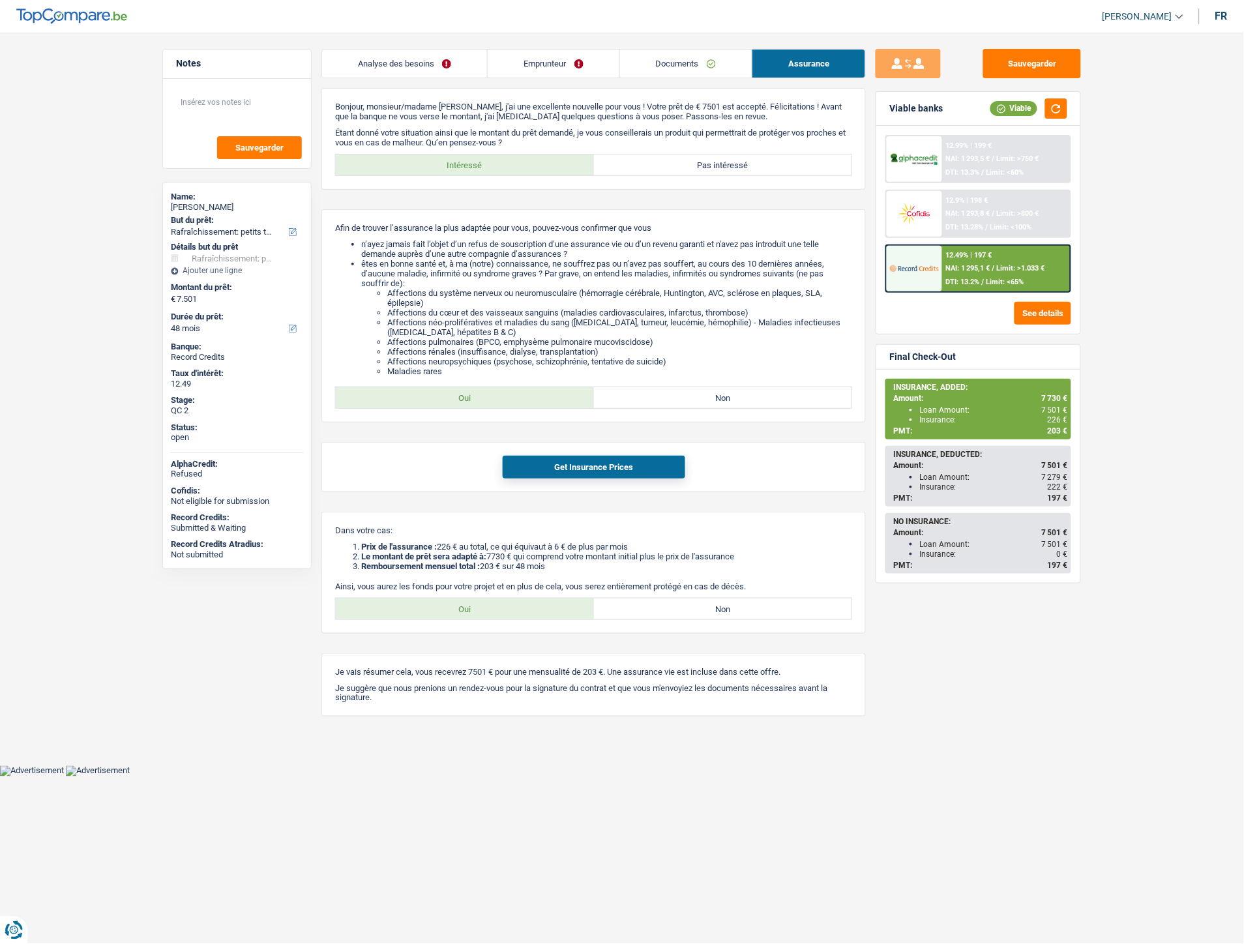
click at [551, 67] on link "Emprunteur" at bounding box center [553, 64] width 131 height 28
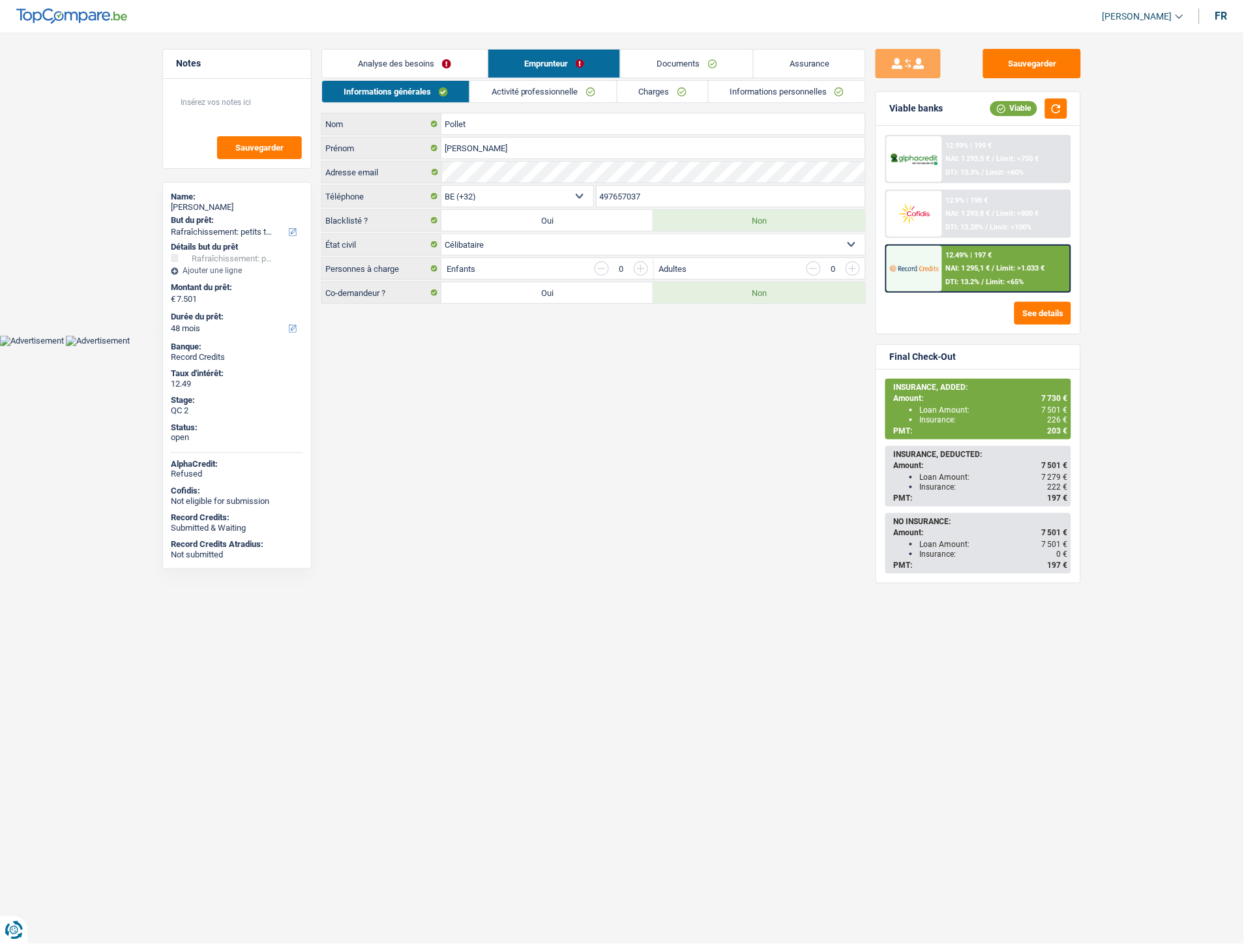
click at [803, 63] on link "Assurance" at bounding box center [810, 64] width 112 height 28
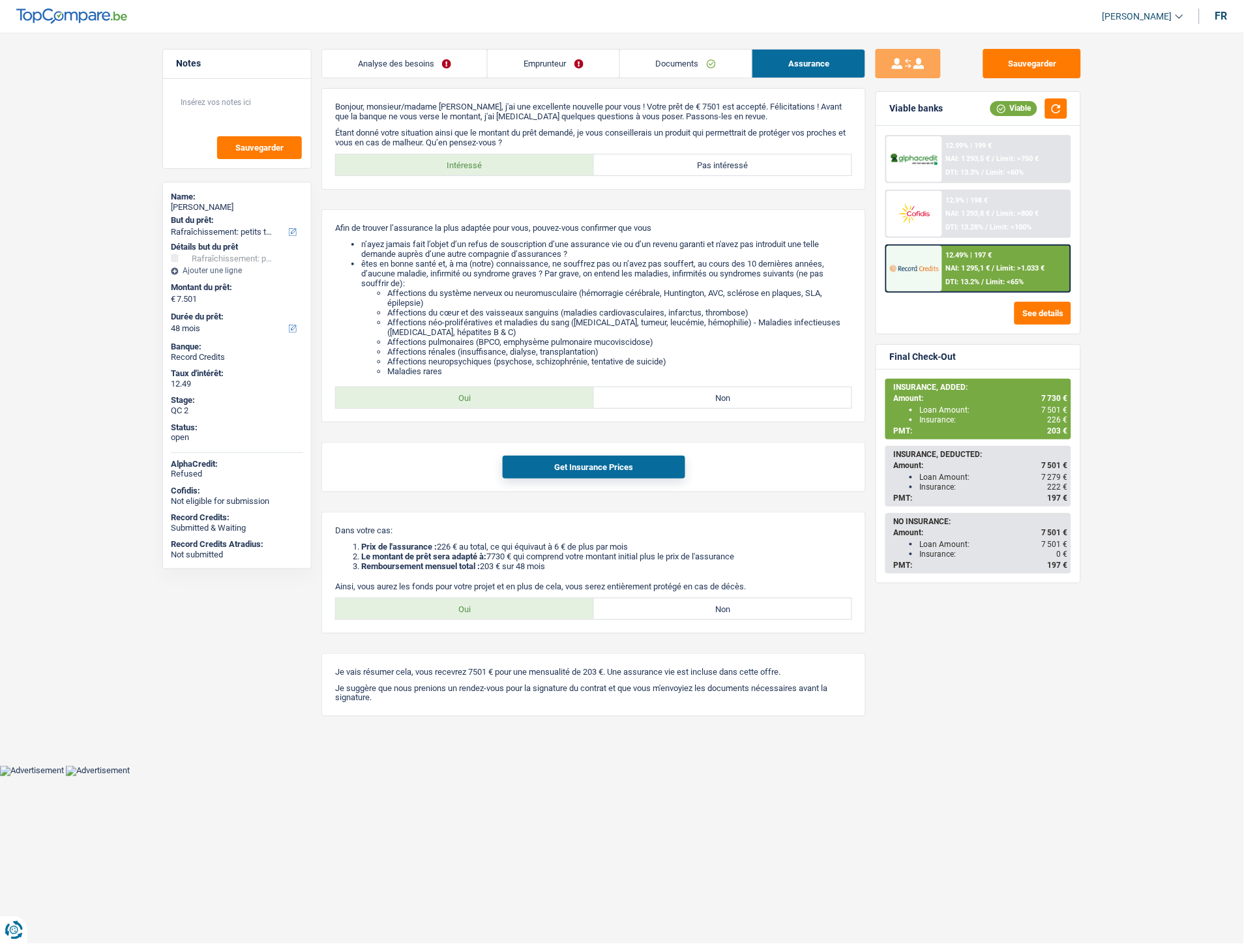
click at [411, 79] on div "Analyse des besoins Emprunteur Documents Assurance Montant du prêt 7.501 € Mont…" at bounding box center [593, 383] width 544 height 668
click at [411, 62] on link "Analyse des besoins" at bounding box center [404, 64] width 165 height 28
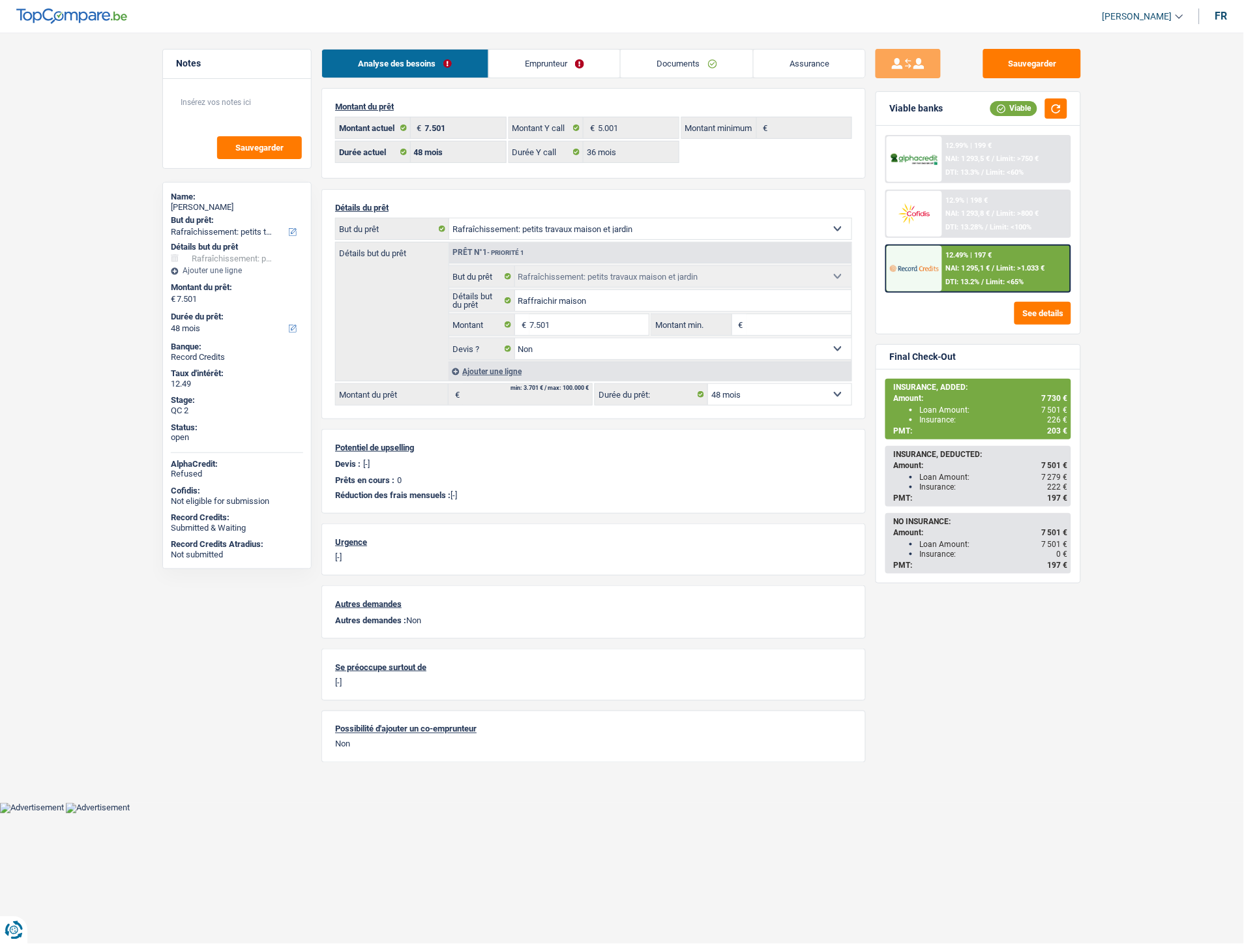
click at [698, 59] on link "Documents" at bounding box center [687, 64] width 132 height 28
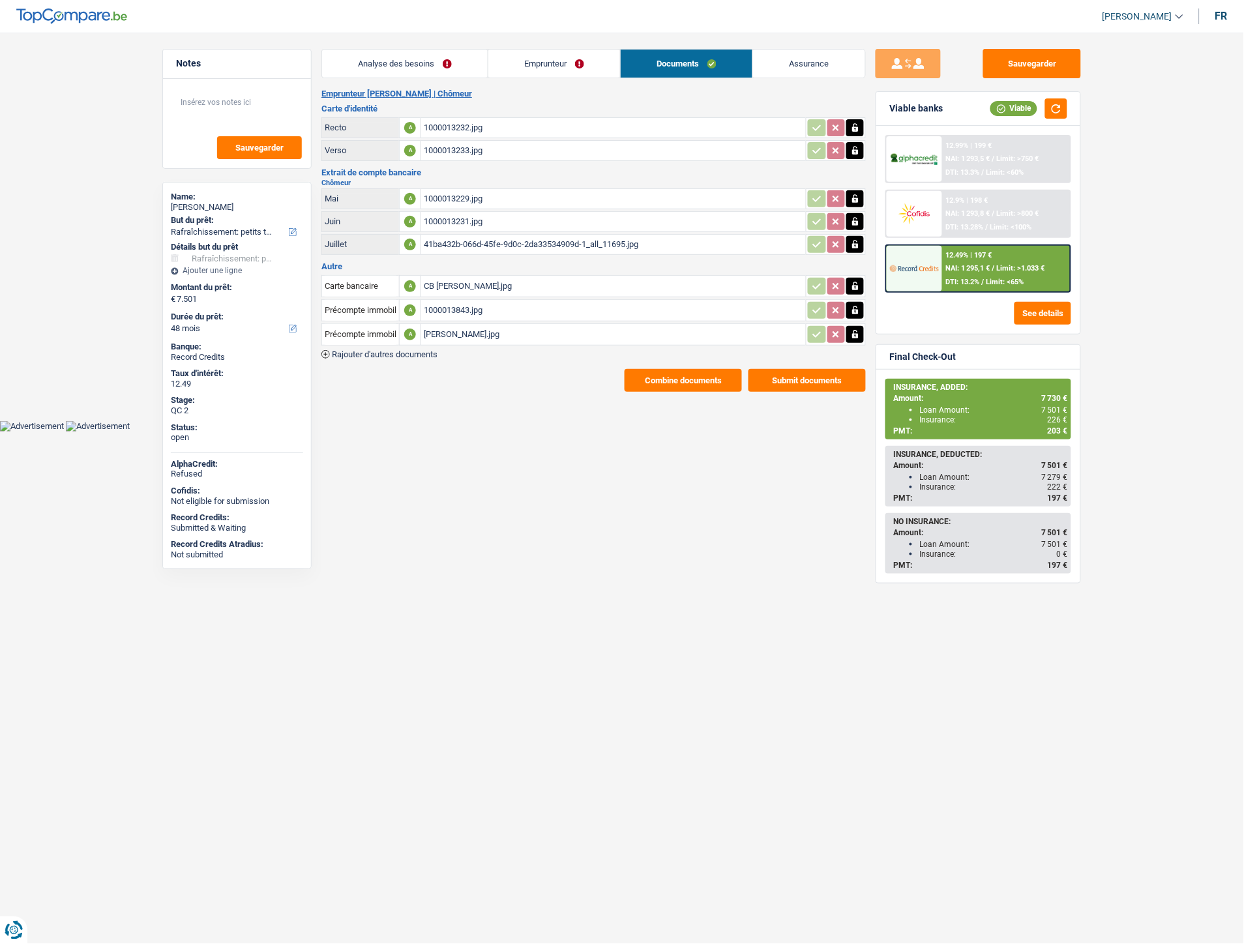
click at [561, 69] on link "Emprunteur" at bounding box center [554, 64] width 132 height 28
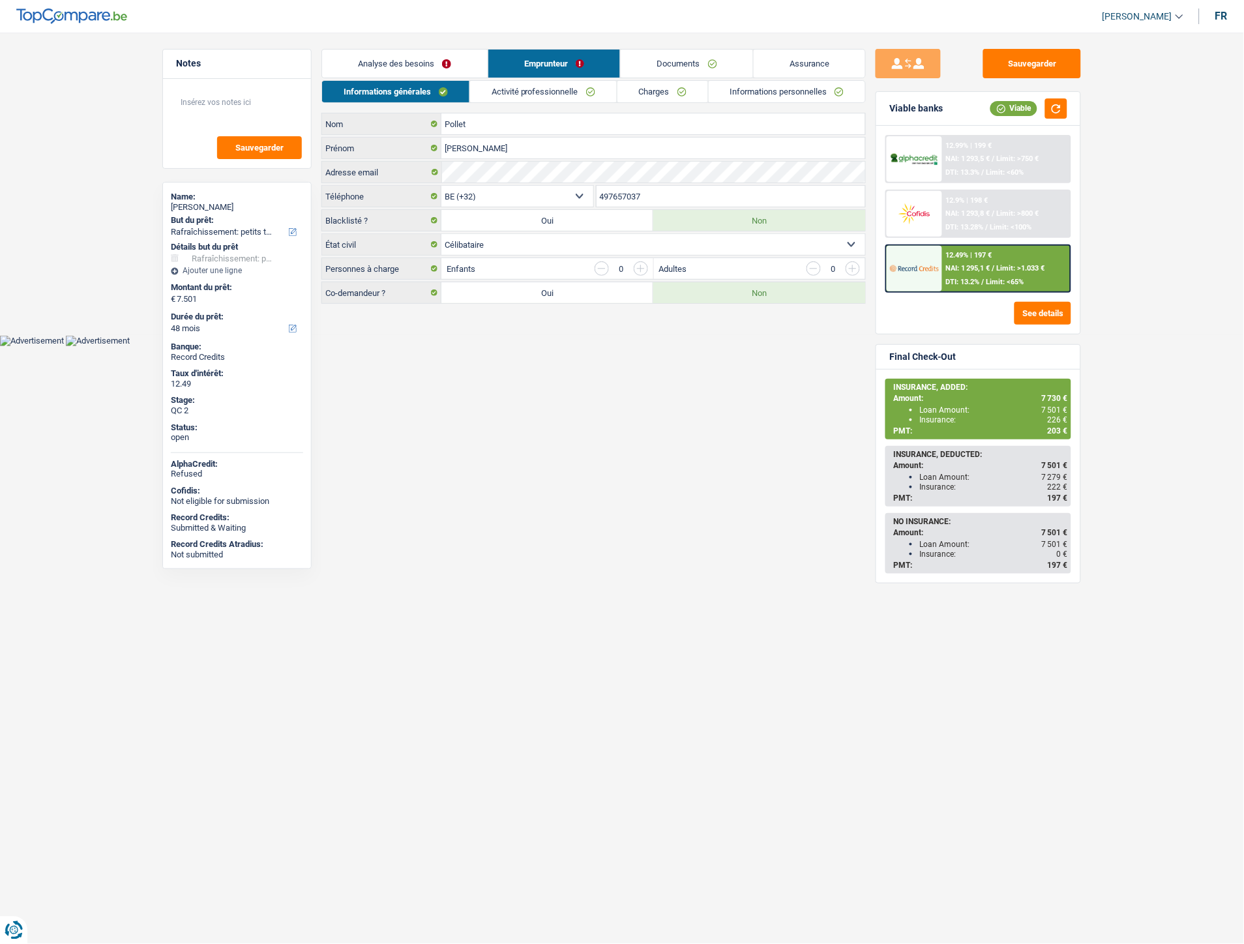
click at [551, 93] on link "Activité professionnelle" at bounding box center [543, 92] width 147 height 22
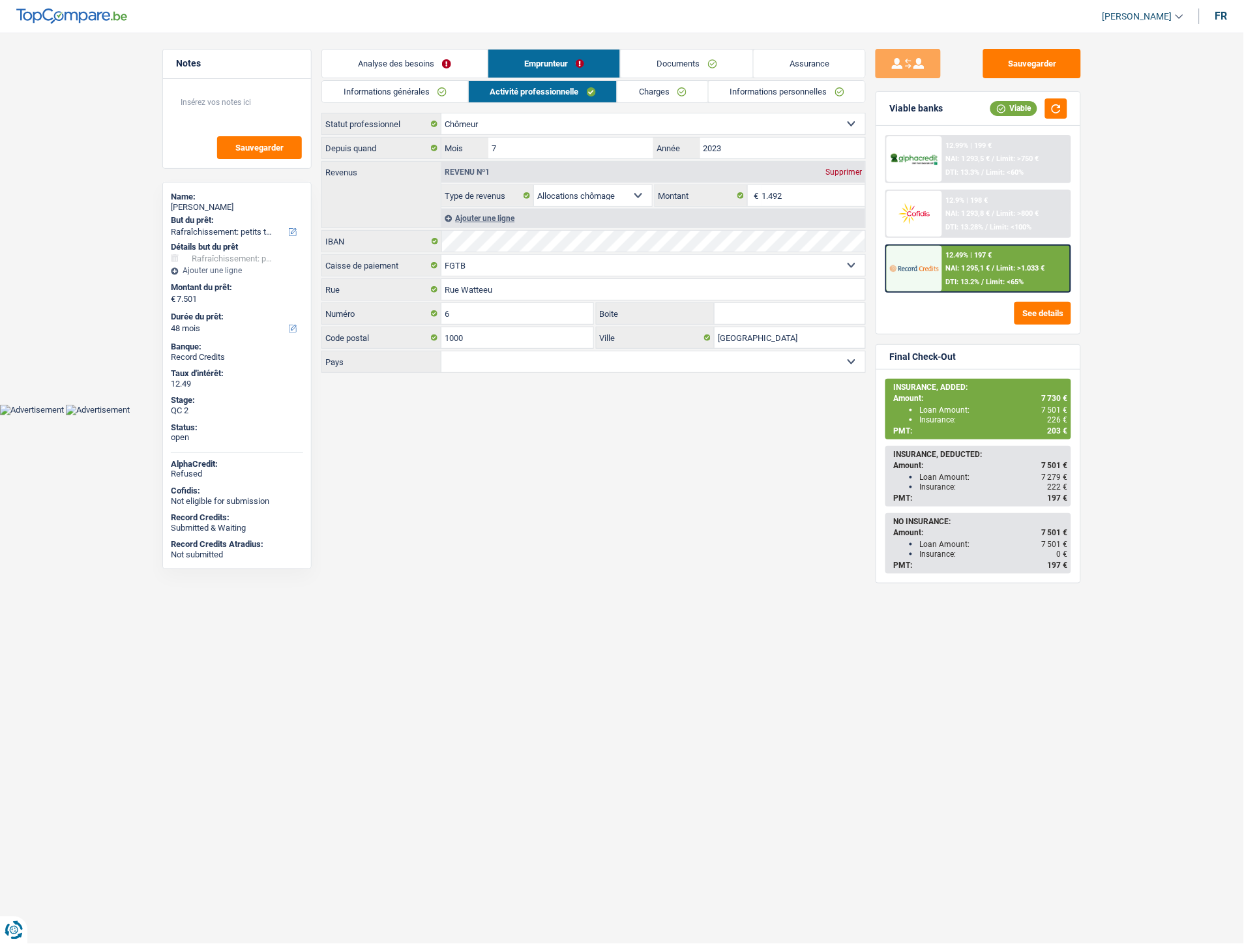
click at [645, 90] on link "Charges" at bounding box center [662, 92] width 91 height 22
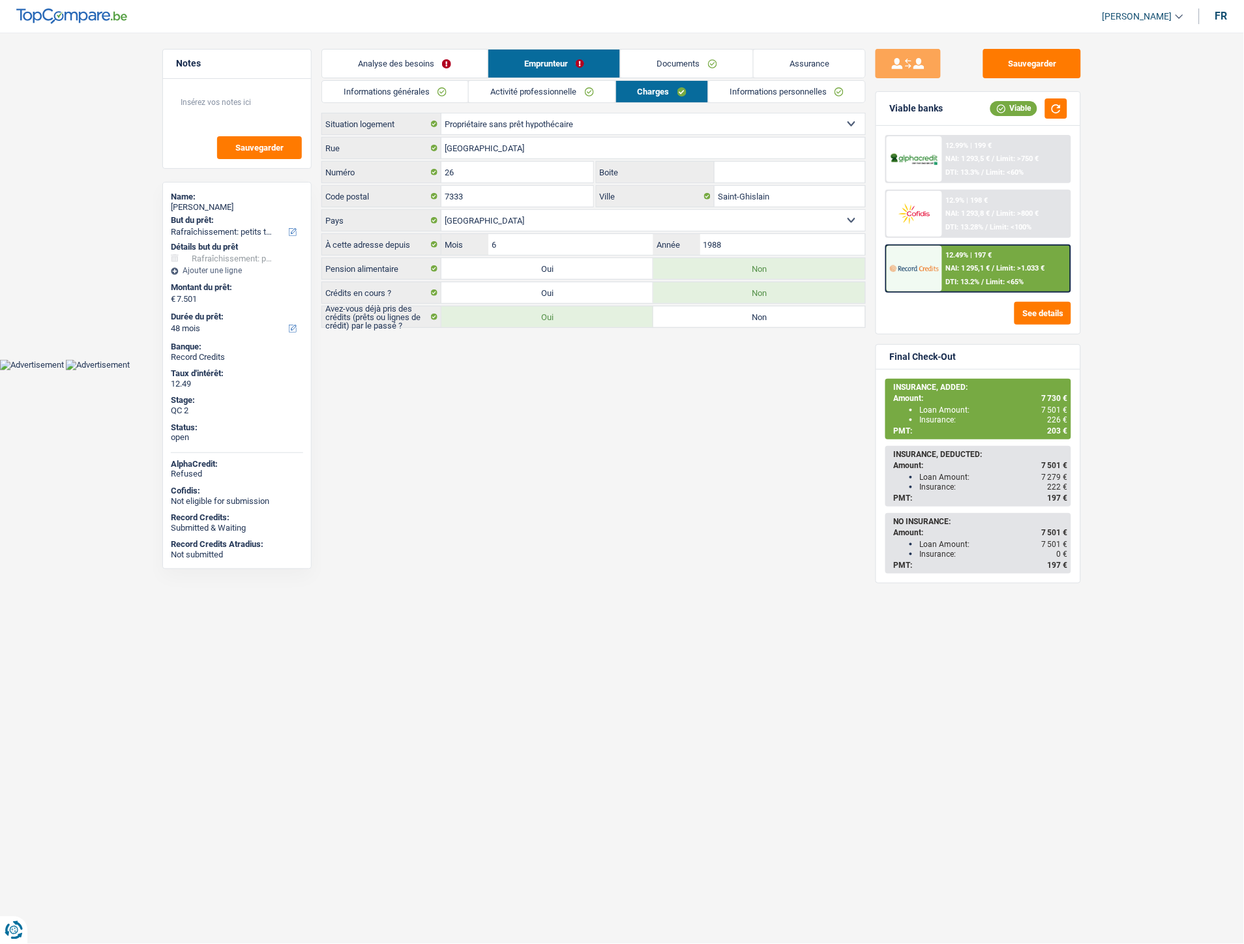
click at [600, 370] on html "Vous avez le contrôle de vos données Nous utilisons des cookies, tout comme nos…" at bounding box center [622, 185] width 1244 height 370
click at [561, 89] on link "Activité professionnelle" at bounding box center [542, 92] width 147 height 22
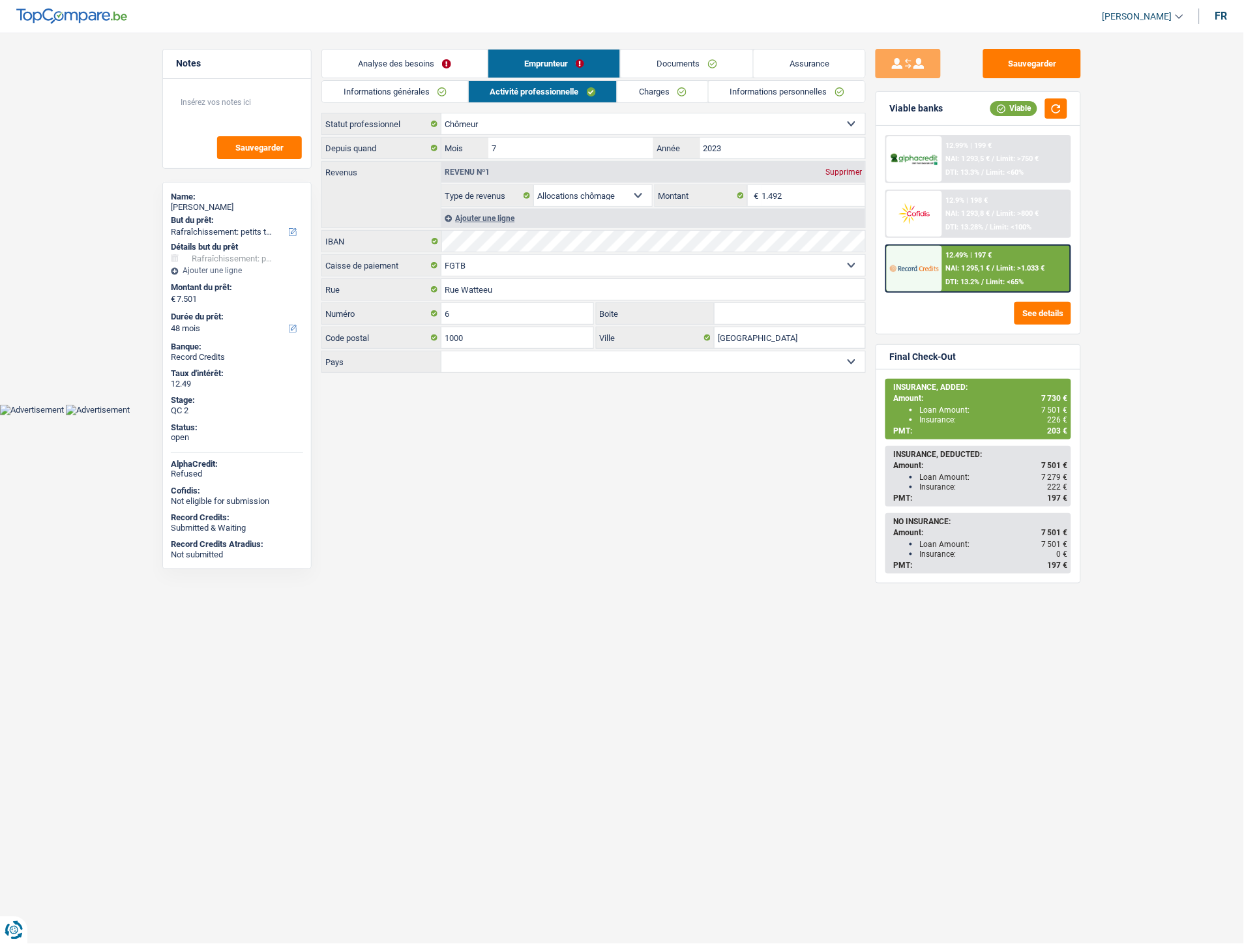
click at [678, 91] on link "Charges" at bounding box center [662, 92] width 91 height 22
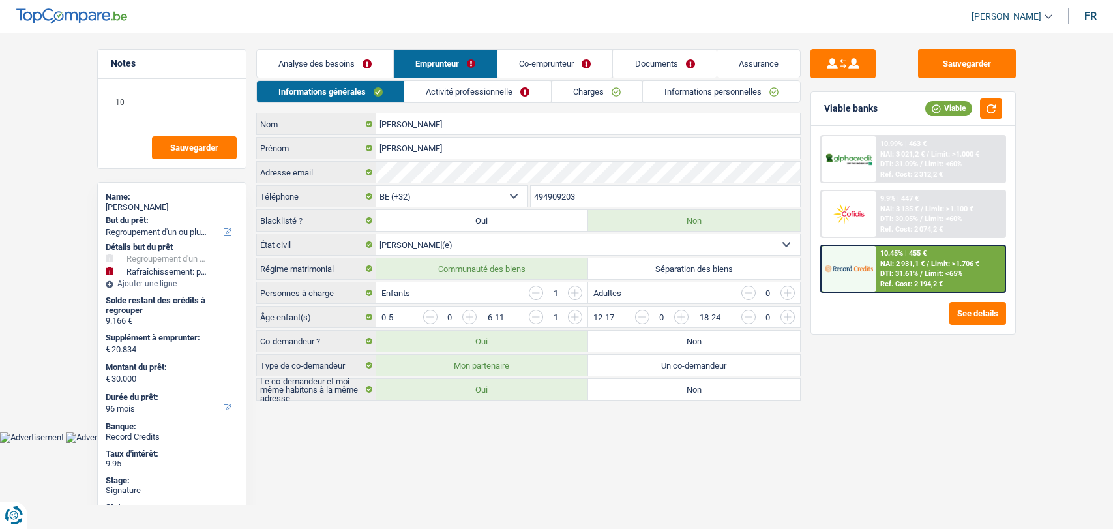
select select "refinancing"
select select "houseOrGarden"
select select "96"
select select "32"
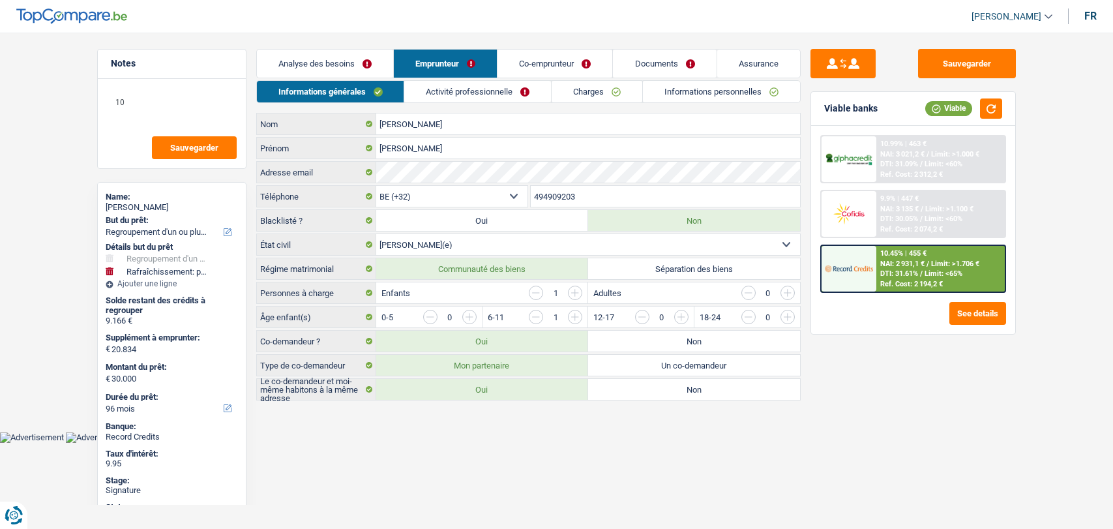
select select "married"
click at [663, 64] on link "Documents" at bounding box center [664, 64] width 103 height 28
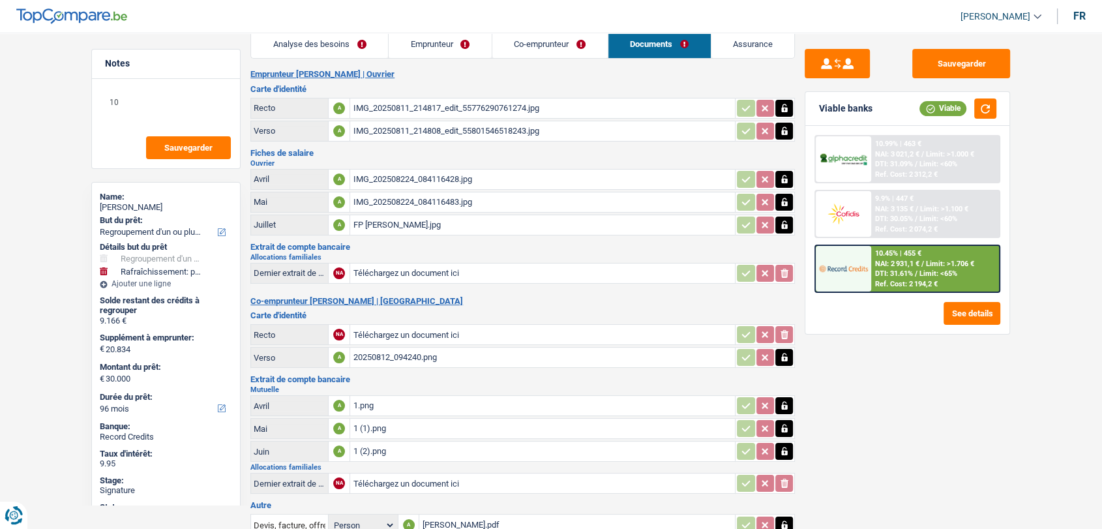
scroll to position [20, 0]
click at [374, 220] on div "FP [PERSON_NAME].jpg" at bounding box center [542, 224] width 379 height 20
click at [450, 198] on div "IMG_202508224_084116483.jpg" at bounding box center [542, 202] width 379 height 20
click at [399, 173] on div "IMG_202508224_084116428.jpg" at bounding box center [542, 179] width 379 height 20
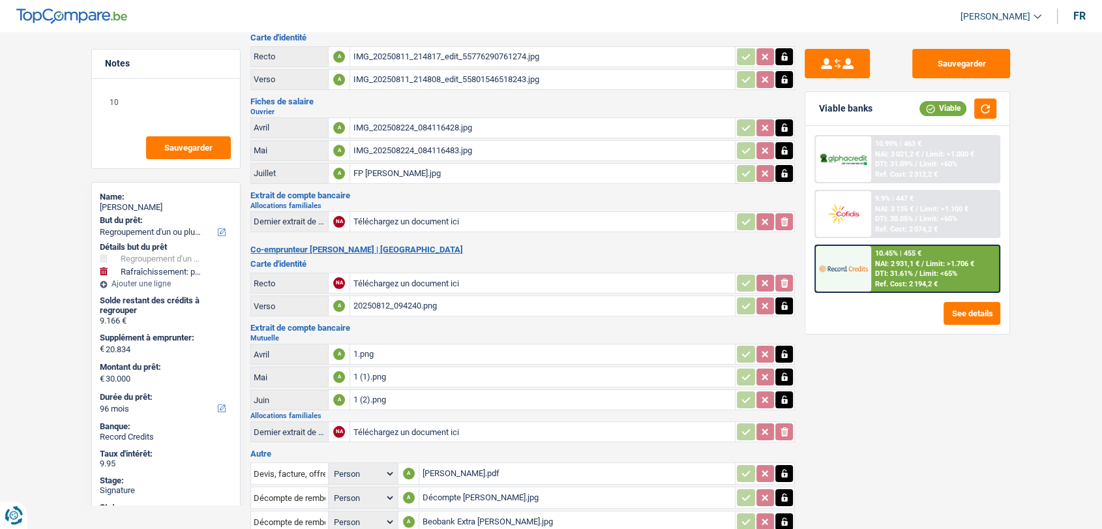
scroll to position [74, 0]
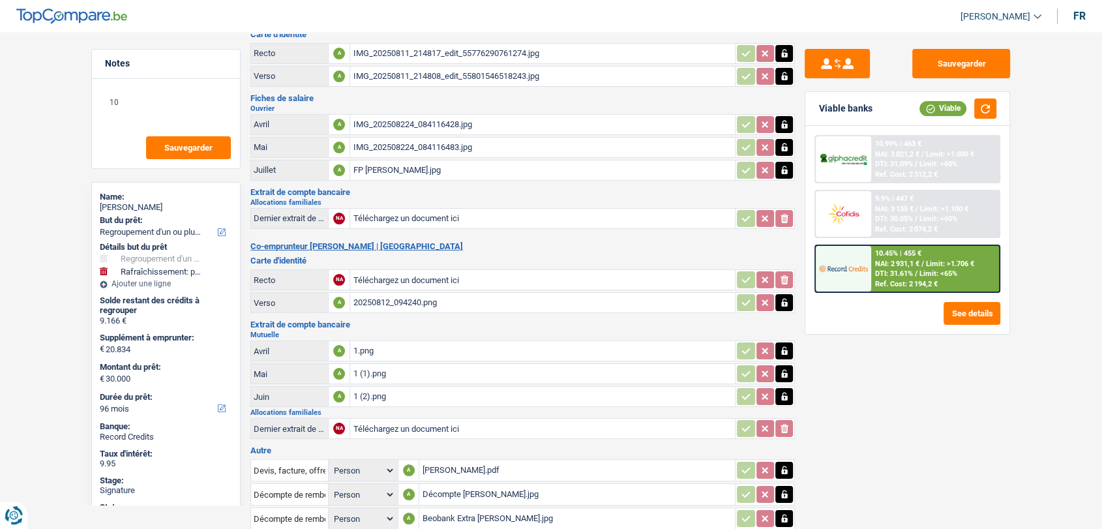
click at [358, 351] on div "1.png" at bounding box center [542, 351] width 379 height 20
click at [385, 390] on div "1 (2).png" at bounding box center [542, 397] width 379 height 20
click at [361, 348] on div "1.png" at bounding box center [542, 351] width 379 height 20
